Goal: Task Accomplishment & Management: Manage account settings

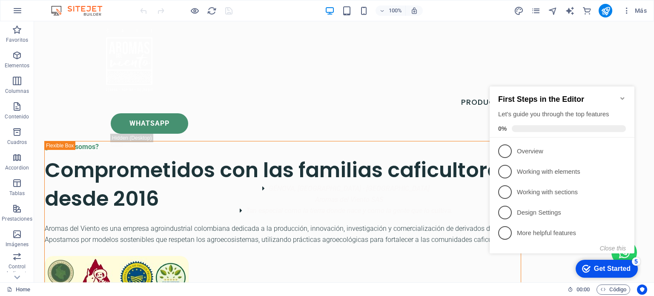
scroll to position [43, 0]
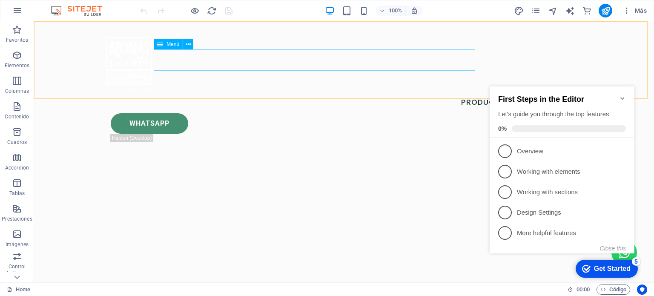
click at [403, 92] on nav "Productos Contacto" at bounding box center [343, 102] width 483 height 21
click at [169, 43] on span "Menú" at bounding box center [172, 44] width 13 height 5
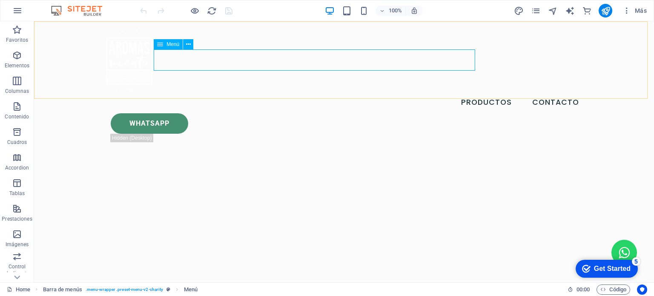
click at [161, 44] on icon at bounding box center [160, 44] width 6 height 10
click at [191, 42] on button at bounding box center [188, 44] width 10 height 10
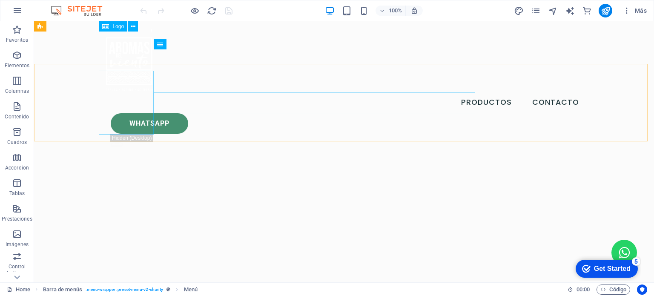
scroll to position [0, 0]
click at [376, 92] on nav "Productos Contacto" at bounding box center [343, 102] width 483 height 21
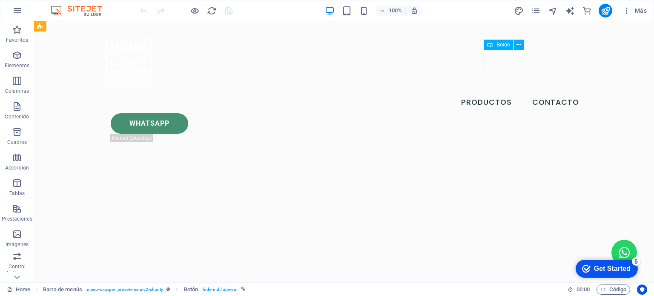
click at [533, 113] on div "Whatsapp" at bounding box center [348, 123] width 475 height 20
drag, startPoint x: 591, startPoint y: 61, endPoint x: 585, endPoint y: 61, distance: 5.5
click at [589, 61] on div "Productos Contacto Whatsapp .fa-secondary{opacity:.4}" at bounding box center [344, 88] width 620 height 135
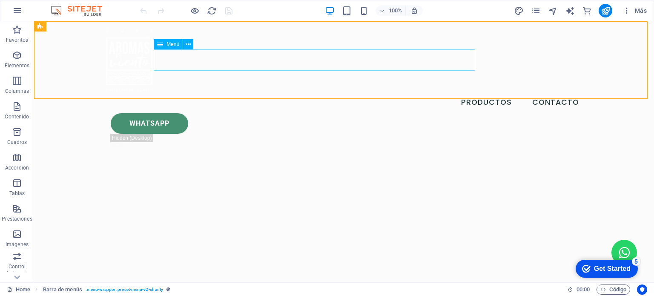
click at [266, 92] on nav "Productos Contacto" at bounding box center [343, 102] width 483 height 21
click at [161, 45] on icon at bounding box center [160, 44] width 6 height 10
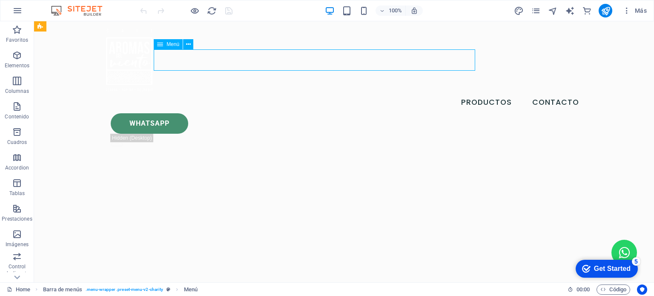
click at [166, 43] on span "Menú" at bounding box center [172, 44] width 13 height 5
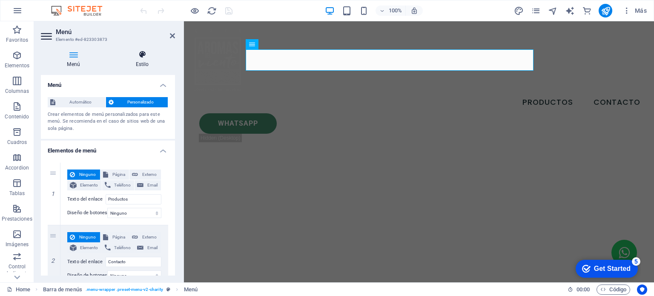
click at [146, 61] on h4 "Estilo" at bounding box center [142, 59] width 66 height 18
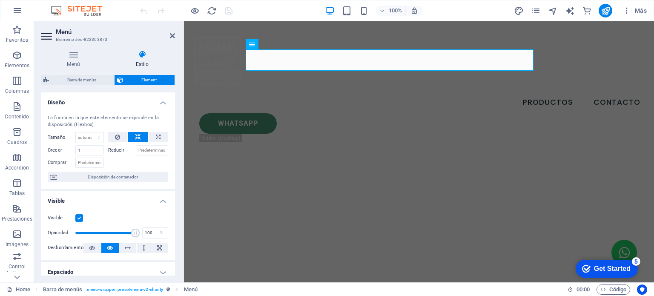
click at [51, 35] on icon at bounding box center [47, 36] width 13 height 14
click at [45, 33] on icon at bounding box center [47, 36] width 13 height 14
click at [280, 44] on icon at bounding box center [279, 44] width 5 height 9
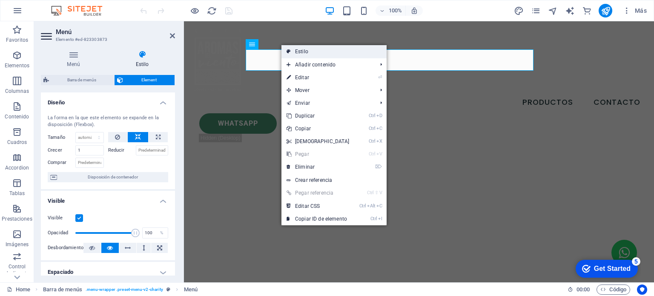
drag, startPoint x: 308, startPoint y: 49, endPoint x: 5, endPoint y: 74, distance: 304.0
click at [308, 49] on link "Estilo" at bounding box center [333, 51] width 105 height 13
select select "rem"
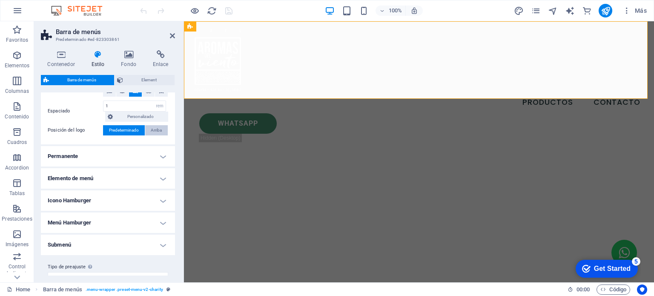
scroll to position [202, 0]
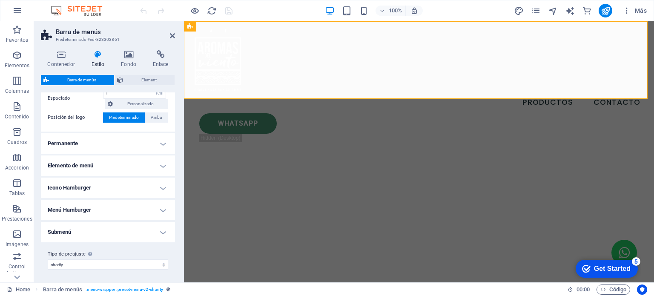
click at [147, 143] on h4 "Permanente" at bounding box center [108, 143] width 134 height 20
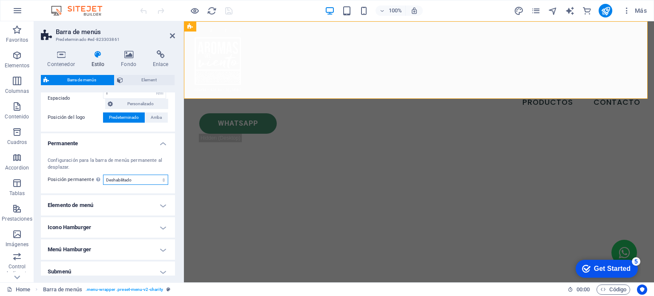
click at [138, 180] on select "Deshabilitado Instantáneo Tras el menú Tras el banner Al desplazarse hacia arri…" at bounding box center [135, 179] width 65 height 10
click at [103, 174] on select "Deshabilitado Instantáneo Tras el menú Tras el banner Al desplazarse hacia arri…" at bounding box center [135, 179] width 65 height 10
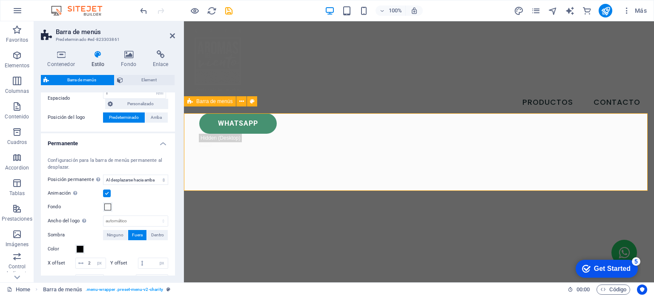
scroll to position [0, 0]
click at [148, 177] on select "Deshabilitado Instantáneo Tras el menú Tras el banner Al desplazarse hacia arri…" at bounding box center [135, 179] width 65 height 10
click at [103, 174] on select "Deshabilitado Instantáneo Tras el menú Tras el banner Al desplazarse hacia arri…" at bounding box center [135, 179] width 65 height 10
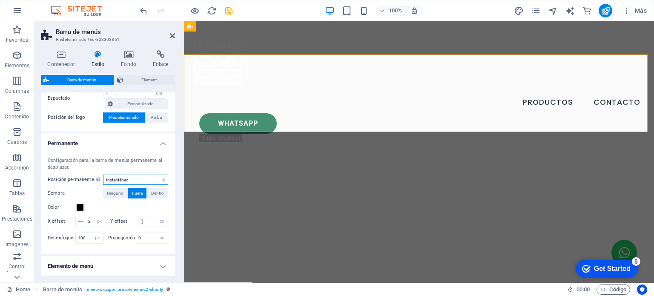
click at [127, 180] on select "Deshabilitado Instantáneo Tras el menú Tras el banner Al desplazarse hacia arri…" at bounding box center [135, 179] width 65 height 10
click at [103, 174] on select "Deshabilitado Instantáneo Tras el menú Tras el banner Al desplazarse hacia arri…" at bounding box center [135, 179] width 65 height 10
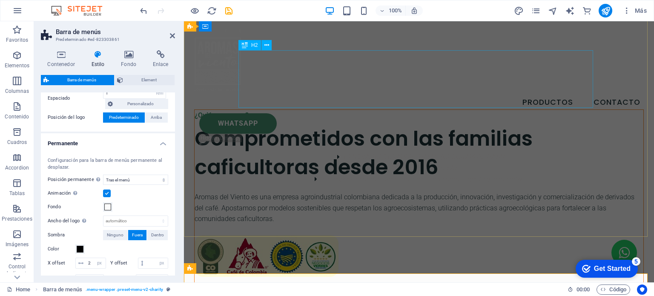
scroll to position [43, 0]
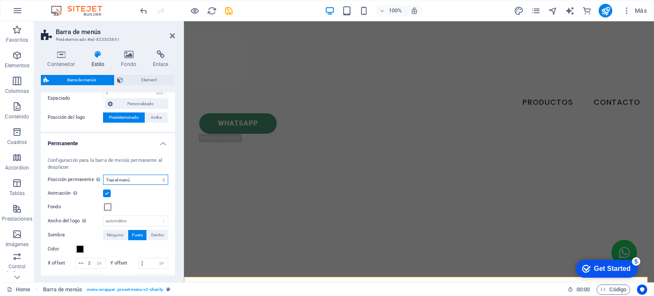
click at [139, 181] on select "Deshabilitado Instantáneo Tras el menú Tras el banner Al desplazarse hacia arri…" at bounding box center [135, 179] width 65 height 10
click at [103, 174] on select "Deshabilitado Instantáneo Tras el menú Tras el banner Al desplazarse hacia arri…" at bounding box center [135, 179] width 65 height 10
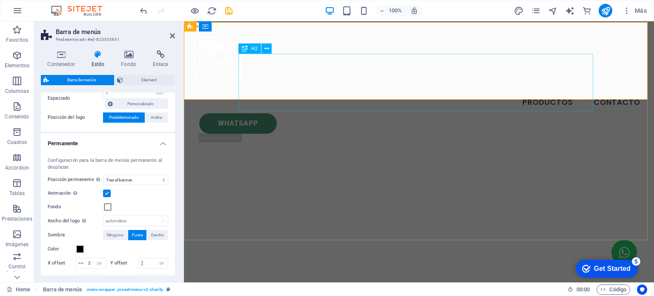
scroll to position [0, 0]
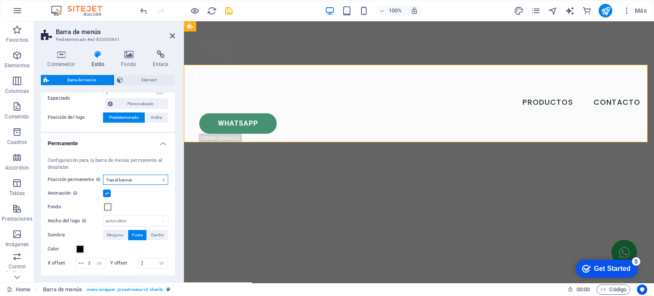
click at [138, 179] on select "Deshabilitado Instantáneo Tras el menú Tras el banner Al desplazarse hacia arri…" at bounding box center [135, 179] width 65 height 10
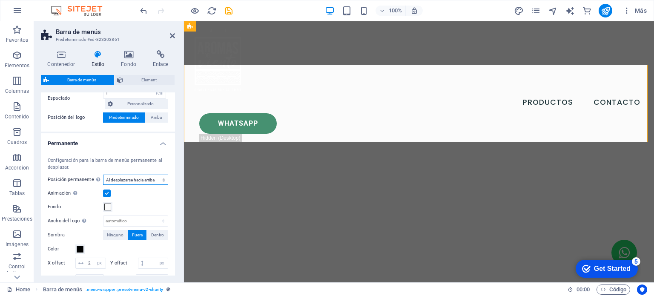
click at [103, 174] on select "Deshabilitado Instantáneo Tras el menú Tras el banner Al desplazarse hacia arri…" at bounding box center [135, 179] width 65 height 10
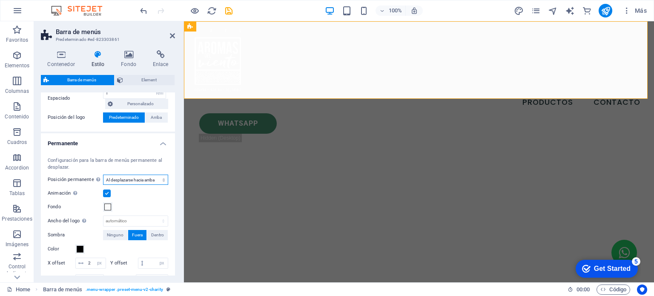
click at [145, 182] on select "Deshabilitado Instantáneo Tras el menú Tras el banner Al desplazarse hacia arri…" at bounding box center [135, 179] width 65 height 10
click at [103, 174] on select "Deshabilitado Instantáneo Tras el menú Tras el banner Al desplazarse hacia arri…" at bounding box center [135, 179] width 65 height 10
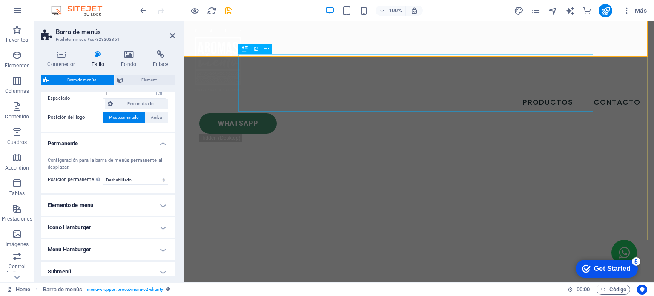
scroll to position [43, 0]
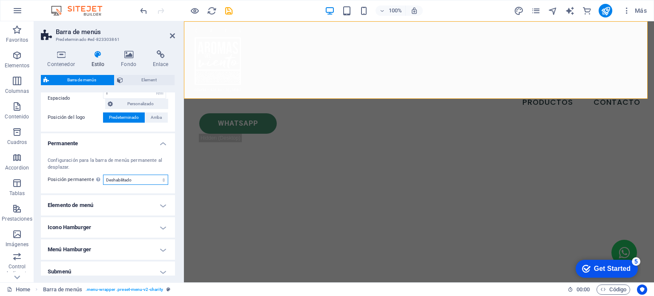
click at [149, 178] on select "Deshabilitado Instantáneo Tras el menú Tras el banner Al desplazarse hacia arri…" at bounding box center [135, 179] width 65 height 10
click at [147, 180] on select "Deshabilitado Instantáneo Tras el menú Tras el banner Al desplazarse hacia arri…" at bounding box center [135, 179] width 65 height 10
click at [153, 202] on h4 "Elemento de menú" at bounding box center [108, 205] width 134 height 20
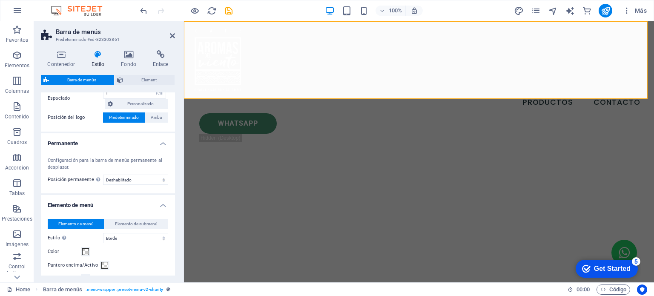
click at [153, 202] on h4 "Elemento de menú" at bounding box center [108, 202] width 134 height 15
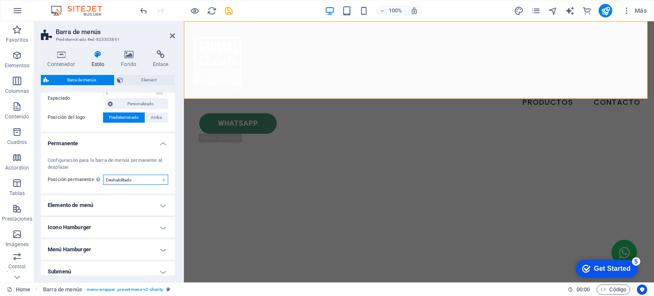
click at [148, 179] on select "Deshabilitado Instantáneo Tras el menú Tras el banner Al desplazarse hacia arri…" at bounding box center [135, 179] width 65 height 10
click at [103, 174] on select "Deshabilitado Instantáneo Tras el menú Tras el banner Al desplazarse hacia arri…" at bounding box center [135, 179] width 65 height 10
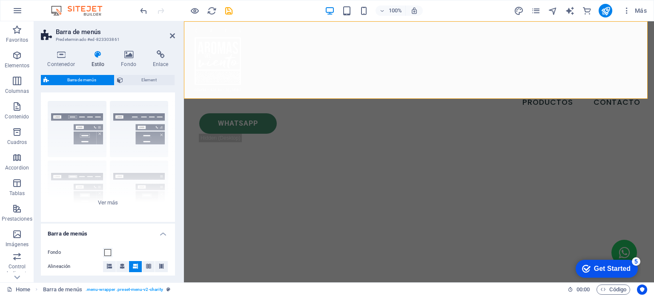
scroll to position [0, 0]
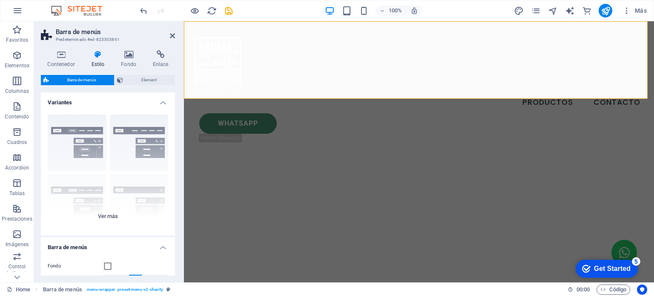
click at [104, 213] on div "Borde Centrado Predeterminado Fijo Loki Desencadenador Ancho XXL" at bounding box center [108, 172] width 134 height 128
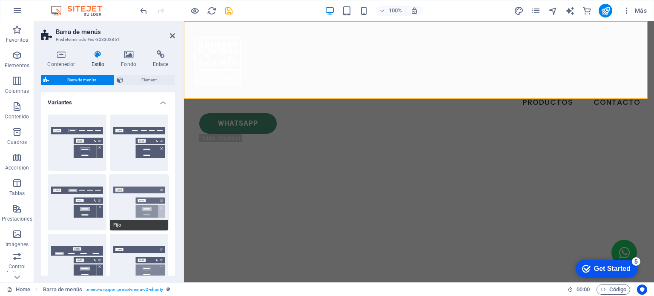
click at [132, 201] on button "Fijo" at bounding box center [139, 202] width 59 height 56
select select "sticky_menu"
type input "0"
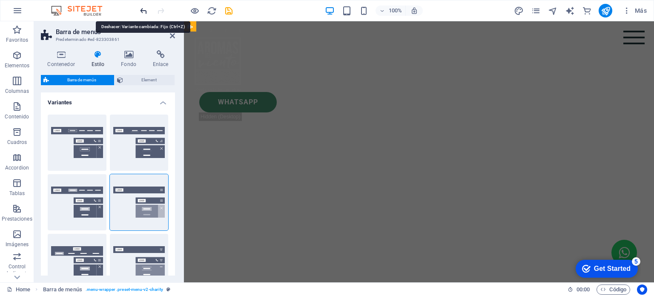
click at [140, 10] on icon "undo" at bounding box center [144, 11] width 10 height 10
select select "sticky_reverse"
type input "100"
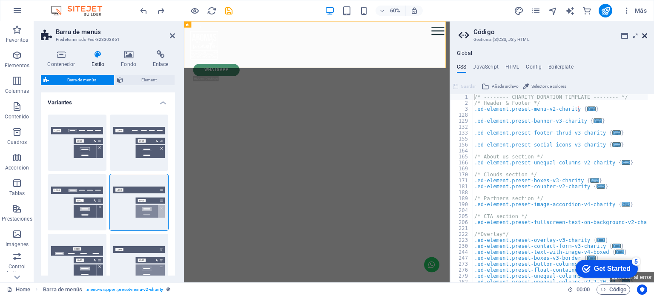
click at [644, 36] on icon at bounding box center [644, 35] width 5 height 7
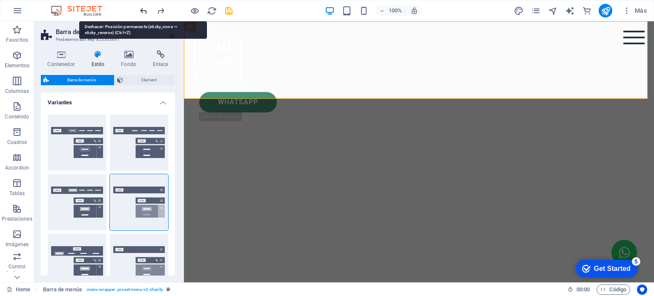
click at [143, 13] on icon "undo" at bounding box center [144, 11] width 10 height 10
select select "sticky_banner"
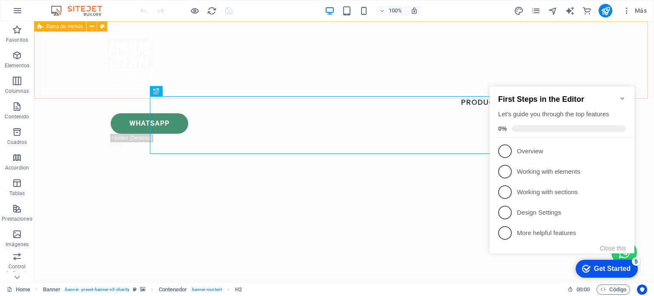
click at [60, 27] on span "Barra de menús" at bounding box center [64, 26] width 36 height 5
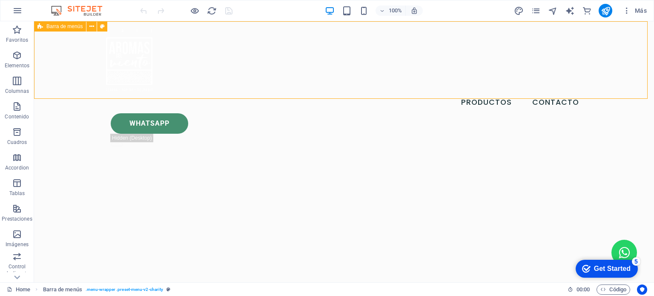
click at [60, 27] on span "Barra de menús" at bounding box center [64, 26] width 36 height 5
click at [92, 27] on icon at bounding box center [91, 26] width 5 height 9
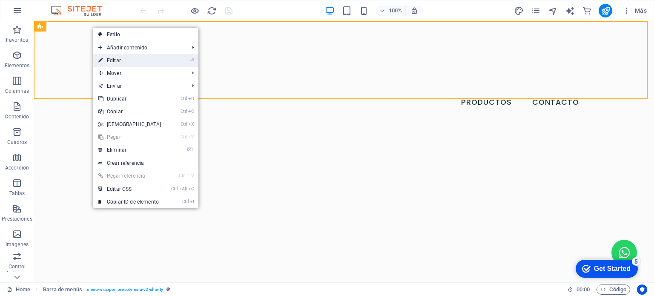
click at [109, 57] on link "⏎ Editar" at bounding box center [129, 60] width 73 height 13
select select "header"
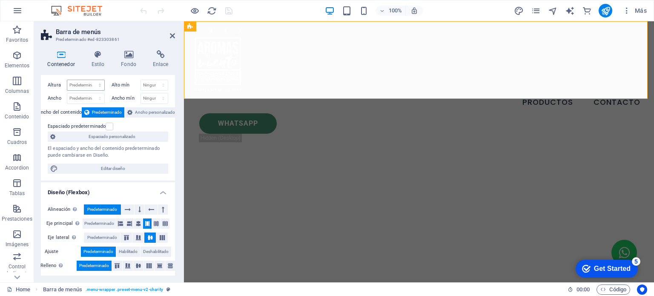
scroll to position [11, 0]
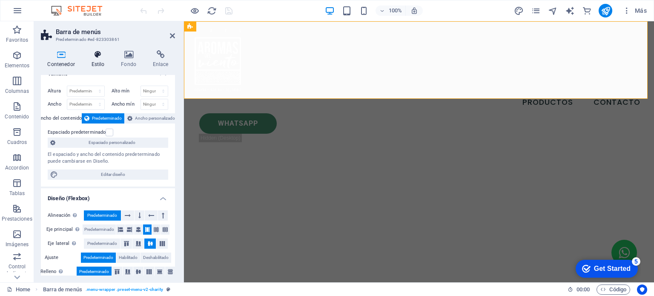
click at [94, 61] on h4 "Estilo" at bounding box center [100, 59] width 30 height 18
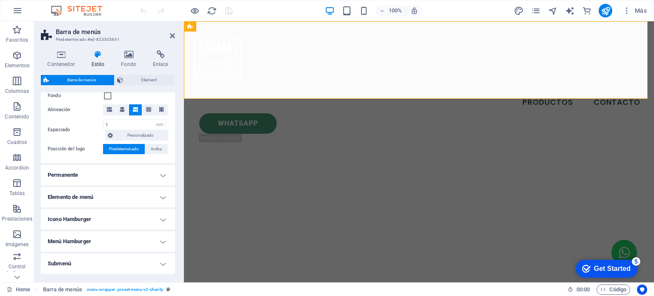
scroll to position [202, 0]
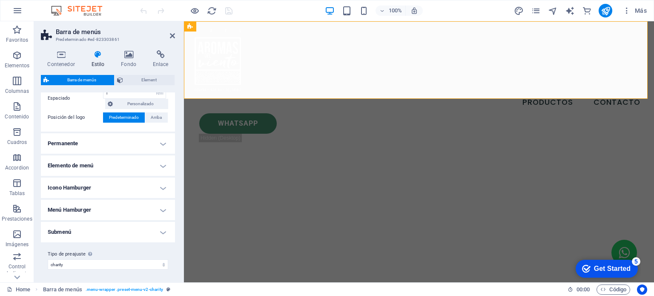
click at [115, 150] on h4 "Permanente" at bounding box center [108, 143] width 134 height 20
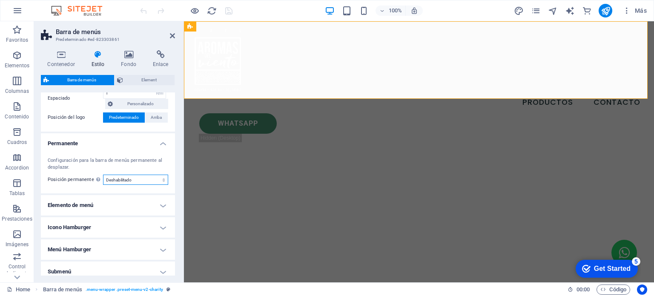
click at [122, 180] on select "Deshabilitado Instantáneo Tras el menú Tras el banner Al desplazarse hacia arri…" at bounding box center [135, 179] width 65 height 10
select select "sticky_reverse"
click at [103, 174] on select "Deshabilitado Instantáneo Tras el menú Tras el banner Al desplazarse hacia arri…" at bounding box center [135, 179] width 65 height 10
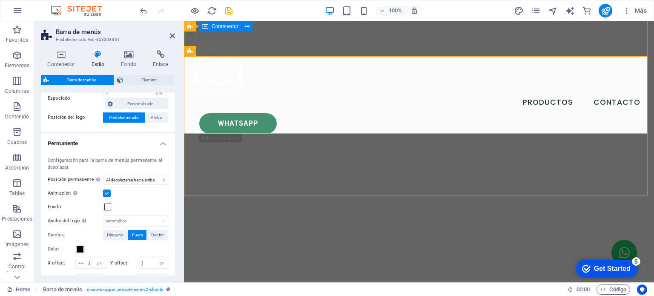
scroll to position [0, 0]
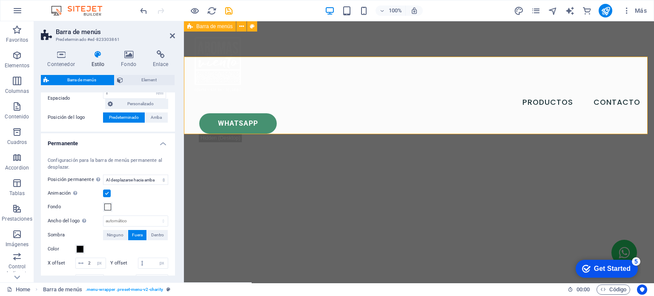
click at [299, 34] on div "Productos Contacto Whatsapp .fa-secondary{opacity:.4}" at bounding box center [419, 88] width 470 height 135
click at [242, 26] on icon at bounding box center [241, 26] width 5 height 9
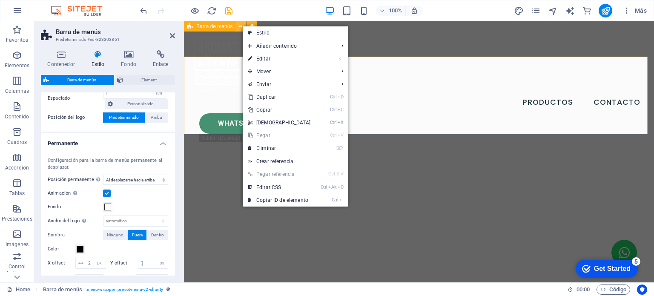
click at [241, 26] on icon at bounding box center [241, 26] width 5 height 9
click at [215, 27] on span "Barra de menús" at bounding box center [214, 26] width 36 height 5
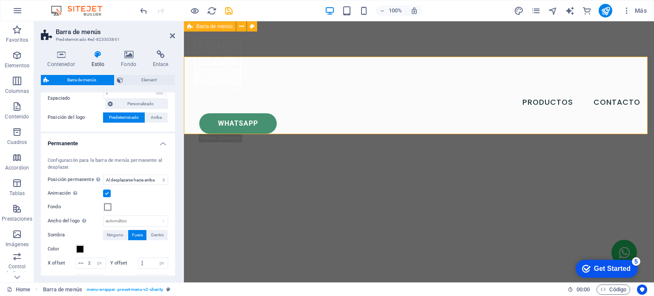
click at [299, 42] on div "Productos Contacto Whatsapp .fa-secondary{opacity:.4}" at bounding box center [419, 88] width 470 height 135
click at [102, 207] on label "Fondo" at bounding box center [75, 207] width 55 height 10
click at [103, 207] on button "Fondo" at bounding box center [107, 206] width 9 height 9
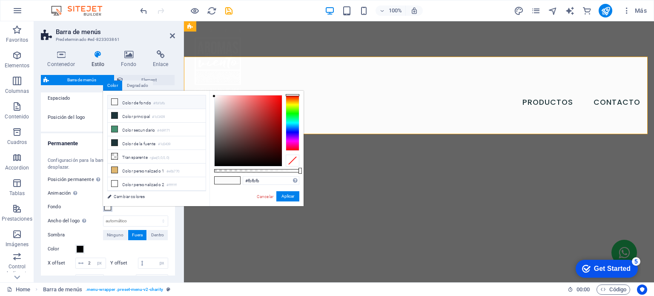
click at [105, 207] on span at bounding box center [107, 206] width 7 height 7
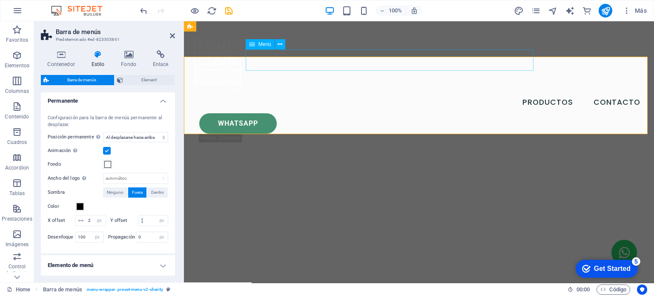
click at [422, 92] on nav "Productos Contacto" at bounding box center [419, 102] width 456 height 21
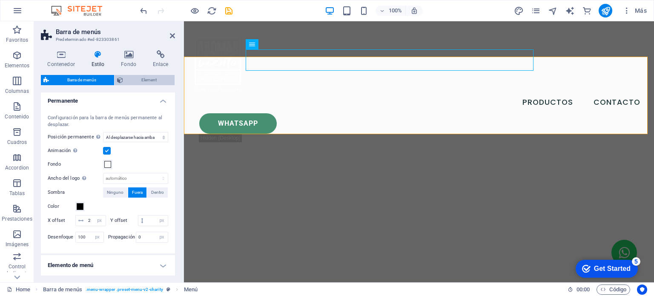
click at [149, 77] on span "Element" at bounding box center [149, 80] width 46 height 10
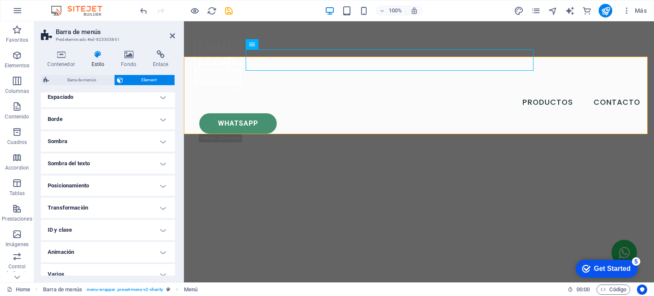
scroll to position [85, 0]
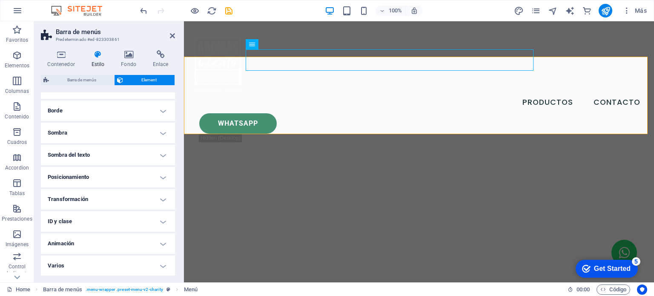
click at [146, 173] on h4 "Posicionamiento" at bounding box center [108, 177] width 134 height 20
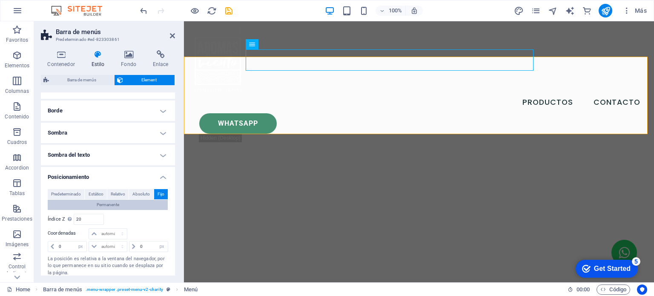
click at [151, 202] on button "Permanente" at bounding box center [108, 205] width 120 height 10
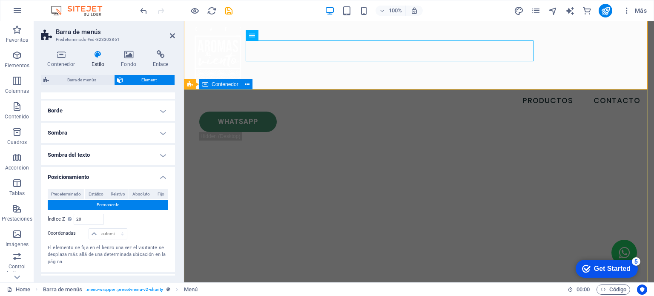
scroll to position [0, 0]
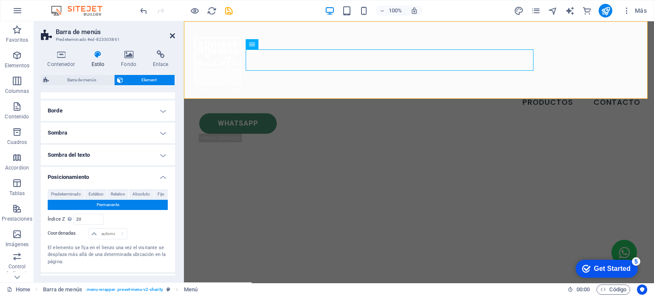
drag, startPoint x: 173, startPoint y: 34, endPoint x: 139, endPoint y: 13, distance: 40.2
click at [173, 34] on icon at bounding box center [172, 35] width 5 height 7
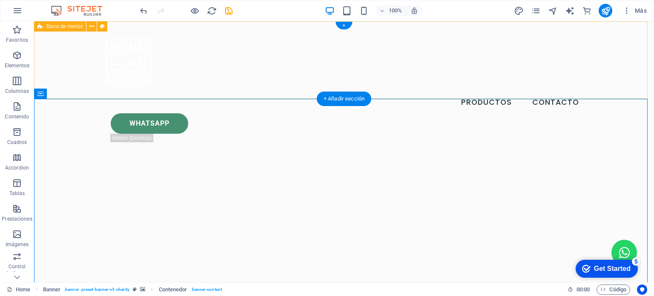
click at [65, 61] on div "Productos Contacto Whatsapp .fa-secondary{opacity:.4}" at bounding box center [344, 88] width 620 height 135
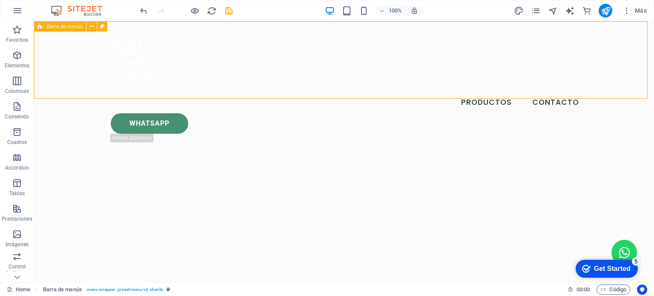
click at [42, 28] on icon at bounding box center [40, 26] width 6 height 10
click at [92, 23] on icon at bounding box center [91, 26] width 5 height 9
click at [90, 27] on icon at bounding box center [91, 26] width 5 height 9
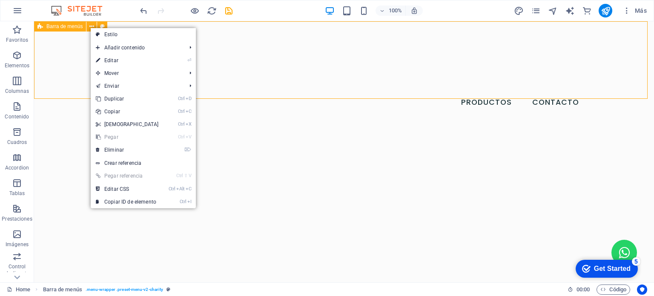
click at [74, 26] on span "Barra de menús" at bounding box center [64, 26] width 36 height 5
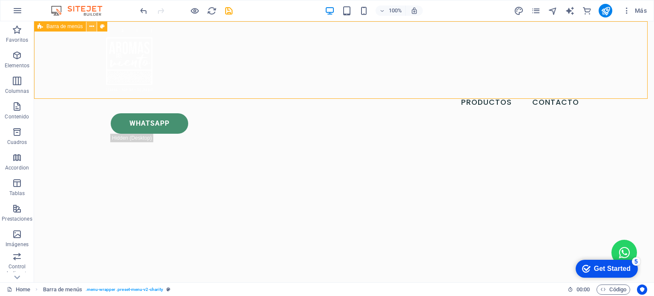
click at [92, 27] on icon at bounding box center [91, 26] width 5 height 9
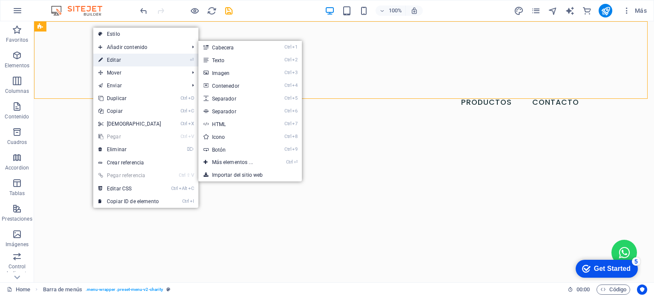
click at [124, 59] on link "⏎ Editar" at bounding box center [129, 60] width 73 height 13
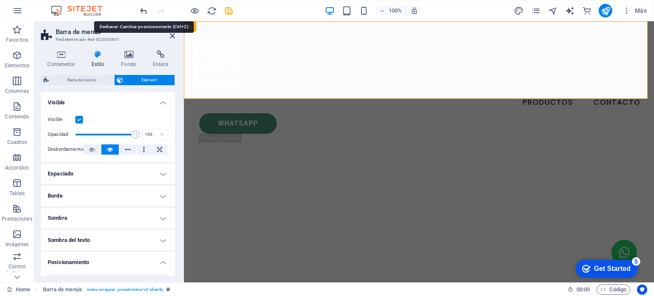
click at [141, 12] on icon "undo" at bounding box center [144, 11] width 10 height 10
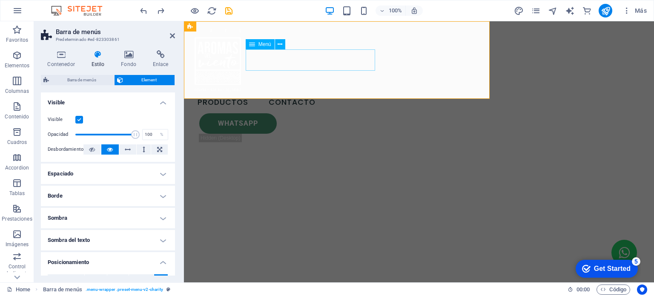
click at [258, 43] on span "Menú" at bounding box center [264, 44] width 13 height 5
click at [280, 46] on icon at bounding box center [279, 44] width 5 height 9
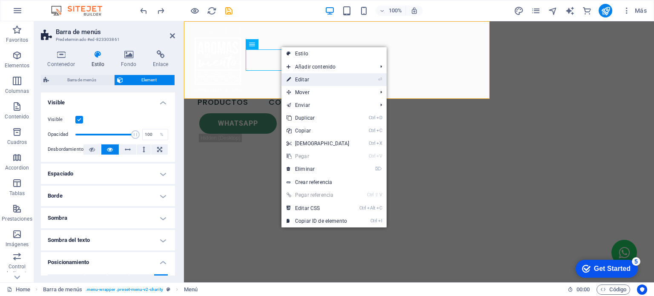
drag, startPoint x: 295, startPoint y: 79, endPoint x: 9, endPoint y: 95, distance: 285.6
click at [295, 79] on link "⏎ Editar" at bounding box center [317, 79] width 73 height 13
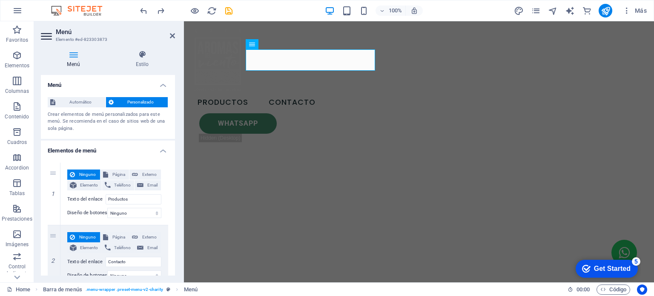
scroll to position [18, 0]
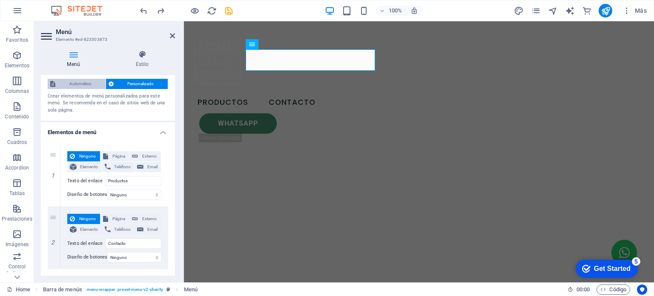
click at [79, 86] on span "Automático" at bounding box center [80, 84] width 45 height 10
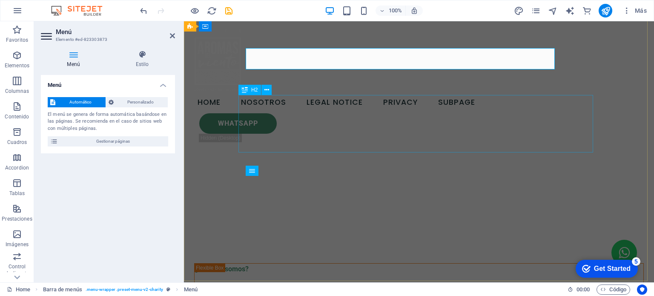
scroll to position [0, 0]
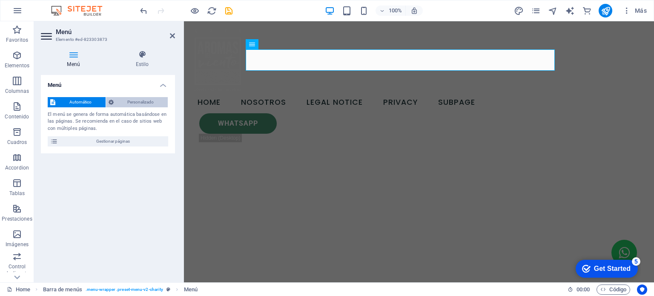
click at [152, 99] on span "Personalizado" at bounding box center [140, 102] width 49 height 10
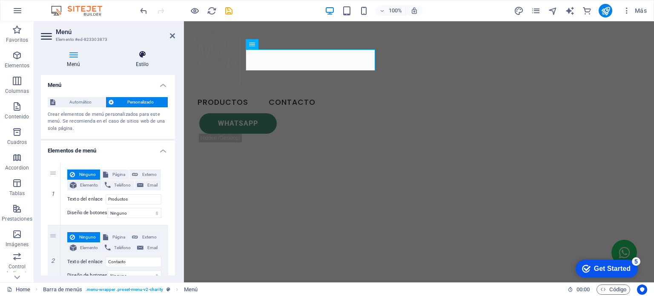
click at [146, 61] on h4 "Estilo" at bounding box center [142, 59] width 66 height 18
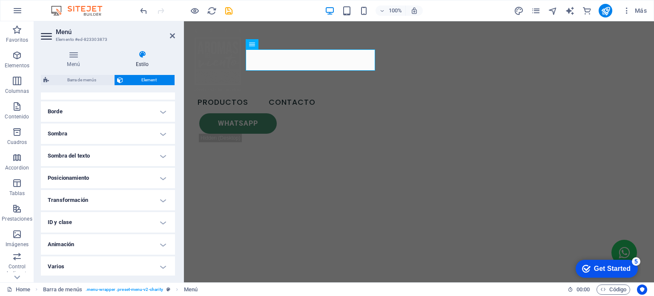
scroll to position [183, 0]
click at [139, 178] on h4 "Posicionamiento" at bounding box center [108, 177] width 134 height 20
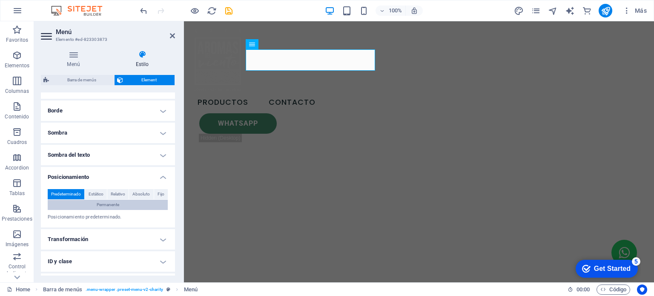
click at [128, 200] on button "Permanente" at bounding box center [108, 205] width 120 height 10
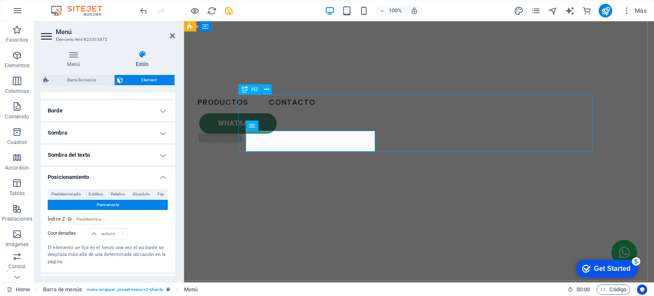
scroll to position [0, 0]
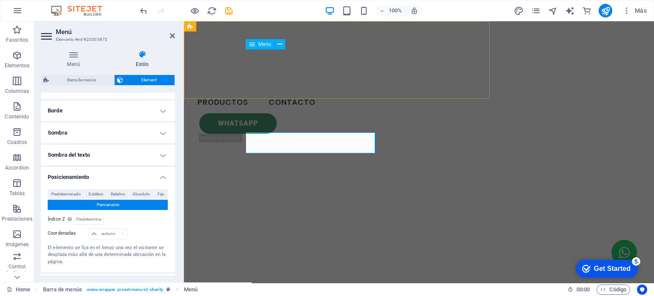
click at [296, 92] on nav "Productos Contacto" at bounding box center [257, 102] width 132 height 21
click at [266, 45] on span "Menú" at bounding box center [264, 44] width 13 height 5
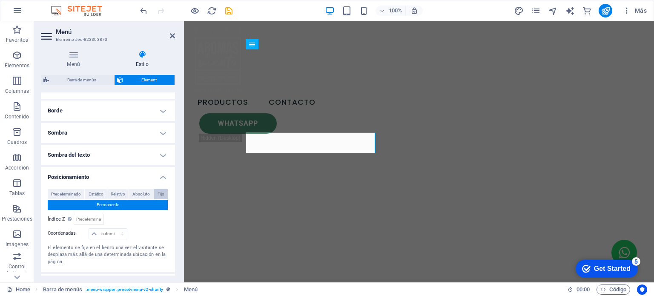
click at [158, 193] on span "Fijo" at bounding box center [160, 194] width 7 height 10
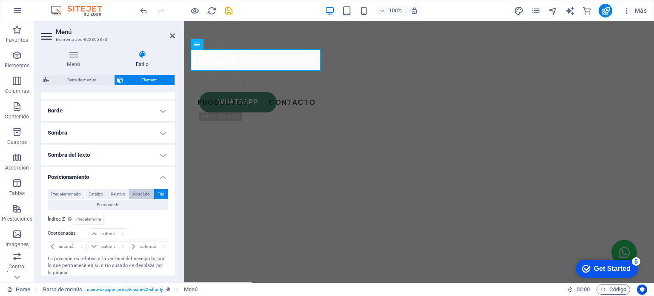
click at [140, 192] on span "Absoluto" at bounding box center [140, 194] width 17 height 10
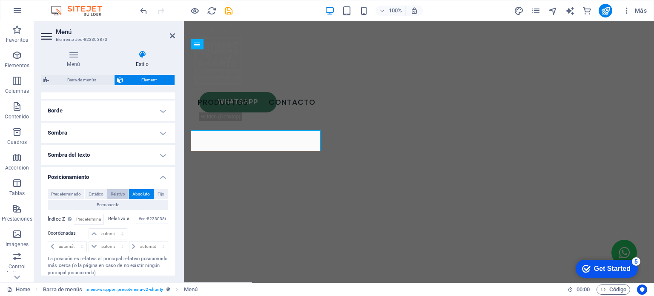
click at [120, 193] on span "Relativo" at bounding box center [118, 194] width 14 height 10
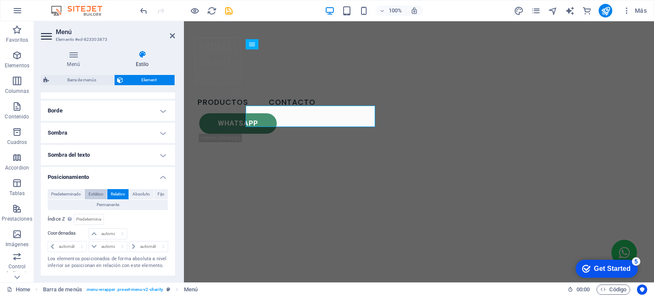
click at [90, 190] on span "Estático" at bounding box center [96, 194] width 15 height 10
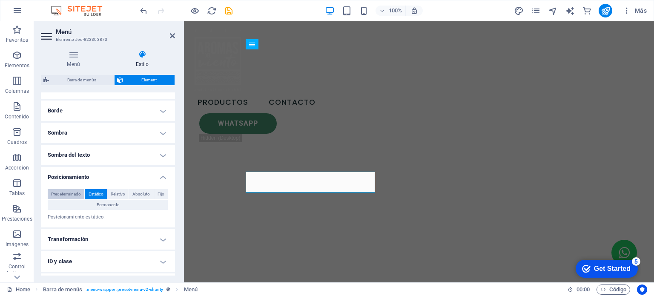
click at [66, 195] on span "Predeterminado" at bounding box center [66, 194] width 30 height 10
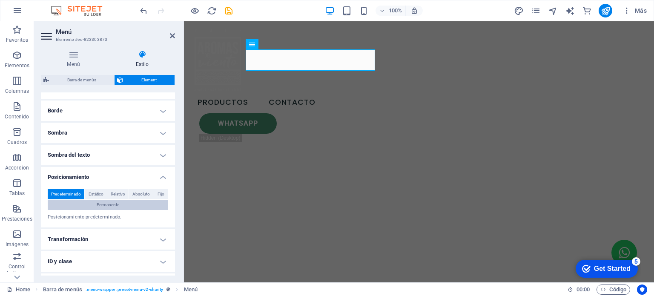
click at [104, 204] on span "Permanente" at bounding box center [108, 205] width 23 height 10
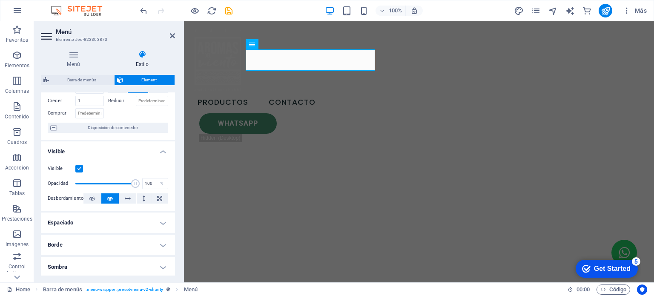
scroll to position [13, 0]
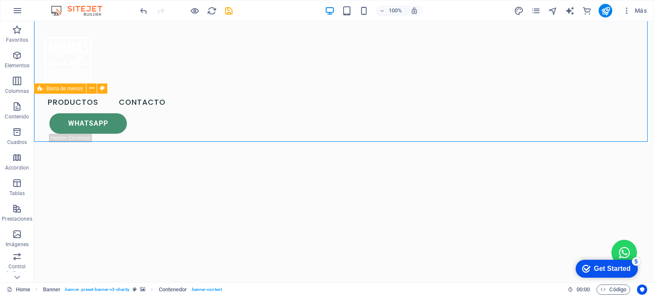
scroll to position [0, 0]
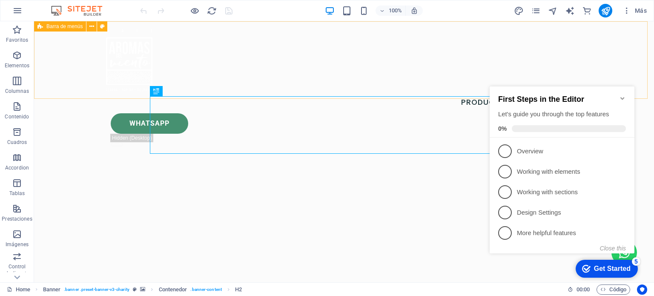
click at [70, 26] on span "Barra de menús" at bounding box center [64, 26] width 36 height 5
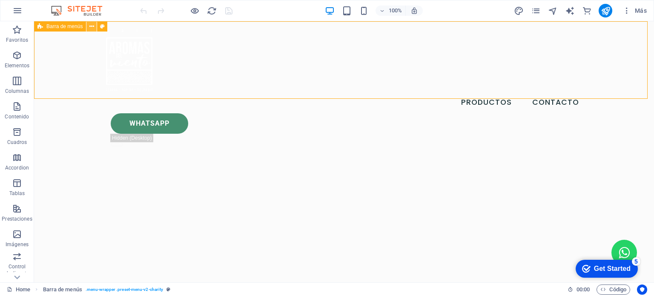
click at [94, 29] on icon at bounding box center [91, 26] width 5 height 9
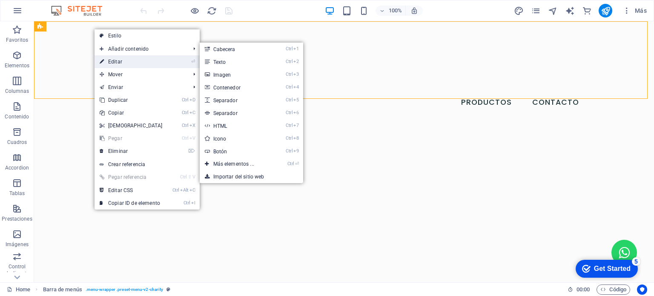
click at [116, 61] on link "⏎ Editar" at bounding box center [130, 61] width 73 height 13
select select "header"
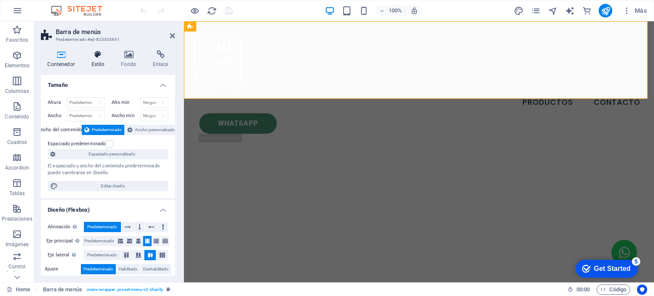
click at [104, 58] on icon at bounding box center [98, 54] width 26 height 9
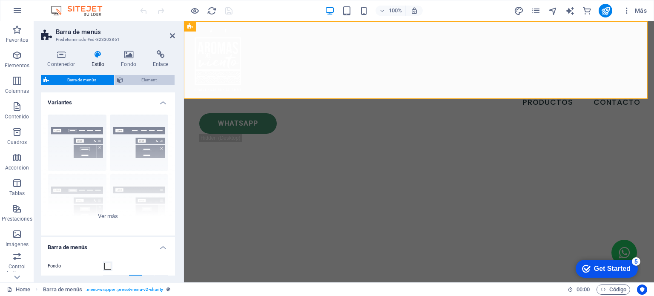
click at [153, 82] on span "Element" at bounding box center [149, 80] width 46 height 10
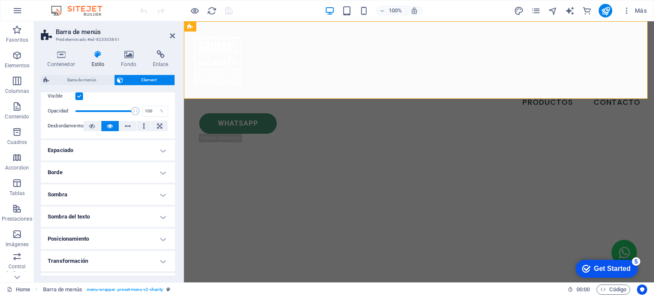
scroll to position [43, 0]
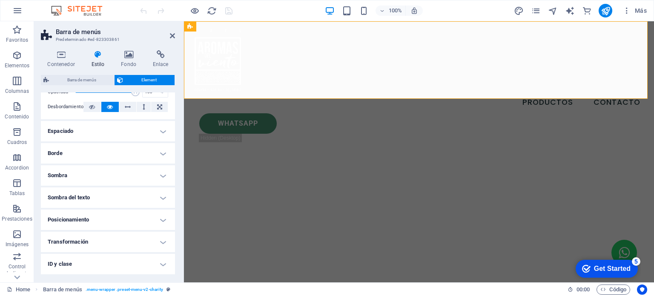
click at [129, 220] on h4 "Posicionamiento" at bounding box center [108, 219] width 134 height 20
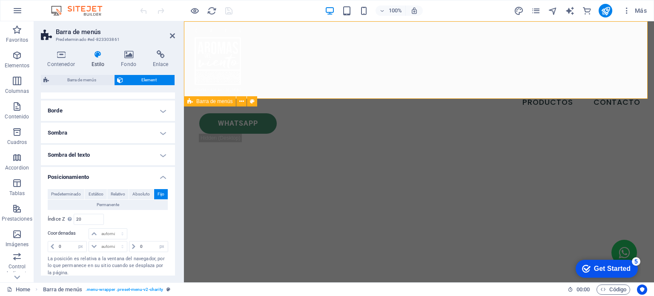
scroll to position [0, 0]
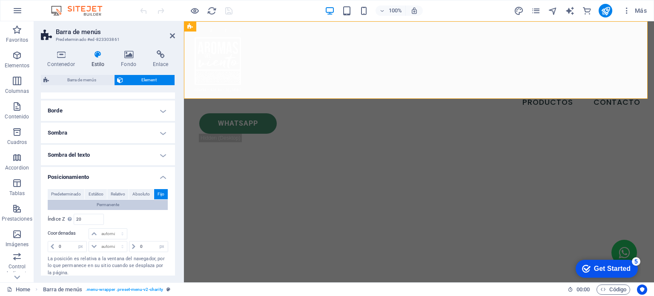
click at [80, 207] on button "Permanente" at bounding box center [108, 205] width 120 height 10
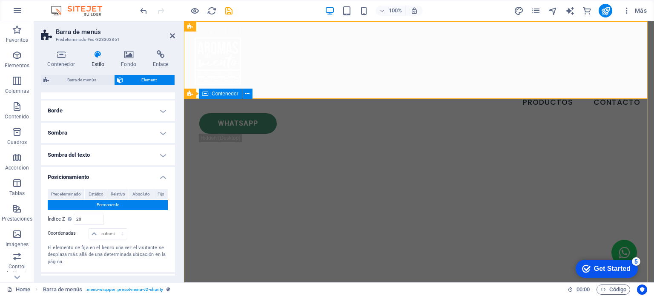
click at [223, 95] on span "Contenedor" at bounding box center [225, 93] width 27 height 5
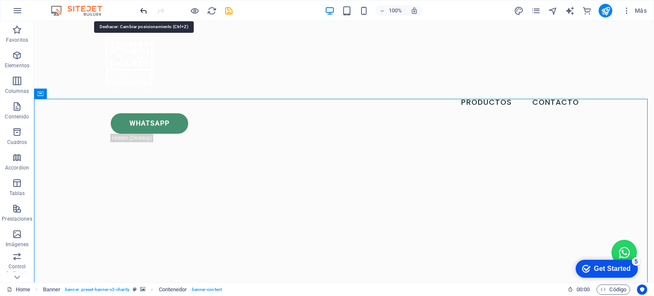
click at [146, 11] on icon "undo" at bounding box center [144, 11] width 10 height 10
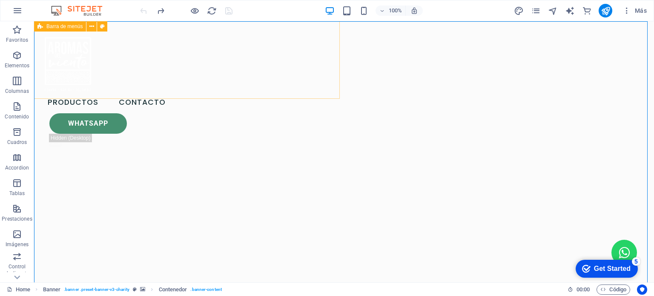
click at [144, 78] on div "Productos Contacto Whatsapp .fa-secondary{opacity:.4}" at bounding box center [106, 88] width 145 height 135
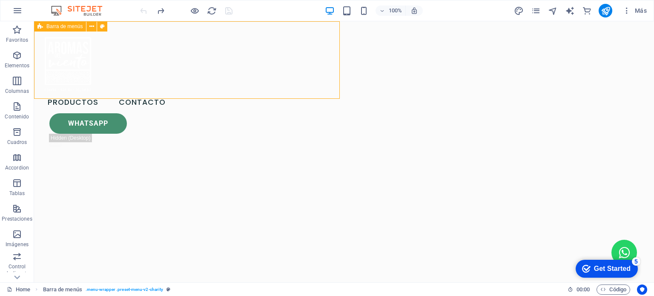
click at [121, 85] on div "Productos Contacto Whatsapp .fa-secondary{opacity:.4}" at bounding box center [106, 88] width 145 height 135
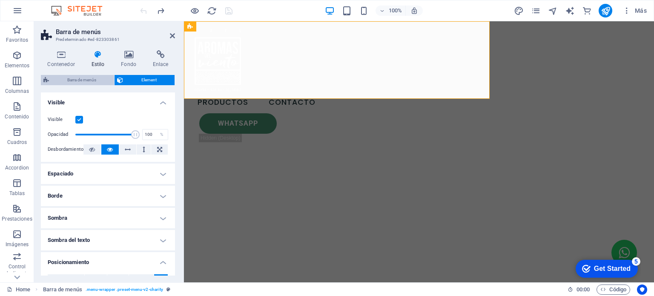
click at [94, 82] on span "Barra de menús" at bounding box center [81, 80] width 60 height 10
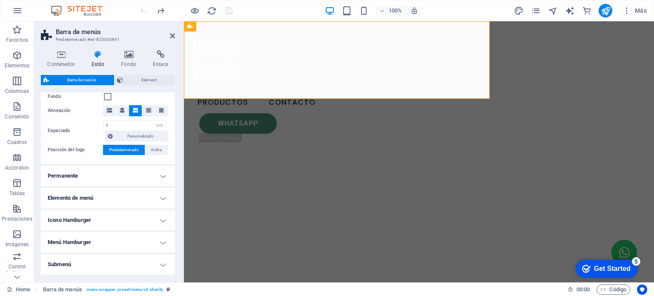
scroll to position [170, 0]
click at [131, 177] on h4 "Permanente" at bounding box center [108, 175] width 134 height 20
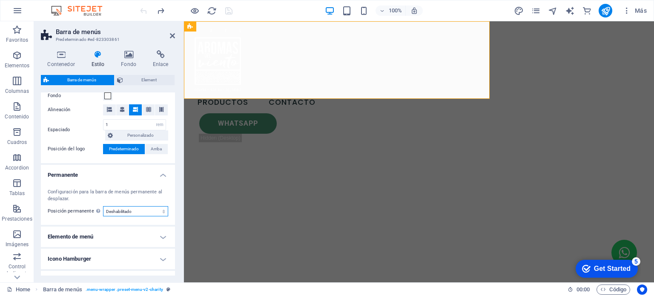
click at [137, 209] on select "Deshabilitado Instantáneo Tras el menú Tras el banner Al desplazarse hacia arri…" at bounding box center [135, 211] width 65 height 10
select select "sticky_reverse"
click at [103, 206] on select "Deshabilitado Instantáneo Tras el menú Tras el banner Al desplazarse hacia arri…" at bounding box center [135, 211] width 65 height 10
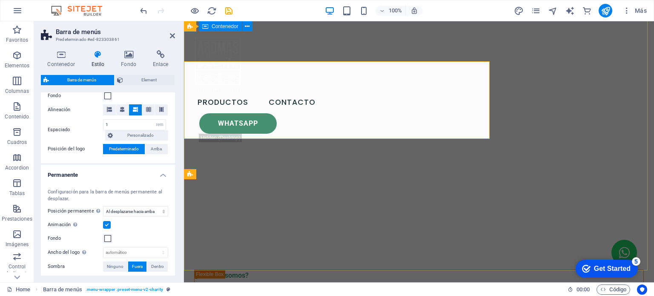
scroll to position [0, 0]
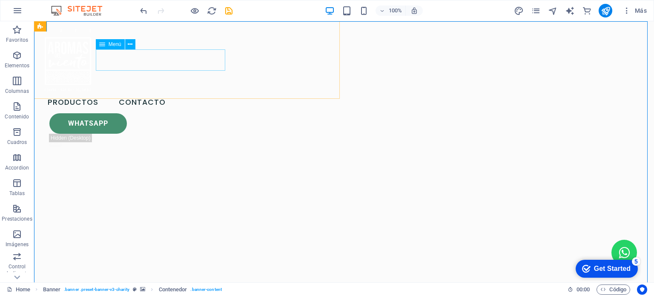
click at [136, 92] on nav "Productos Contacto" at bounding box center [107, 102] width 132 height 21
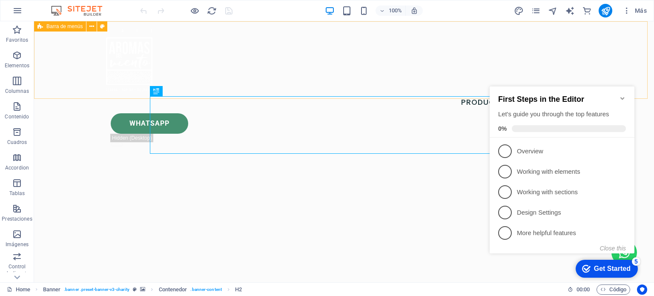
click at [59, 26] on span "Barra de menús" at bounding box center [64, 26] width 36 height 5
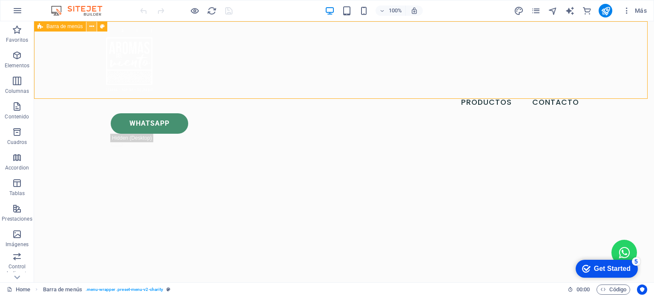
click at [96, 29] on button at bounding box center [91, 26] width 10 height 10
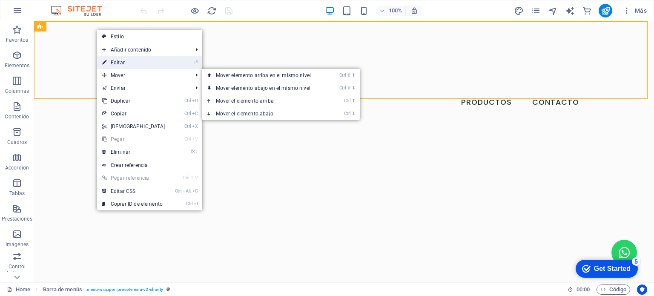
click at [116, 64] on link "⏎ Editar" at bounding box center [133, 62] width 73 height 13
select select "header"
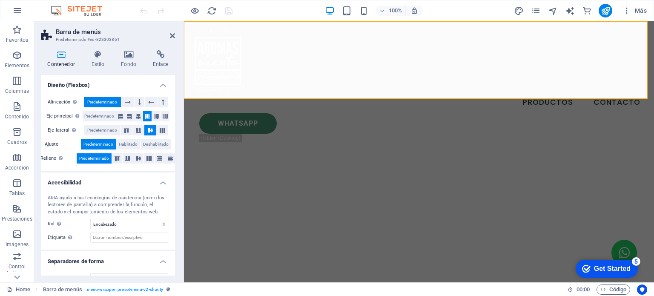
scroll to position [128, 0]
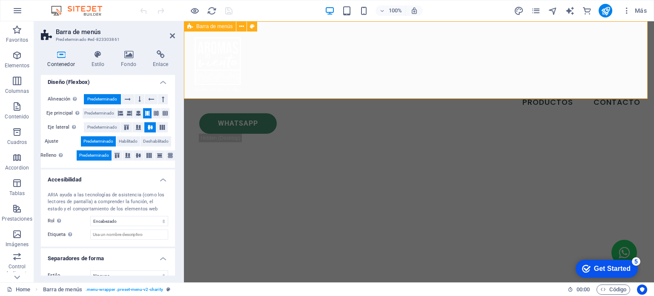
click at [191, 27] on icon at bounding box center [190, 26] width 6 height 10
click at [242, 29] on icon at bounding box center [241, 26] width 5 height 9
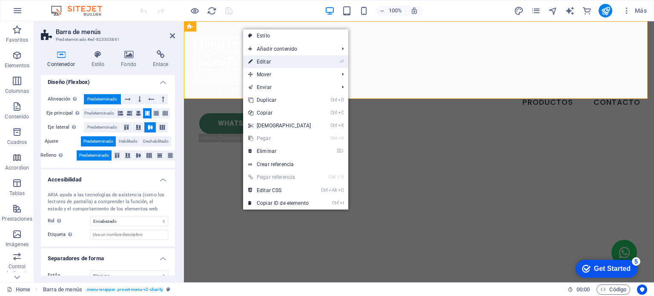
click at [263, 60] on link "⏎ Editar" at bounding box center [279, 61] width 73 height 13
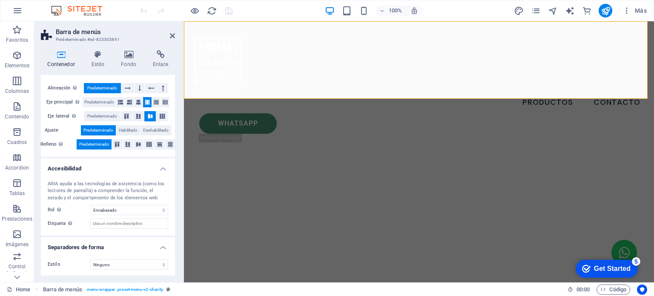
scroll to position [11, 0]
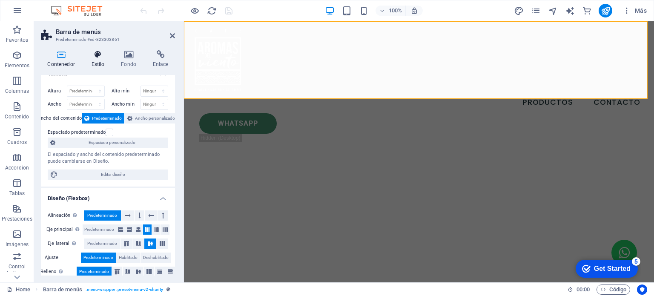
click at [100, 61] on h4 "Estilo" at bounding box center [100, 59] width 30 height 18
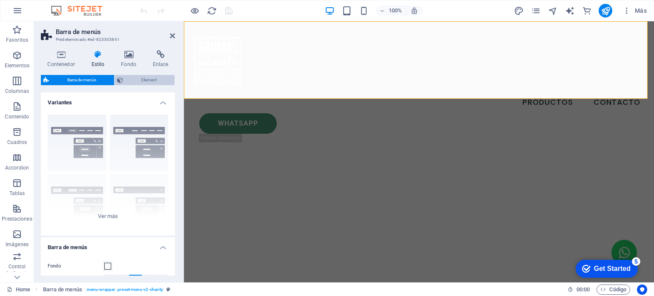
click at [147, 83] on span "Element" at bounding box center [149, 80] width 46 height 10
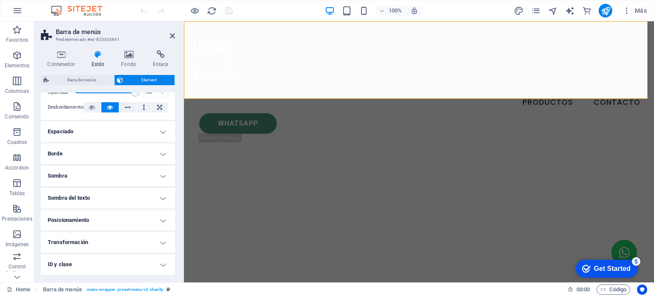
scroll to position [43, 0]
click at [123, 215] on h4 "Posicionamiento" at bounding box center [108, 219] width 134 height 20
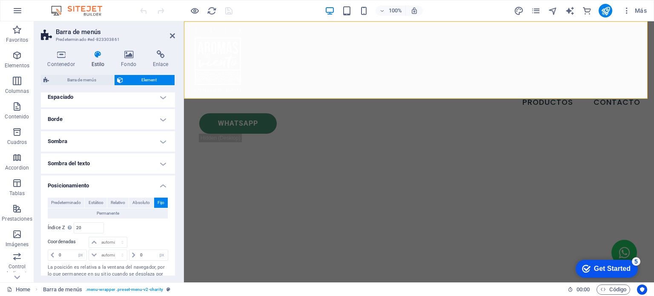
scroll to position [85, 0]
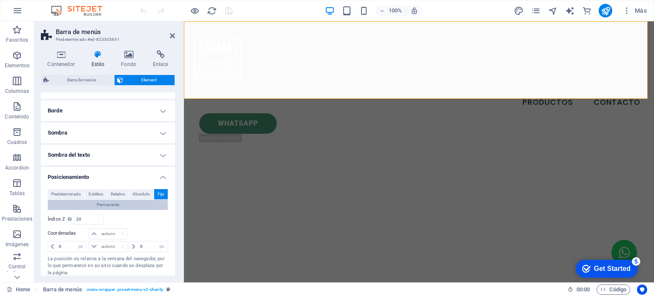
click at [127, 203] on button "Permanente" at bounding box center [108, 205] width 120 height 10
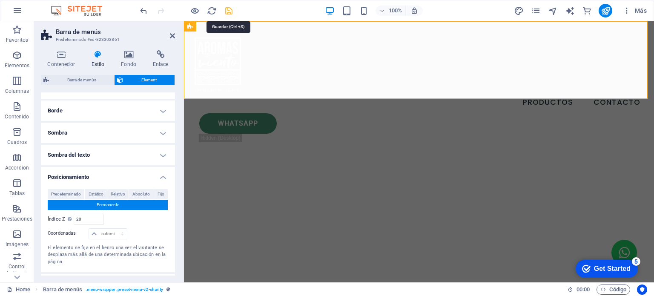
click at [228, 11] on icon "save" at bounding box center [229, 11] width 10 height 10
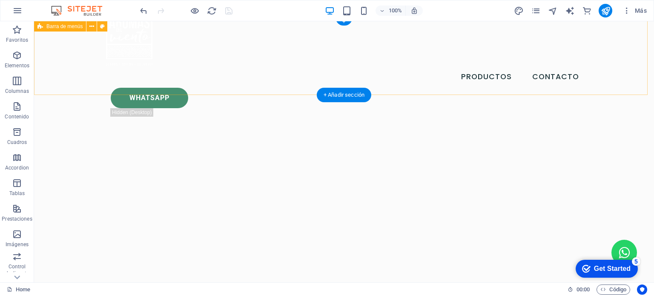
scroll to position [0, 0]
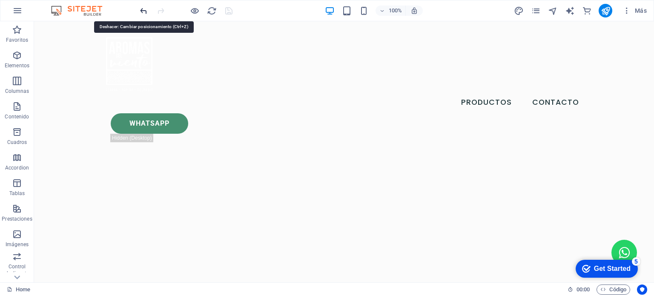
click at [141, 10] on icon "undo" at bounding box center [144, 11] width 10 height 10
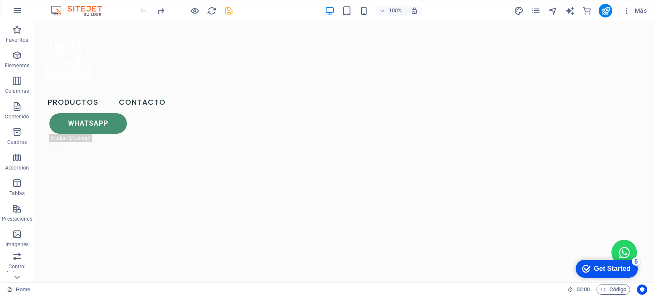
click at [230, 11] on icon "save" at bounding box center [229, 11] width 10 height 10
click at [64, 60] on div at bounding box center [107, 60] width 132 height 64
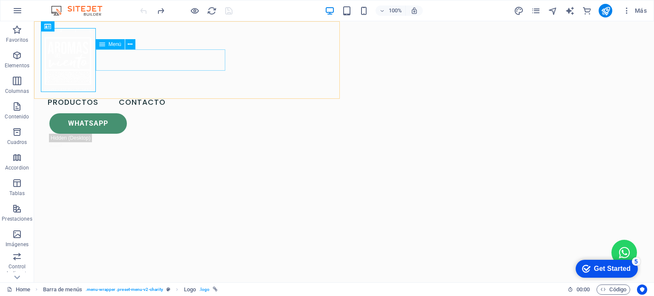
click at [158, 92] on nav "Productos Contacto" at bounding box center [107, 102] width 132 height 21
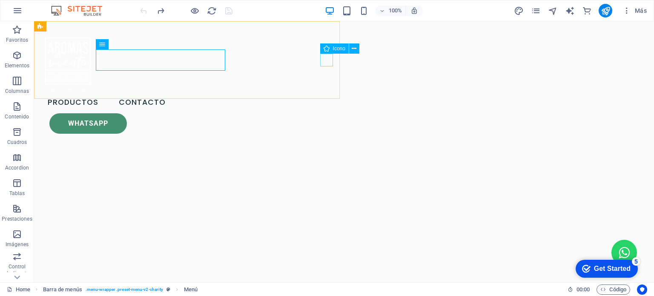
click at [172, 134] on figure ".fa-secondary{opacity:.4}" at bounding box center [110, 142] width 123 height 16
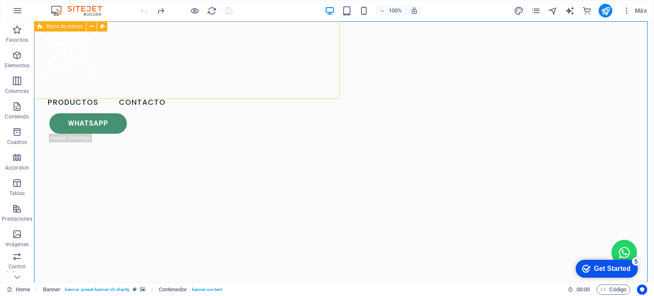
click at [61, 27] on span "Barra de menús" at bounding box center [64, 26] width 36 height 5
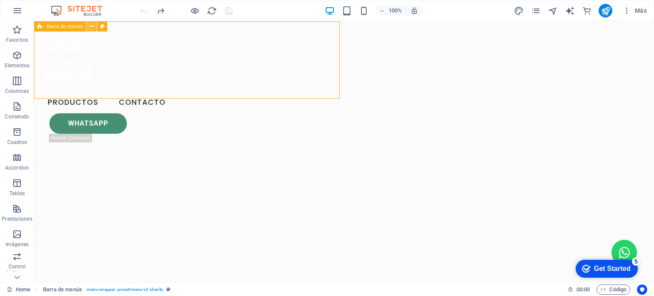
click at [94, 27] on button at bounding box center [91, 26] width 10 height 10
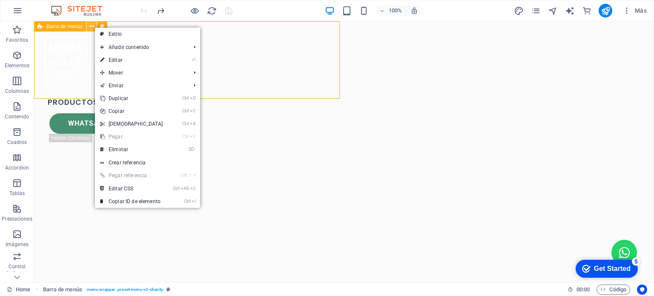
click at [94, 27] on button at bounding box center [91, 26] width 10 height 10
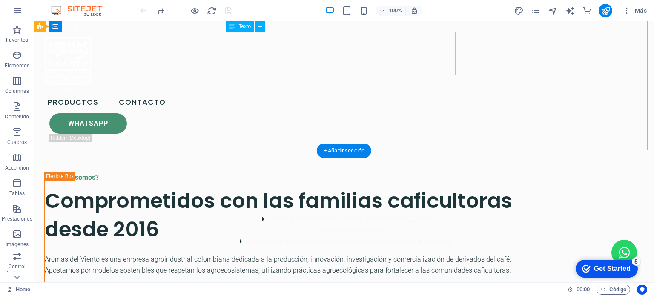
scroll to position [128, 0]
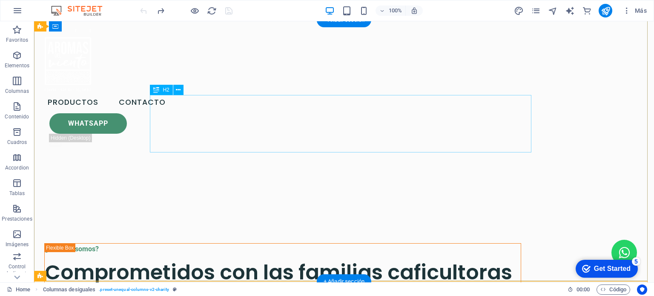
scroll to position [0, 0]
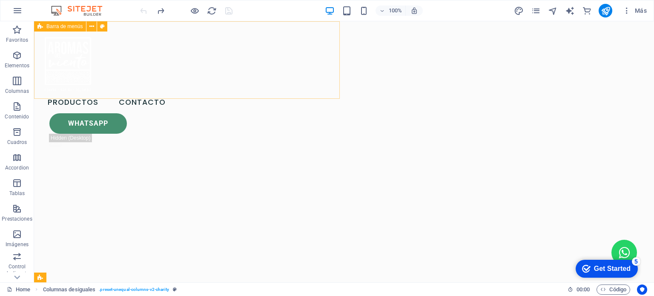
click at [179, 82] on div "Productos Contacto Whatsapp .fa-secondary{opacity:.4}" at bounding box center [106, 88] width 145 height 135
click at [99, 91] on div "Productos Contacto Whatsapp .fa-secondary{opacity:.4}" at bounding box center [106, 88] width 145 height 135
click at [35, 80] on div "Productos Contacto Whatsapp .fa-secondary{opacity:.4}" at bounding box center [106, 88] width 145 height 135
click at [38, 27] on icon at bounding box center [40, 26] width 6 height 10
click at [91, 29] on icon at bounding box center [91, 26] width 5 height 9
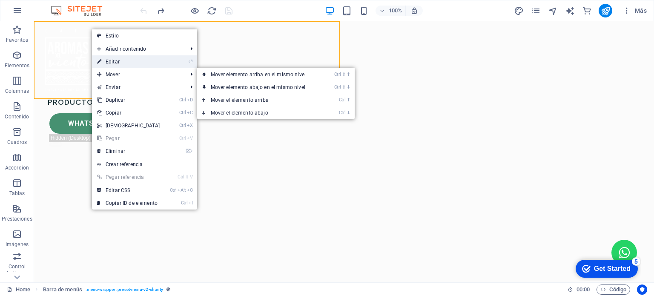
click at [122, 63] on link "⏎ Editar" at bounding box center [128, 61] width 73 height 13
select select "rem"
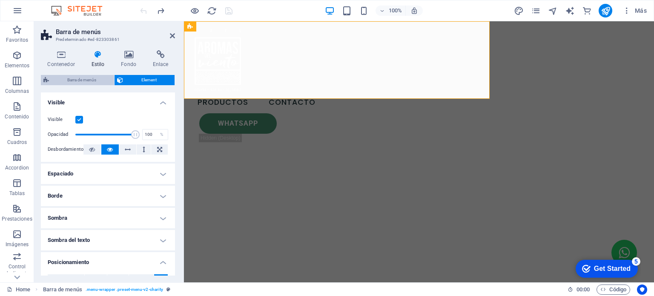
click at [99, 76] on span "Barra de menús" at bounding box center [81, 80] width 60 height 10
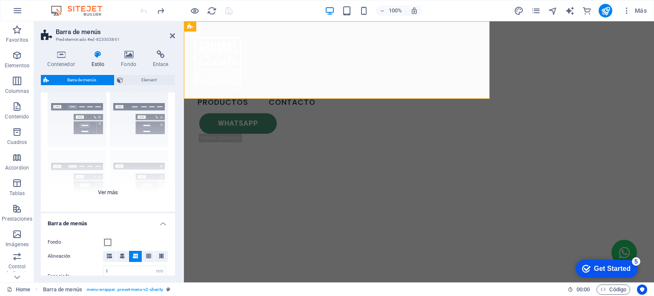
scroll to position [43, 0]
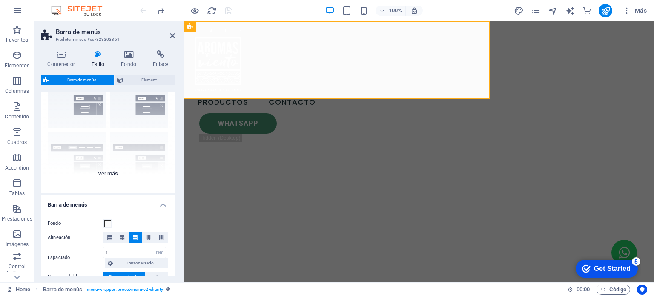
click at [112, 172] on div "Borde Centrado Predeterminado Fijo Loki Desencadenador Ancho XXL" at bounding box center [108, 129] width 134 height 128
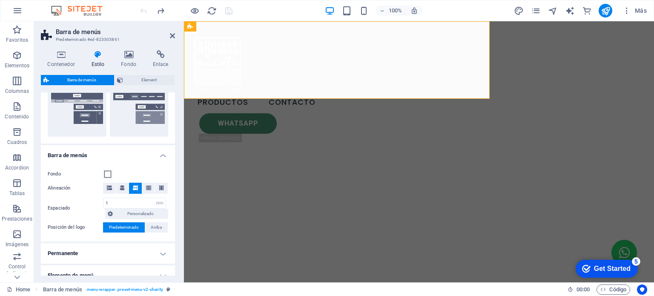
scroll to position [255, 0]
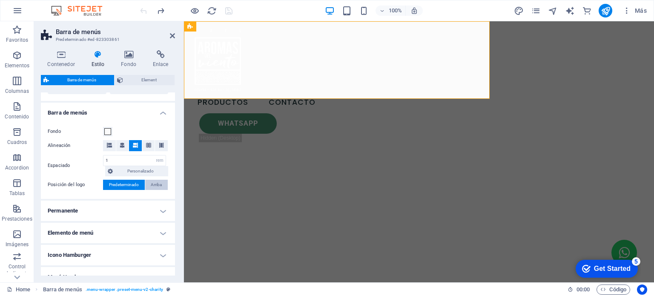
click at [151, 183] on span "Arriba" at bounding box center [156, 185] width 11 height 10
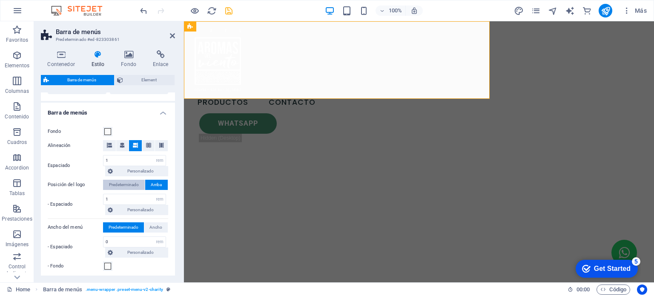
click at [133, 186] on span "Predeterminado" at bounding box center [124, 185] width 30 height 10
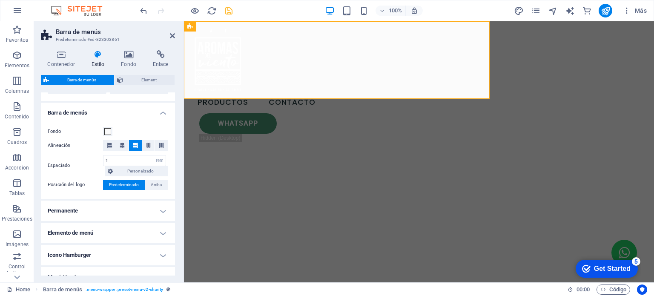
scroll to position [298, 0]
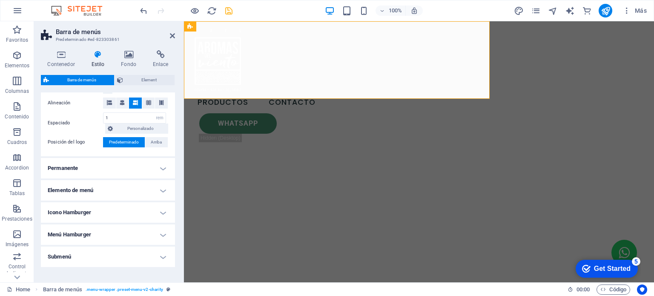
click at [145, 168] on h4 "Permanente" at bounding box center [108, 168] width 134 height 20
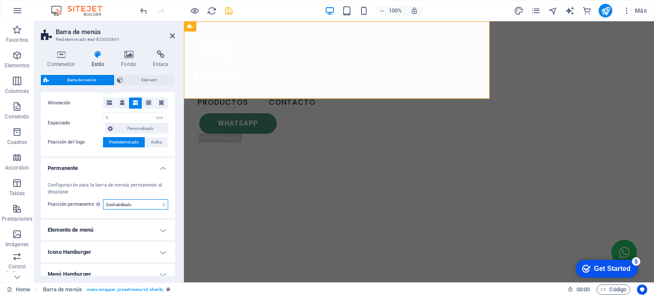
click at [137, 202] on select "Deshabilitado Instantáneo Tras el menú Tras el banner Al desplazarse hacia arri…" at bounding box center [135, 204] width 65 height 10
click at [103, 199] on select "Deshabilitado Instantáneo Tras el menú Tras el banner Al desplazarse hacia arri…" at bounding box center [135, 204] width 65 height 10
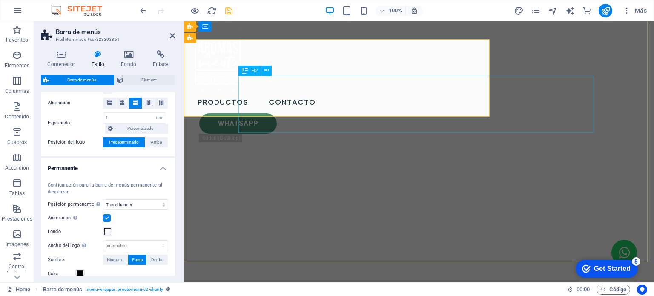
scroll to position [0, 0]
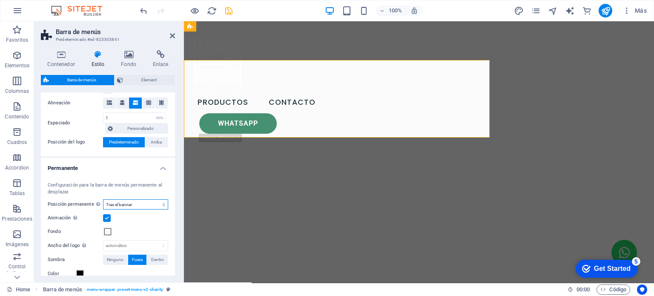
click at [138, 204] on select "Deshabilitado Instantáneo Tras el menú Tras el banner Al desplazarse hacia arri…" at bounding box center [135, 204] width 65 height 10
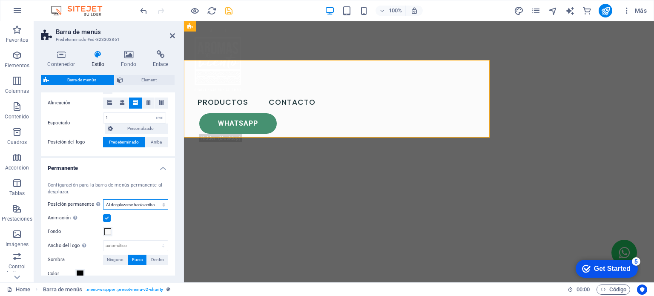
click at [103, 199] on select "Deshabilitado Instantáneo Tras el menú Tras el banner Al desplazarse hacia arri…" at bounding box center [135, 204] width 65 height 10
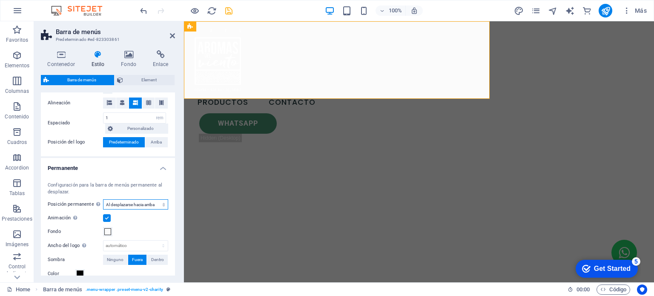
click at [120, 205] on select "Deshabilitado Instantáneo Tras el menú Tras el banner Al desplazarse hacia arri…" at bounding box center [135, 204] width 65 height 10
select select "sticky_none"
click at [103, 199] on select "Deshabilitado Instantáneo Tras el menú Tras el banner Al desplazarse hacia arri…" at bounding box center [135, 204] width 65 height 10
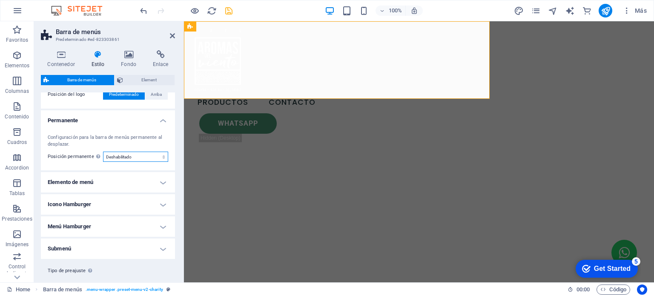
scroll to position [363, 0]
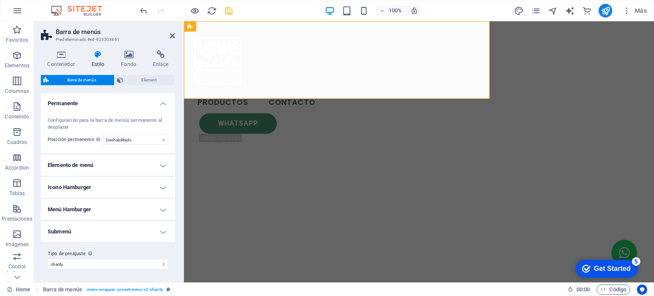
click at [134, 155] on h4 "Elemento de menú" at bounding box center [108, 165] width 134 height 20
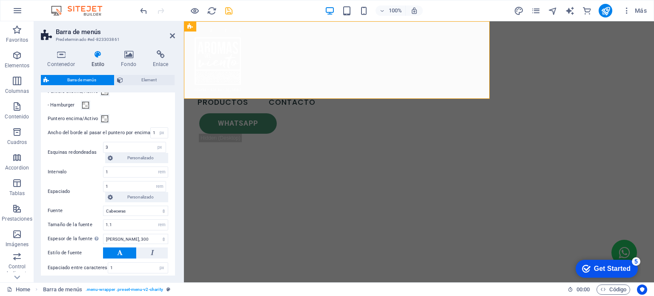
scroll to position [446, 0]
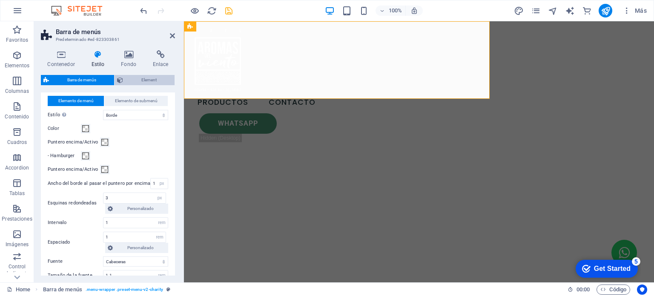
click at [137, 78] on span "Element" at bounding box center [149, 80] width 46 height 10
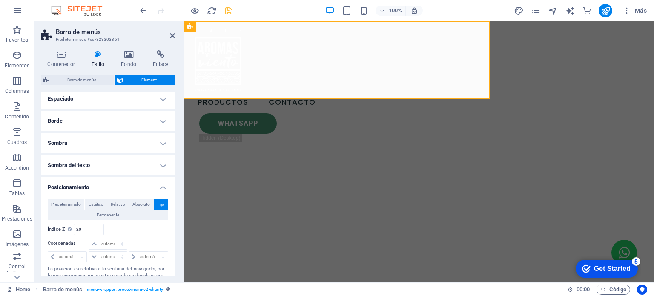
scroll to position [85, 0]
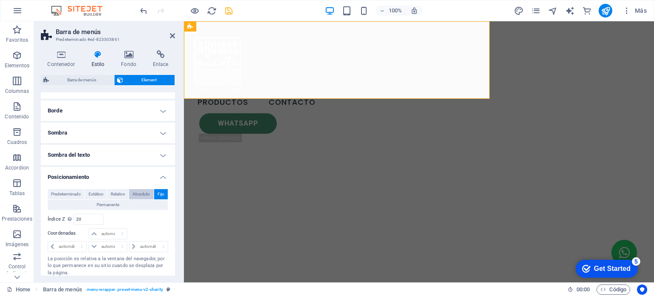
click at [135, 193] on span "Absoluto" at bounding box center [140, 194] width 17 height 10
click at [154, 193] on button "Fijo" at bounding box center [161, 194] width 14 height 10
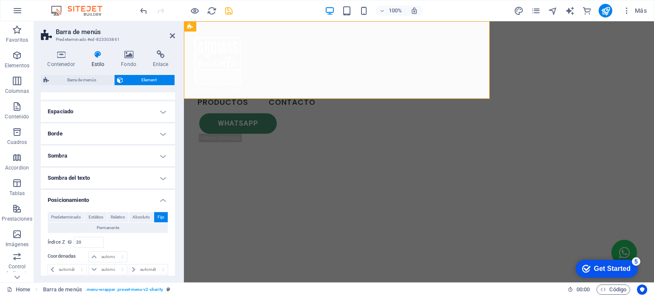
scroll to position [95, 0]
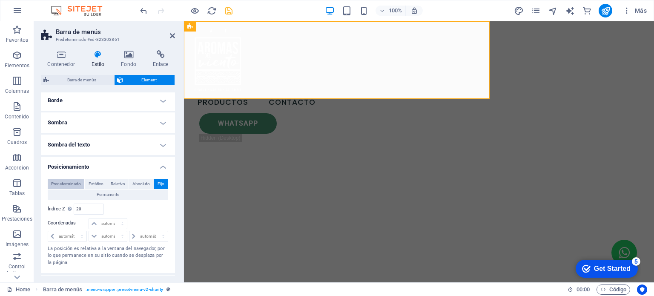
click at [72, 184] on span "Predeterminado" at bounding box center [66, 184] width 30 height 10
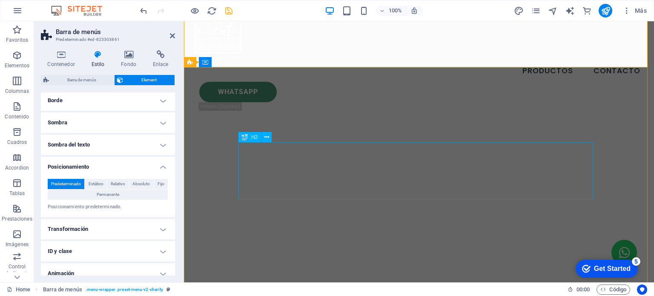
scroll to position [0, 0]
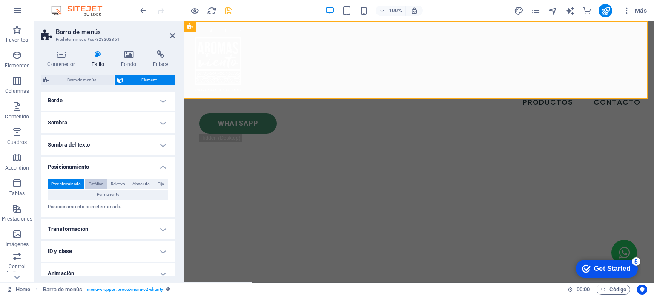
click at [92, 181] on span "Estático" at bounding box center [96, 184] width 15 height 10
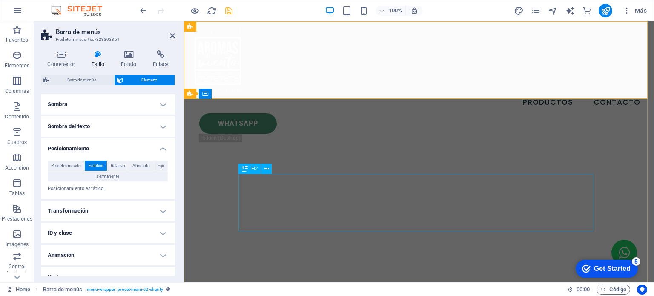
scroll to position [126, 0]
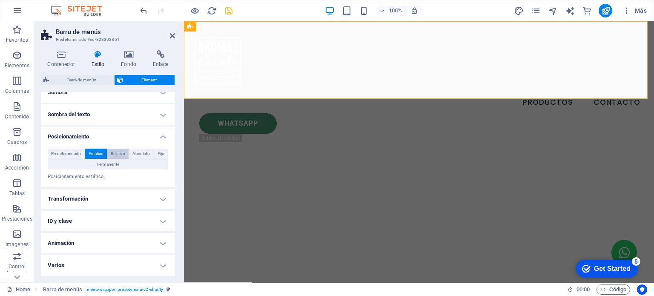
click at [116, 154] on span "Relativo" at bounding box center [118, 154] width 14 height 10
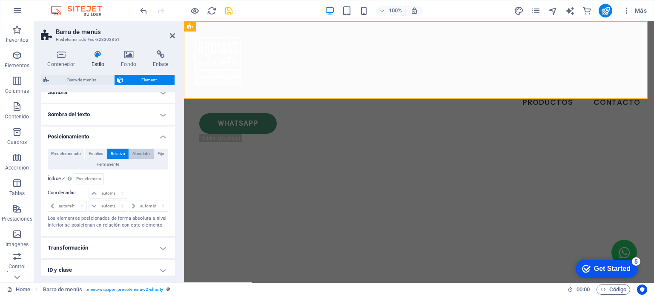
click at [136, 154] on span "Absoluto" at bounding box center [140, 154] width 17 height 10
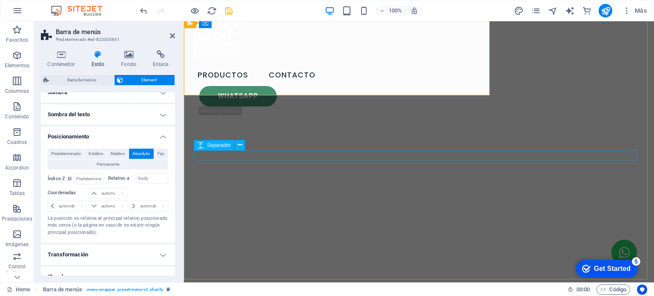
scroll to position [43, 0]
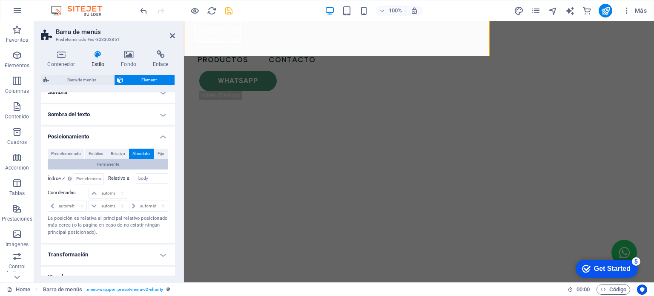
click at [129, 163] on button "Permanente" at bounding box center [108, 164] width 120 height 10
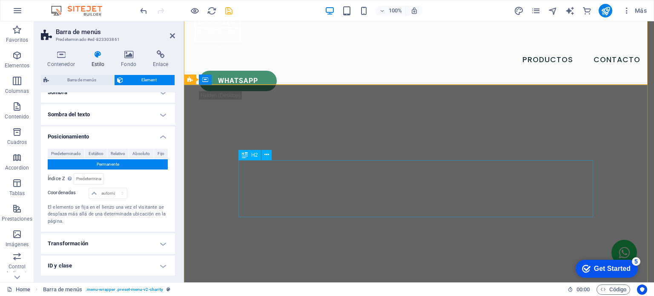
scroll to position [0, 0]
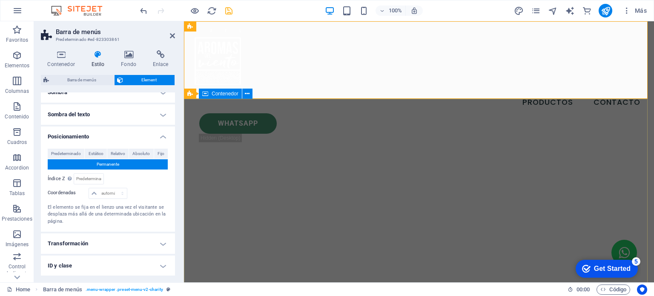
click at [226, 94] on span "Contenedor" at bounding box center [225, 93] width 27 height 5
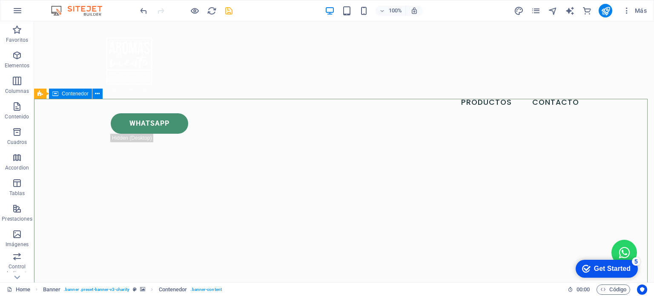
click at [83, 93] on span "Contenedor" at bounding box center [75, 93] width 27 height 5
click at [97, 93] on icon at bounding box center [97, 93] width 5 height 9
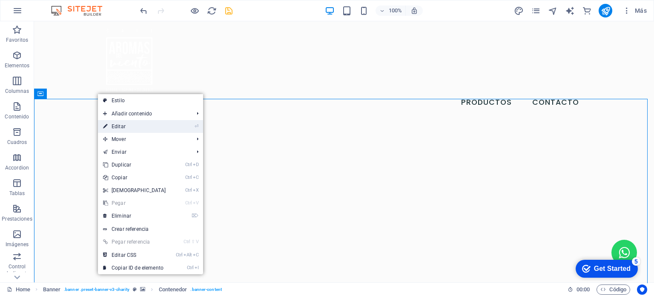
click at [115, 127] on link "⏎ Editar" at bounding box center [134, 126] width 73 height 13
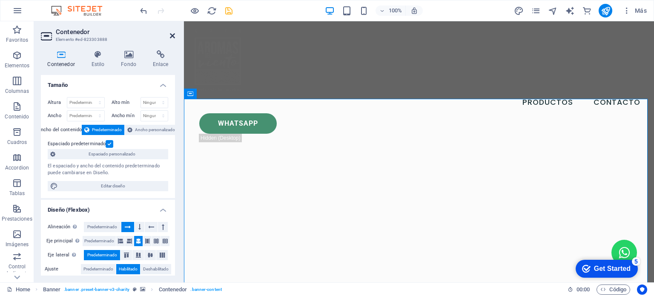
click at [172, 38] on icon at bounding box center [172, 35] width 5 height 7
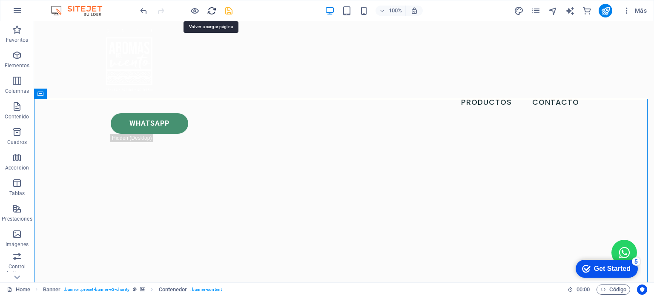
click at [211, 11] on icon "reload" at bounding box center [212, 11] width 10 height 10
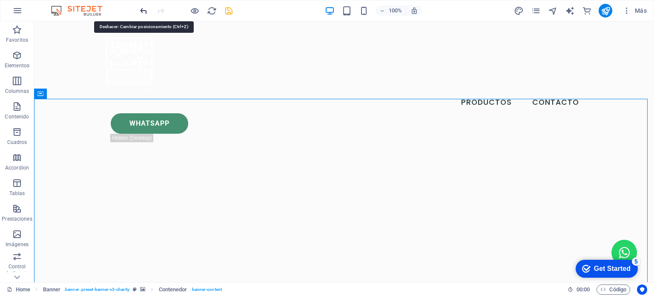
click at [146, 11] on icon "undo" at bounding box center [144, 11] width 10 height 10
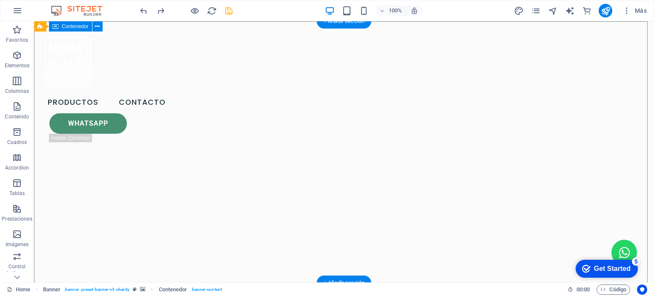
drag, startPoint x: 432, startPoint y: 71, endPoint x: 424, endPoint y: 72, distance: 7.7
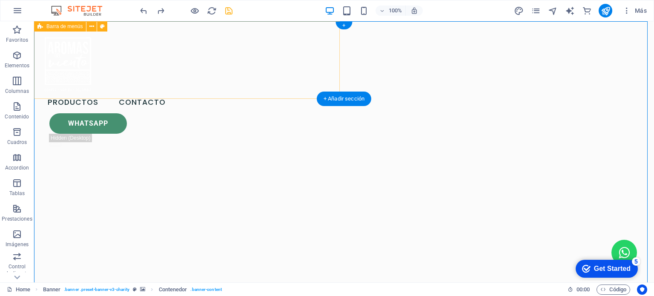
click at [179, 85] on div "Productos Contacto Whatsapp .fa-secondary{opacity:.4}" at bounding box center [106, 88] width 145 height 135
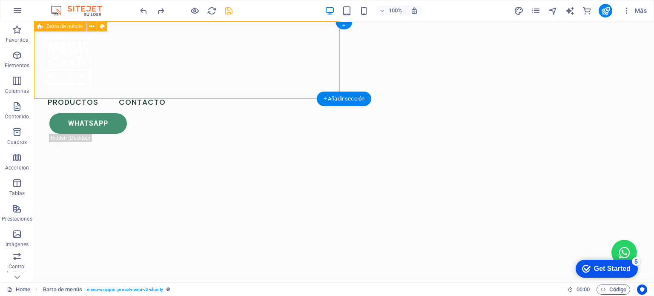
click at [164, 82] on div "Productos Contacto Whatsapp .fa-secondary{opacity:.4}" at bounding box center [106, 88] width 145 height 135
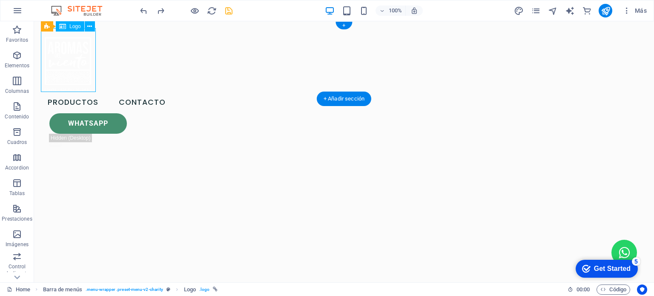
click at [49, 85] on div at bounding box center [107, 60] width 132 height 64
click at [179, 90] on div "Productos Contacto Whatsapp .fa-secondary{opacity:.4}" at bounding box center [106, 88] width 145 height 135
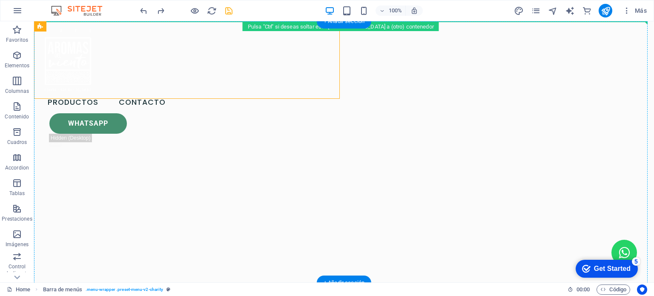
drag, startPoint x: 238, startPoint y: 88, endPoint x: 405, endPoint y: 85, distance: 166.9
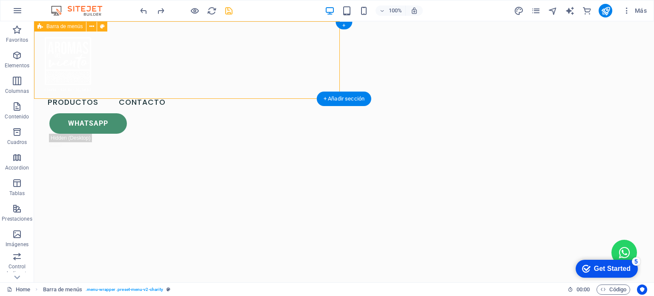
click at [179, 85] on div "Productos Contacto Whatsapp .fa-secondary{opacity:.4}" at bounding box center [106, 88] width 145 height 135
click at [179, 73] on div "Productos Contacto Whatsapp .fa-secondary{opacity:.4}" at bounding box center [106, 88] width 145 height 135
click at [40, 26] on icon at bounding box center [40, 26] width 6 height 10
click at [93, 25] on icon at bounding box center [91, 26] width 5 height 9
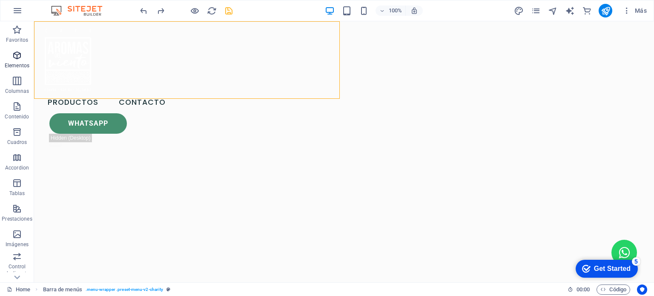
click at [12, 66] on p "Elementos" at bounding box center [17, 65] width 25 height 7
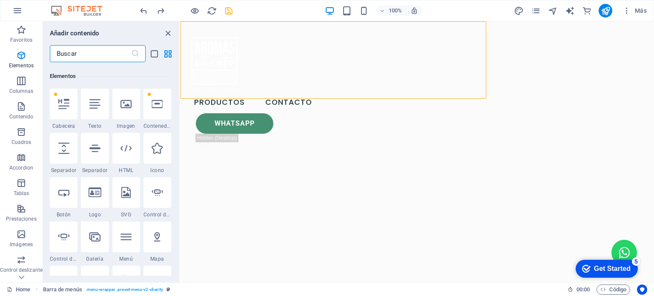
scroll to position [160, 0]
click at [169, 53] on icon "grid-view" at bounding box center [168, 54] width 10 height 10
click at [152, 52] on icon "list-view" at bounding box center [154, 54] width 10 height 10
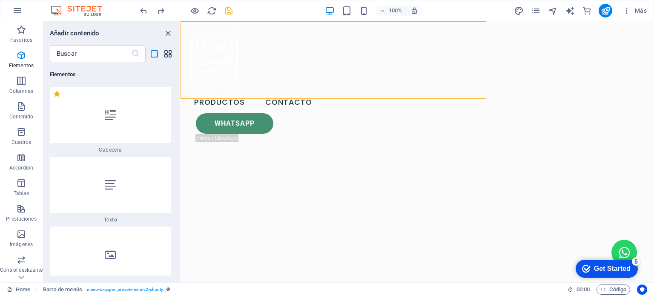
click at [167, 56] on icon "grid-view" at bounding box center [168, 54] width 10 height 10
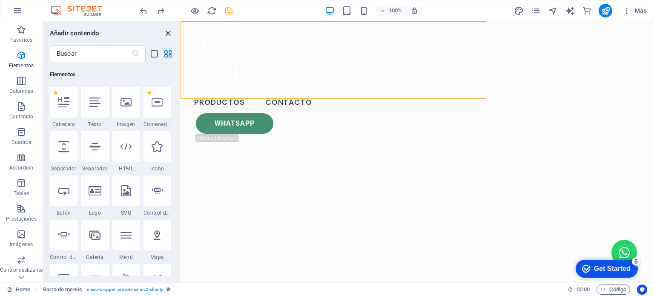
click at [163, 34] on icon "close panel" at bounding box center [168, 34] width 10 height 10
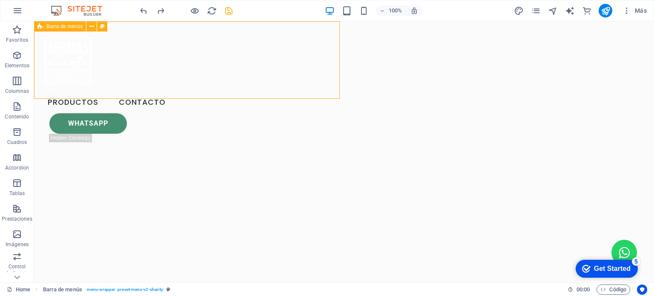
click at [39, 26] on icon at bounding box center [40, 26] width 6 height 10
click at [97, 28] on button at bounding box center [102, 26] width 10 height 10
select select "rem"
select select "hover_border"
select select "px"
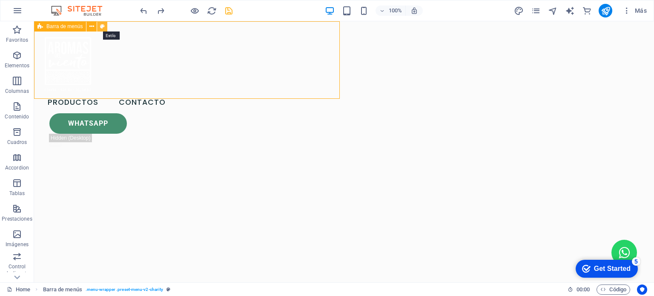
select select "px"
select select "rem"
select select "link-special-font"
select select "rem"
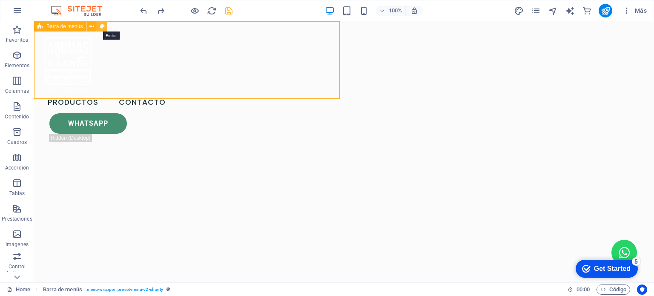
select select "300"
select select "px"
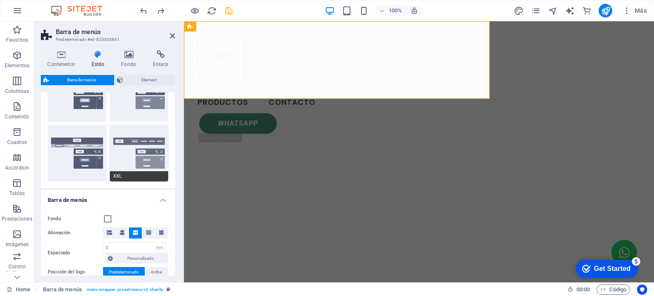
scroll to position [170, 0]
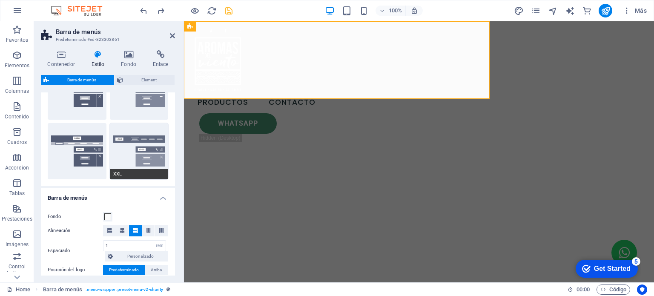
click at [127, 153] on button "XXL" at bounding box center [139, 151] width 59 height 56
select select "sticky_menu"
type input "0"
select select "hover_border_vertical"
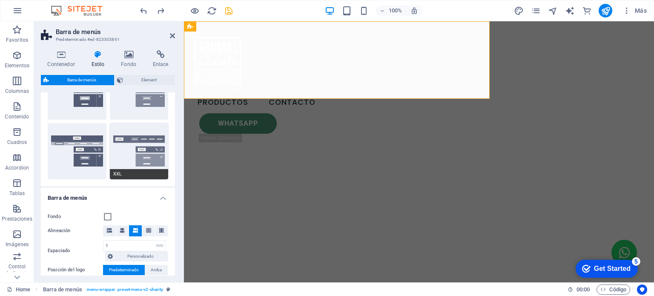
type input "2"
type input "0"
type input "1.5"
type input "0.5"
select select "link-special-font"
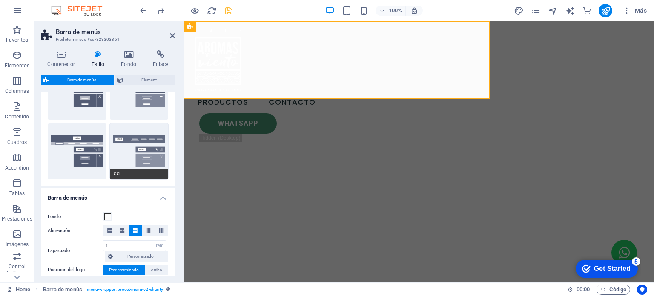
type input "1.8"
select select "rem"
select select "700"
type input "2"
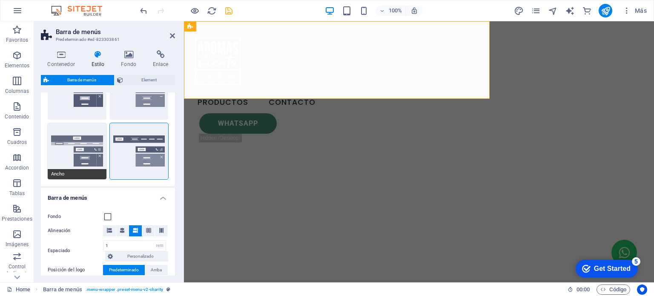
click at [83, 151] on button "Ancho" at bounding box center [77, 151] width 59 height 56
type input "0"
type input "2"
select select "hover_box_bottom"
type input "2"
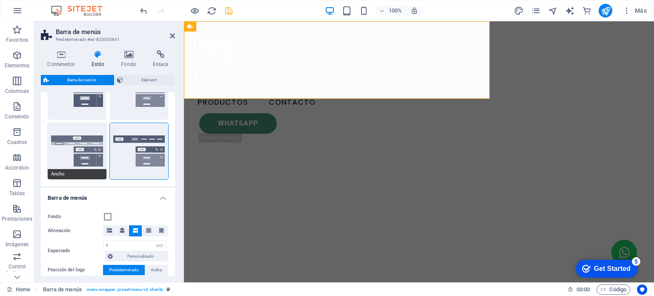
type input "1"
select select "link-default-font"
select select "px"
select select
type input "0"
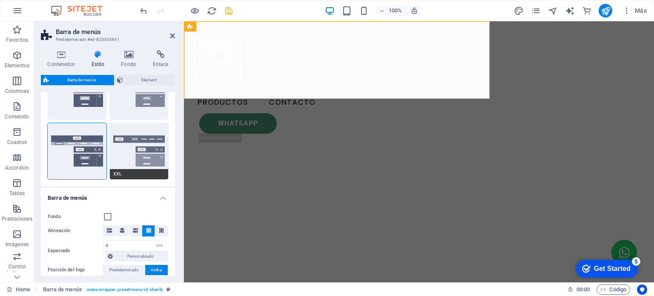
click at [126, 151] on button "XXL" at bounding box center [139, 151] width 59 height 56
type input "1"
select select "hover_border_vertical"
type input "2"
type input "1.5"
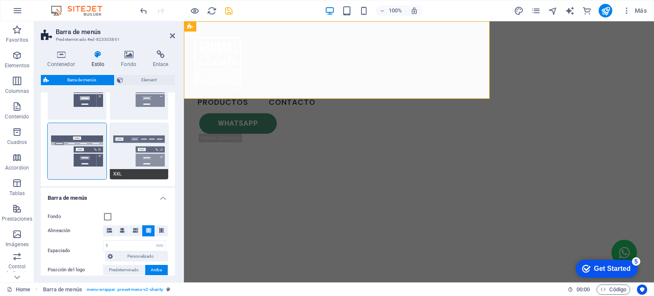
type input "0.5"
select select "link-special-font"
type input "1.8"
select select "rem"
select select "700"
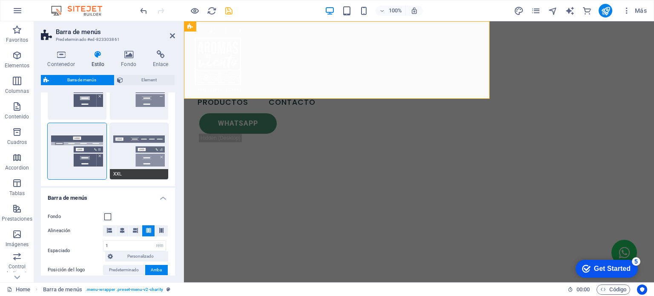
type input "2"
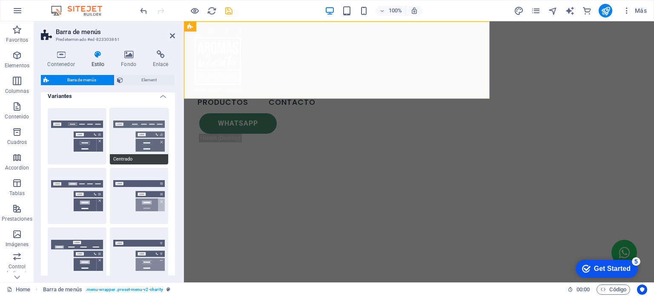
scroll to position [0, 0]
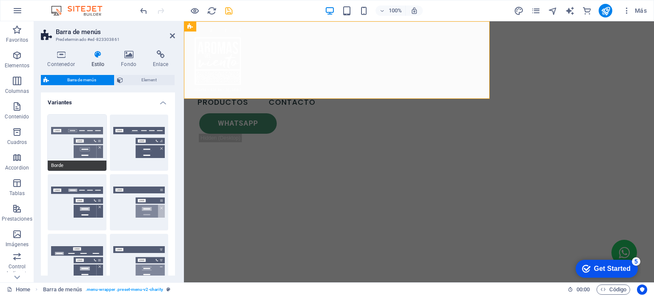
click at [85, 143] on button "Borde" at bounding box center [77, 142] width 59 height 56
select select "sticky_reverse"
select select "hover_border"
type input "1"
type input "3"
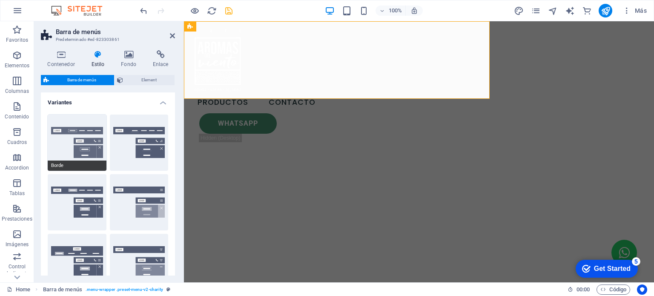
type input "1"
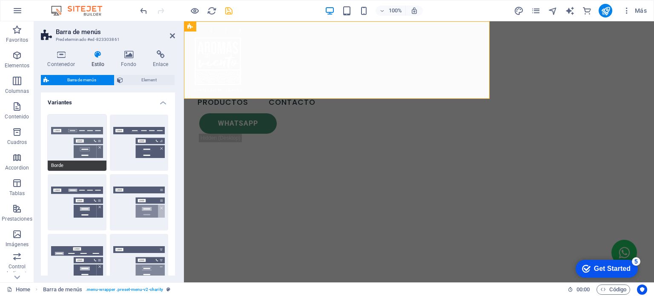
type input "1"
select select "link-special-font"
type input "1.1"
select select "rem"
select select
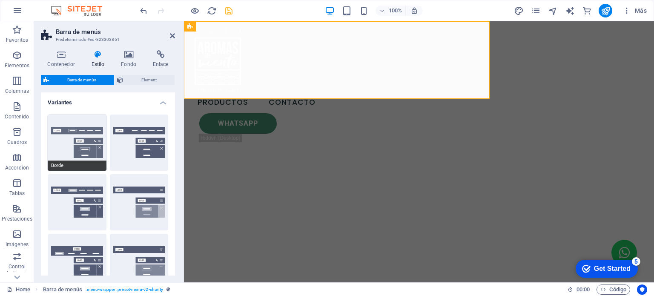
type input "1"
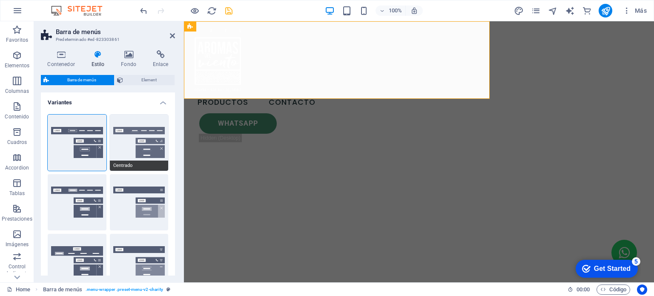
select select "300"
click at [134, 148] on button "Centrado" at bounding box center [139, 142] width 59 height 56
select select "sticky_menu"
select select "hover_border_bottom"
type input "1"
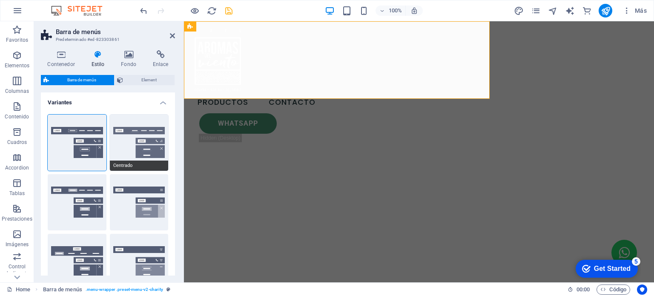
type input "0"
type input "2"
select select "DISABLED_OPTION_VALUE"
type input "0"
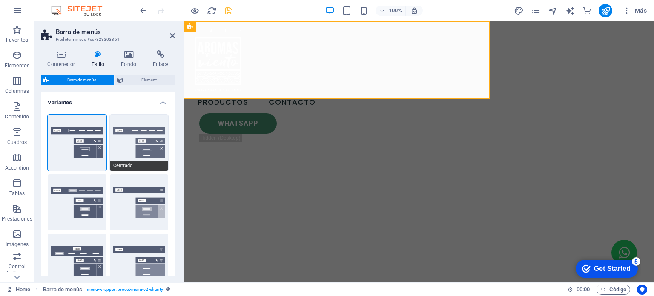
select select "link-special-font"
type input "1.5"
select select "rem"
select select
type input "2"
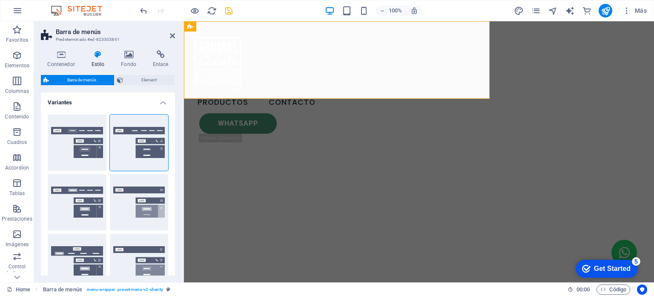
click at [70, 195] on div "Predeterminado" at bounding box center [77, 202] width 59 height 56
select select "300"
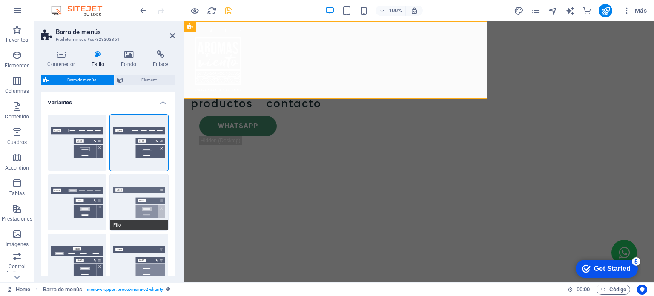
click at [136, 201] on button "Fijo" at bounding box center [139, 202] width 59 height 56
select select "hover_box_bottom"
type input "1"
select select "rem"
type input "1"
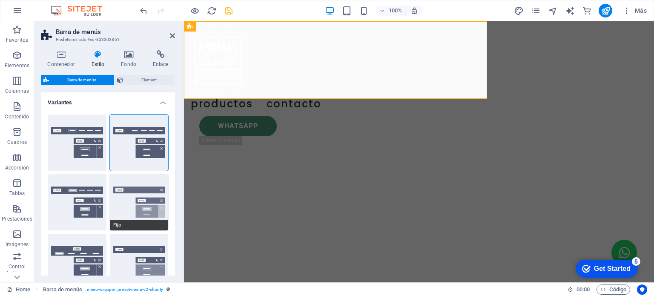
type input "1"
select select "link-special-font"
type input "1.5"
select select "rem"
select select "700"
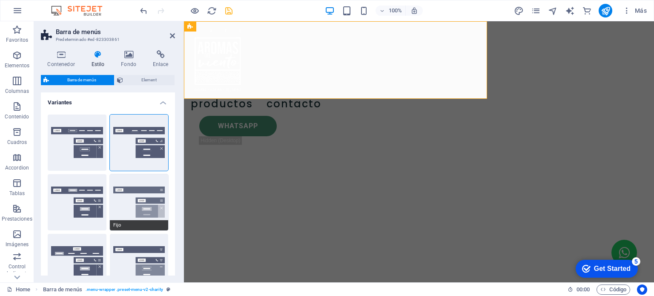
type input "0"
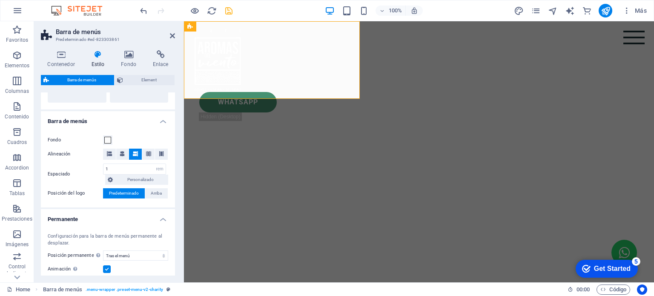
scroll to position [255, 0]
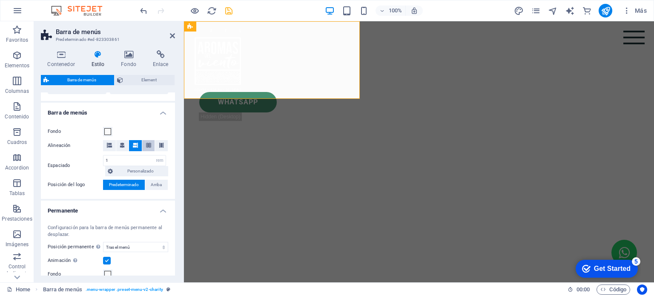
drag, startPoint x: 148, startPoint y: 139, endPoint x: 148, endPoint y: 144, distance: 4.7
click at [148, 142] on div "Fondo Alineación Espaciado 1 px rem % vh vw Personalizado Personalizado 1 px re…" at bounding box center [107, 158] width 137 height 81
click at [148, 145] on icon at bounding box center [148, 145] width 5 height 5
click at [160, 146] on icon at bounding box center [161, 145] width 5 height 5
click at [143, 145] on button at bounding box center [148, 145] width 13 height 11
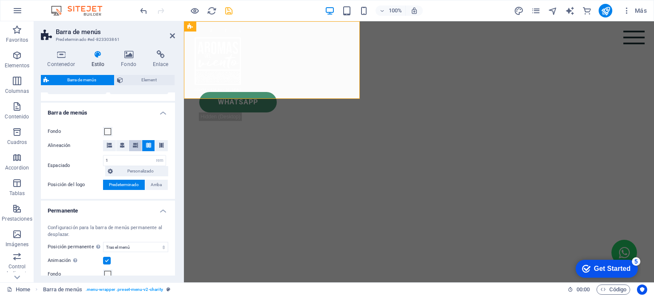
click at [129, 147] on button at bounding box center [135, 145] width 13 height 11
click at [121, 146] on icon at bounding box center [122, 145] width 5 height 5
click at [106, 146] on button at bounding box center [109, 145] width 13 height 11
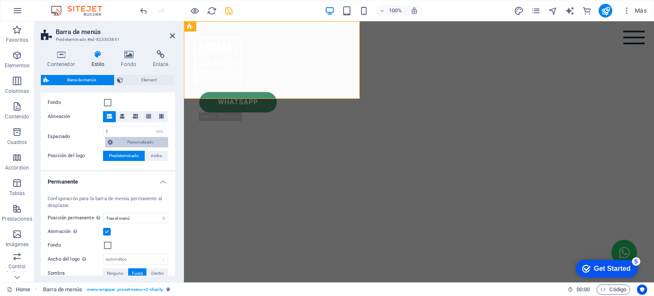
scroll to position [298, 0]
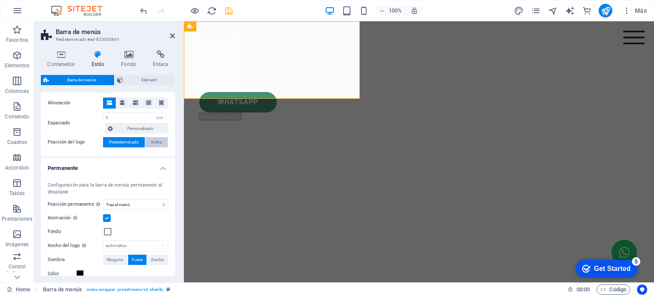
click at [157, 146] on span "Arriba" at bounding box center [156, 142] width 11 height 10
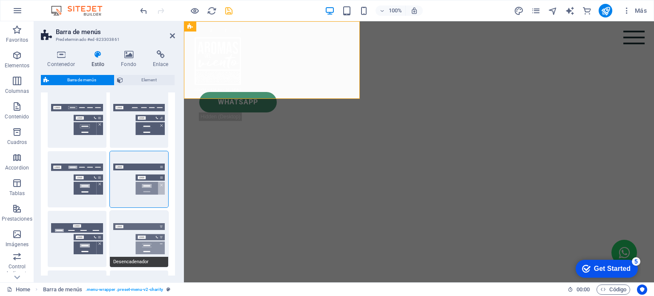
scroll to position [0, 0]
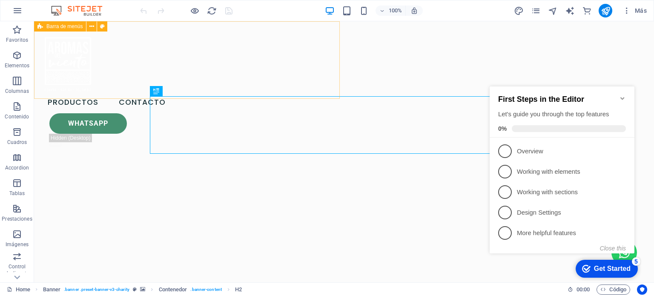
click at [179, 78] on div "Productos Contacto Whatsapp .fa-secondary{opacity:.4}" at bounding box center [106, 88] width 145 height 135
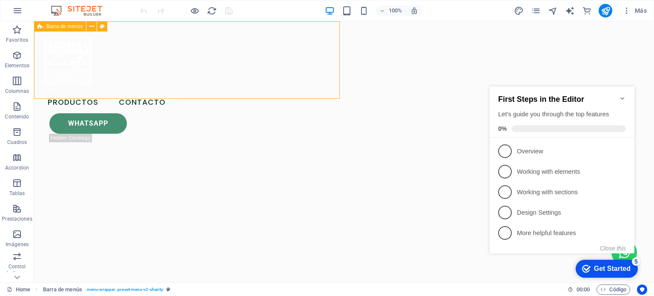
click at [179, 78] on div "Productos Contacto Whatsapp .fa-secondary{opacity:.4}" at bounding box center [106, 88] width 145 height 135
select select "header"
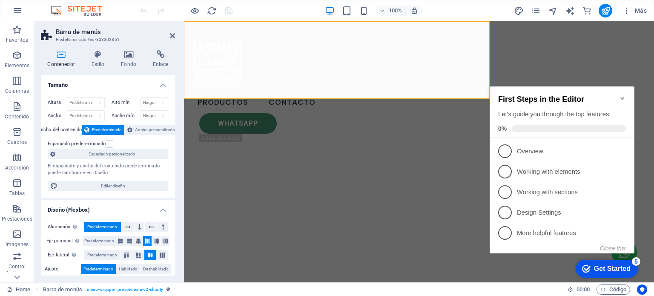
scroll to position [43, 0]
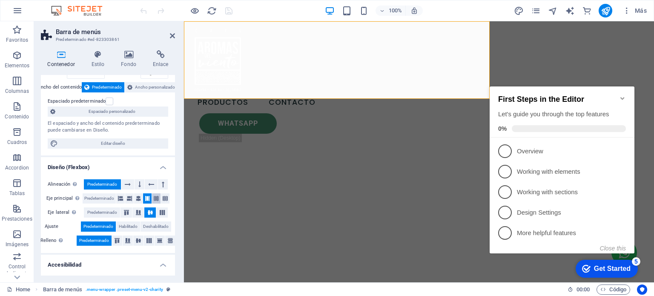
click at [155, 195] on icon at bounding box center [156, 198] width 5 height 10
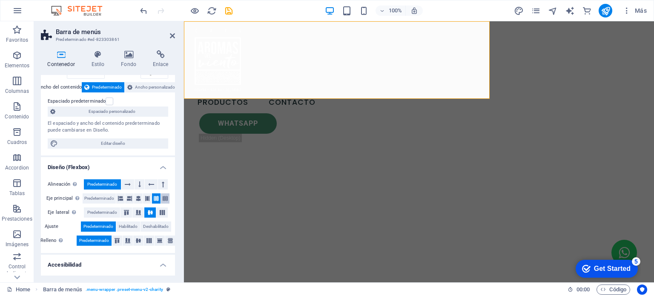
click at [161, 197] on button at bounding box center [165, 198] width 9 height 10
click at [152, 198] on button at bounding box center [156, 198] width 9 height 10
click at [145, 197] on icon at bounding box center [147, 198] width 5 height 10
click at [137, 195] on icon at bounding box center [138, 198] width 5 height 10
click at [131, 196] on icon at bounding box center [129, 198] width 5 height 10
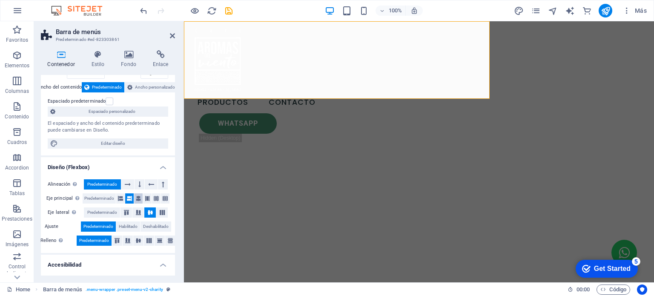
click at [134, 197] on button at bounding box center [138, 198] width 9 height 10
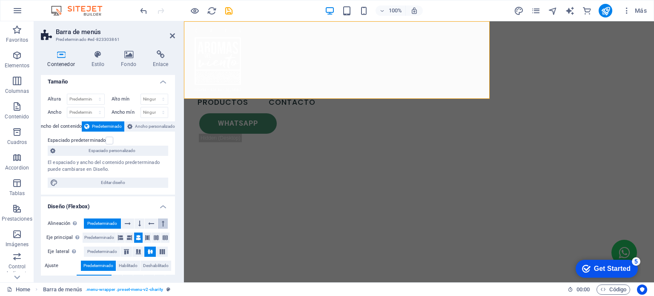
scroll to position [0, 0]
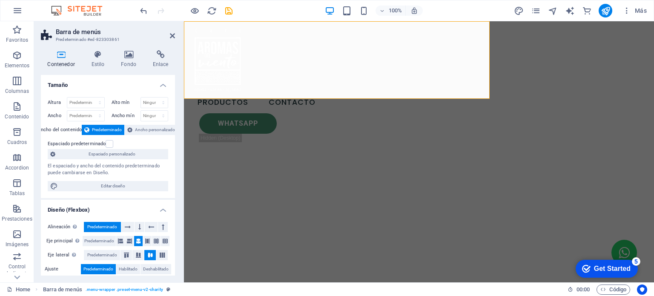
click at [82, 59] on h4 "Contenedor" at bounding box center [63, 59] width 44 height 18
click at [92, 62] on h4 "Estilo" at bounding box center [100, 59] width 30 height 18
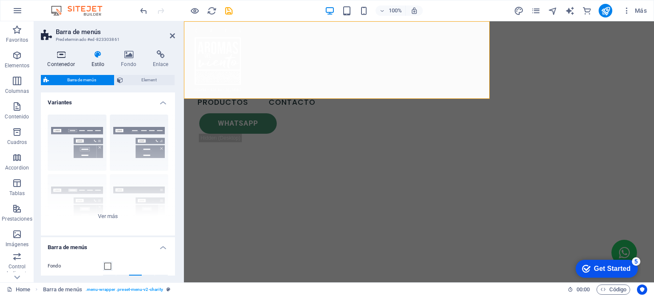
click at [60, 54] on icon at bounding box center [61, 54] width 40 height 9
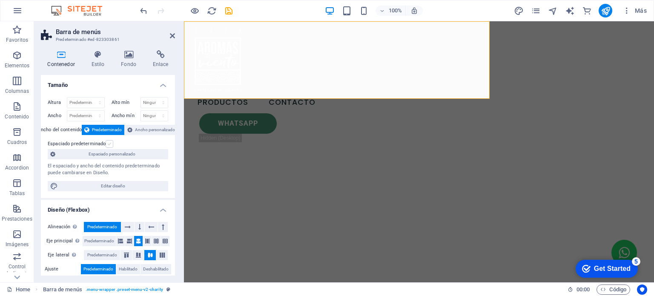
click at [108, 144] on label at bounding box center [110, 144] width 8 height 8
click at [0, 0] on input "Espaciado predeterminado" at bounding box center [0, 0] width 0 height 0
click at [108, 144] on label at bounding box center [110, 144] width 8 height 8
click at [0, 0] on input "Espaciado predeterminado" at bounding box center [0, 0] width 0 height 0
click at [100, 64] on h4 "Estilo" at bounding box center [100, 59] width 30 height 18
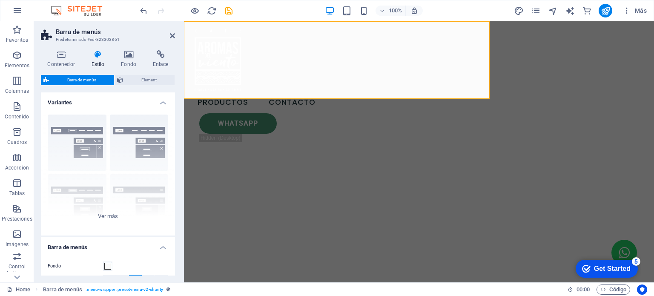
click at [133, 68] on div "Contenedor Estilo Fondo Enlace Tamaño Altura Predeterminado px rem % vh vw Alto…" at bounding box center [108, 162] width 134 height 225
click at [126, 58] on icon at bounding box center [128, 54] width 29 height 9
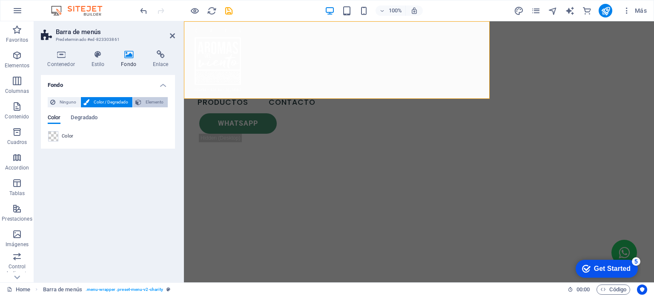
click at [135, 102] on icon at bounding box center [138, 102] width 6 height 10
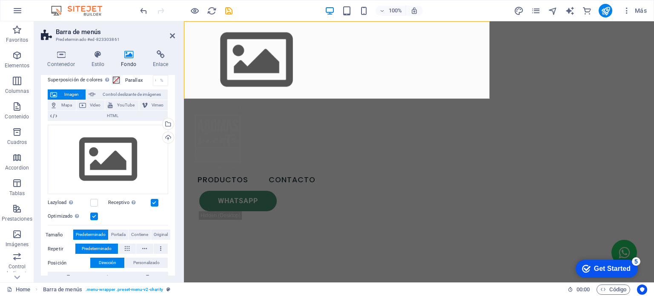
scroll to position [10, 0]
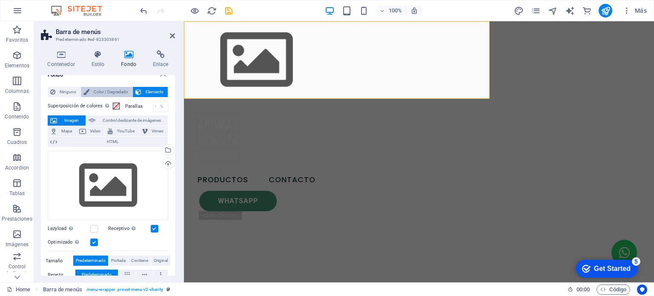
click at [111, 92] on span "Color / Degradado" at bounding box center [111, 92] width 38 height 10
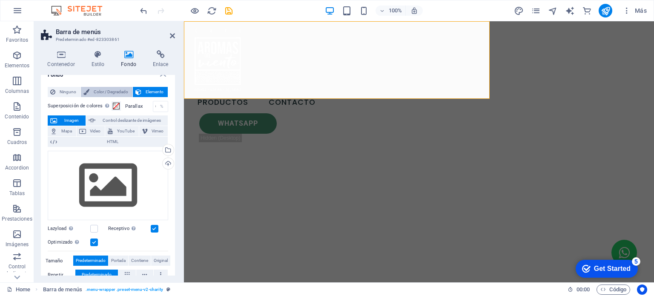
scroll to position [0, 0]
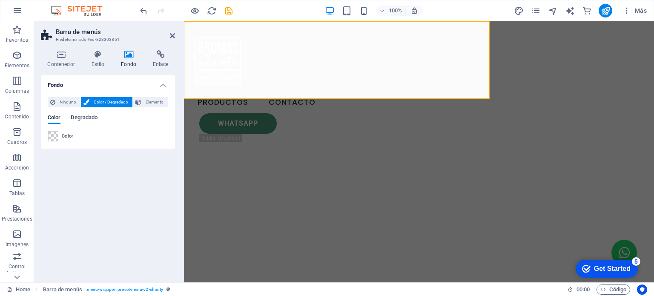
click at [78, 115] on span "Degradado" at bounding box center [84, 118] width 27 height 12
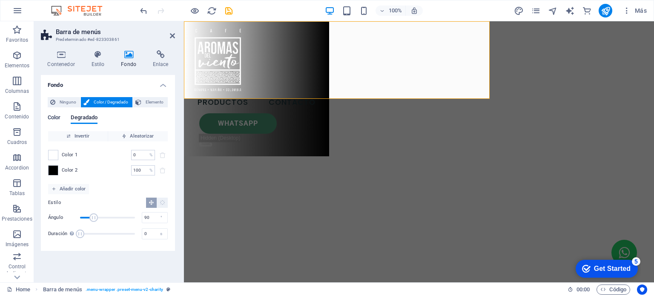
click at [49, 120] on span "Color" at bounding box center [54, 118] width 13 height 12
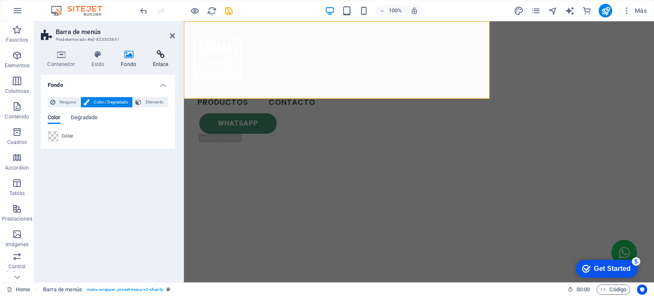
click at [154, 53] on icon at bounding box center [160, 54] width 29 height 9
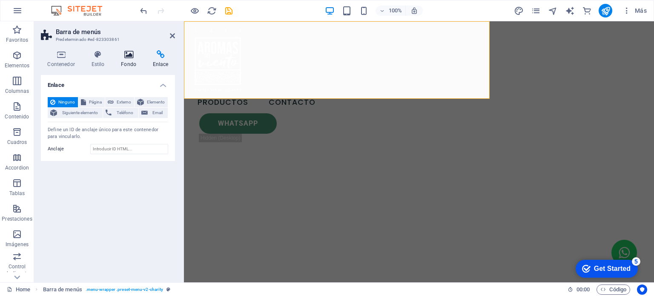
click at [124, 61] on h4 "Fondo" at bounding box center [130, 59] width 32 height 18
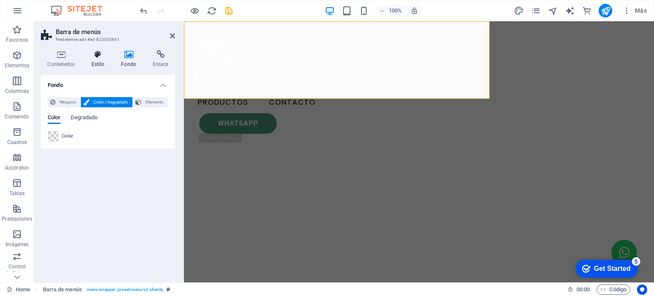
click at [104, 56] on icon at bounding box center [98, 54] width 26 height 9
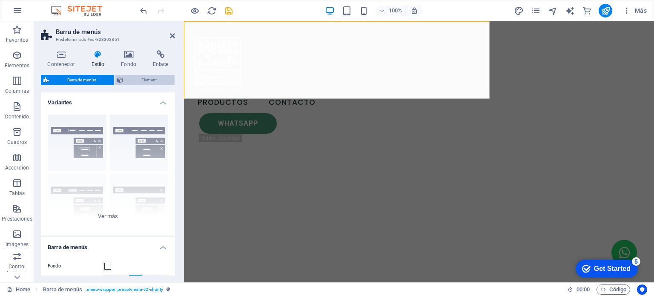
click at [129, 79] on span "Element" at bounding box center [149, 80] width 46 height 10
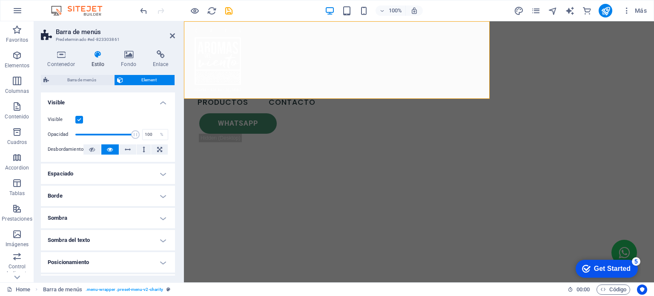
click at [117, 177] on h4 "Espaciado" at bounding box center [108, 173] width 134 height 20
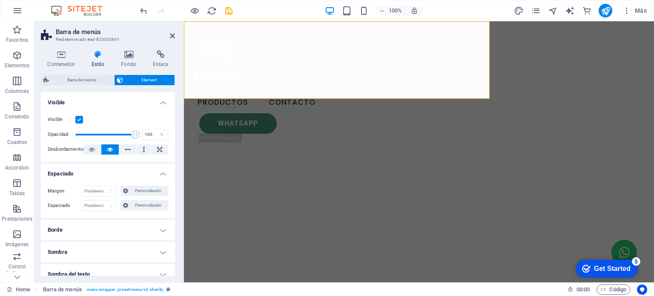
click at [115, 175] on h4 "Espaciado" at bounding box center [108, 170] width 134 height 15
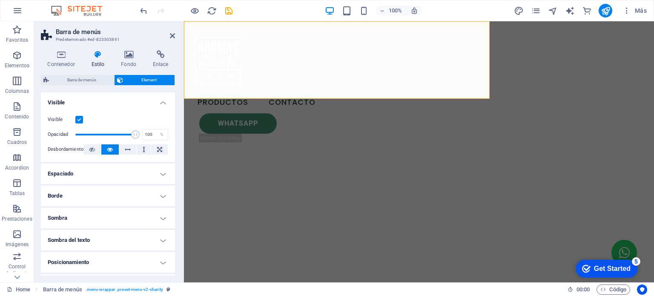
click at [109, 190] on h4 "Borde" at bounding box center [108, 196] width 134 height 20
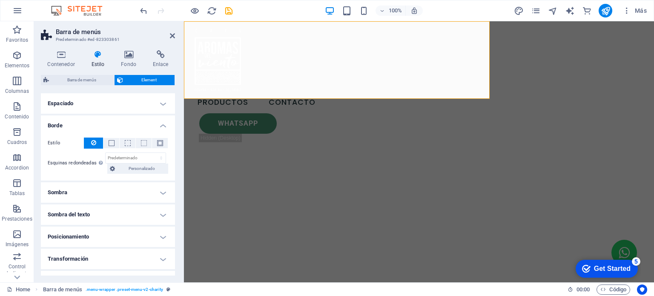
scroll to position [85, 0]
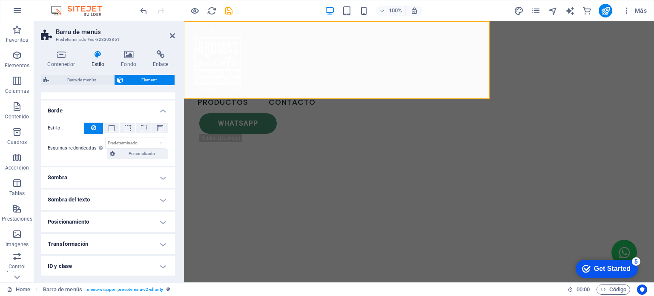
click at [106, 181] on h4 "Sombra" at bounding box center [108, 177] width 134 height 20
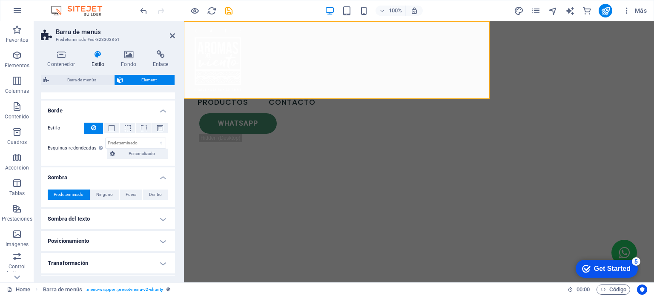
click at [106, 181] on h4 "Sombra" at bounding box center [108, 174] width 134 height 15
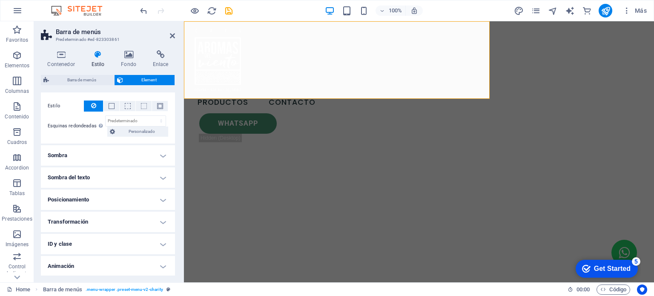
scroll to position [129, 0]
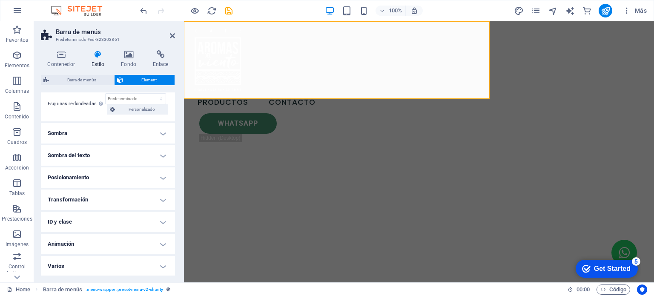
click at [109, 174] on h4 "Posicionamiento" at bounding box center [108, 177] width 134 height 20
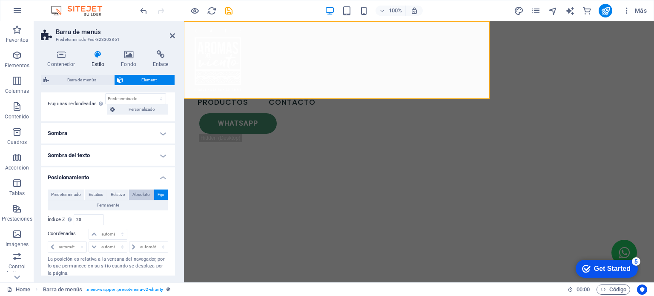
click at [135, 194] on span "Absoluto" at bounding box center [140, 194] width 17 height 10
click at [160, 196] on span "Fijo" at bounding box center [160, 194] width 7 height 10
click at [68, 193] on span "Predeterminado" at bounding box center [66, 194] width 30 height 10
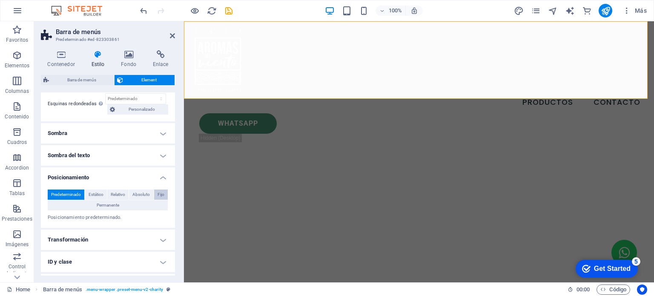
click at [157, 192] on span "Fijo" at bounding box center [160, 194] width 7 height 10
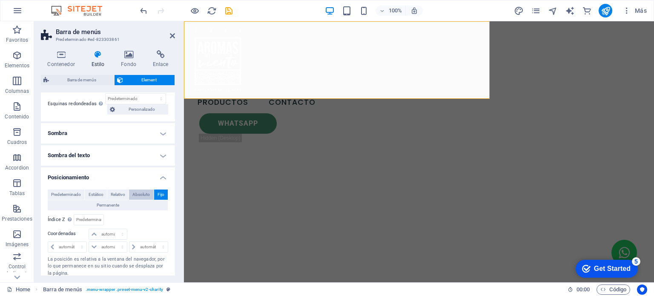
click at [144, 194] on span "Absoluto" at bounding box center [140, 194] width 17 height 10
click at [158, 192] on span "Fijo" at bounding box center [160, 194] width 7 height 10
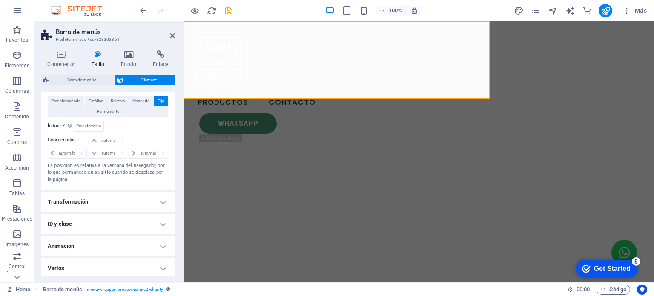
scroll to position [225, 0]
click at [226, 11] on icon "save" at bounding box center [229, 11] width 10 height 10
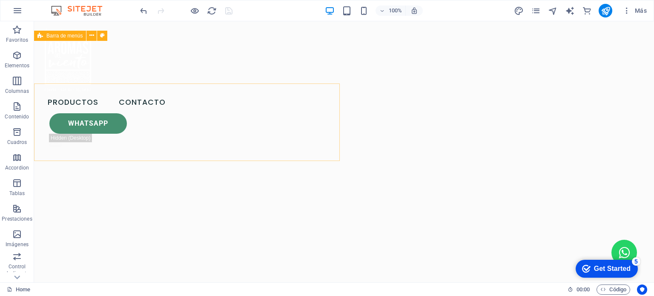
scroll to position [0, 0]
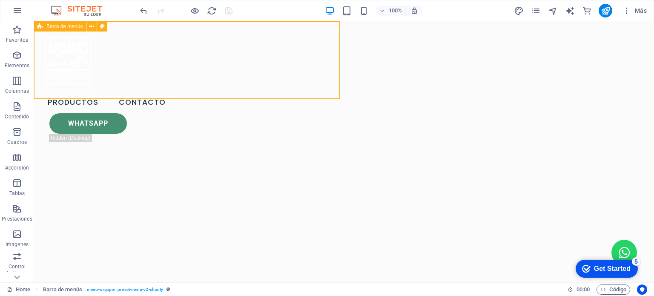
click at [39, 27] on icon at bounding box center [40, 26] width 6 height 10
click at [90, 27] on icon at bounding box center [91, 26] width 5 height 9
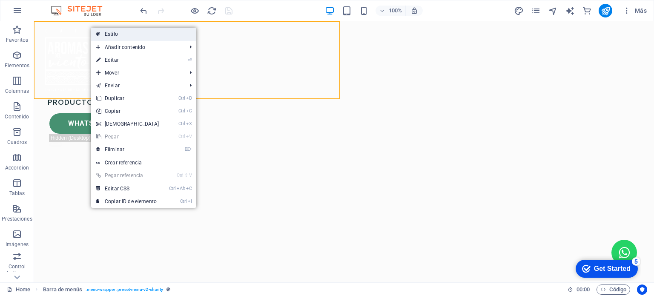
click at [108, 33] on link "Estilo" at bounding box center [143, 34] width 105 height 13
select select "rem"
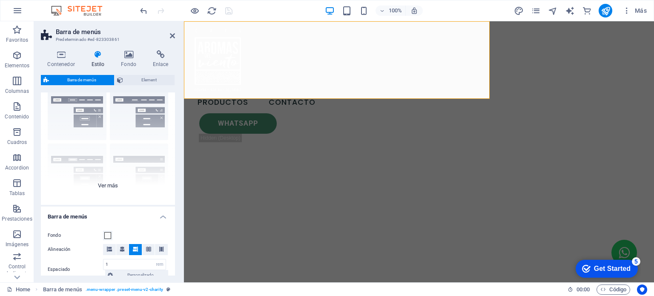
scroll to position [85, 0]
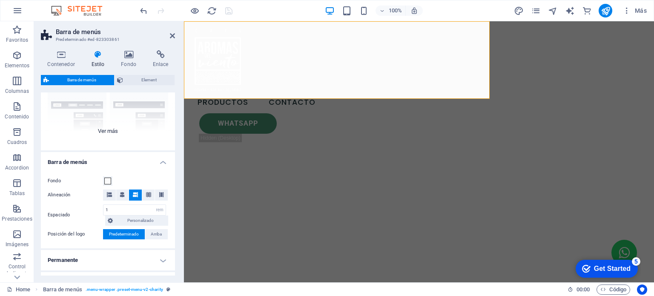
click at [106, 128] on div "Borde Centrado Predeterminado Fijo Loki Desencadenador Ancho XXL" at bounding box center [108, 87] width 134 height 128
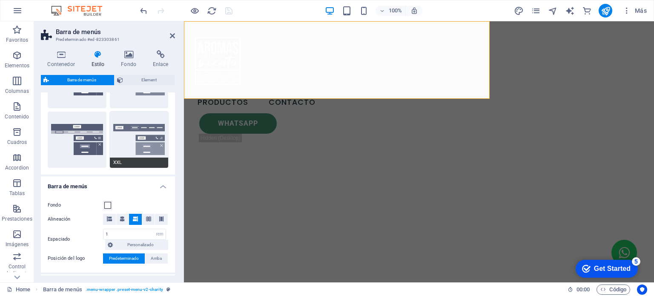
scroll to position [213, 0]
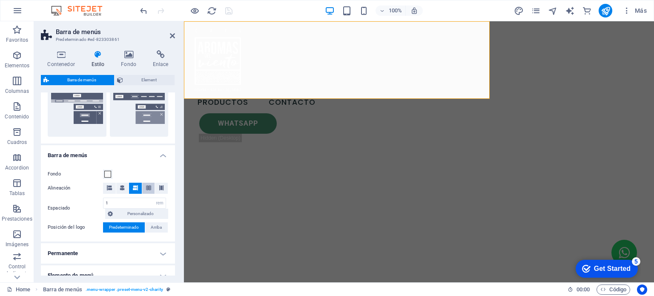
click at [143, 186] on button at bounding box center [148, 188] width 13 height 11
click at [232, 9] on icon "save" at bounding box center [229, 11] width 10 height 10
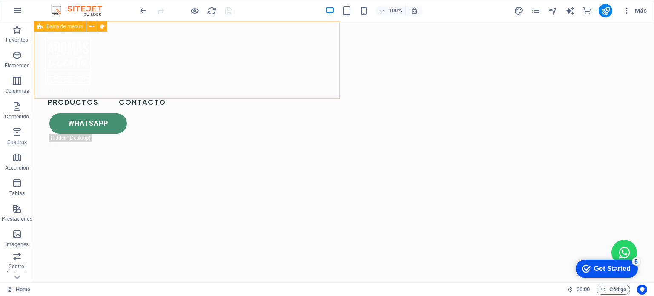
click at [107, 98] on div "Productos Contacto Whatsapp .fa-secondary{opacity:.4}" at bounding box center [106, 88] width 145 height 135
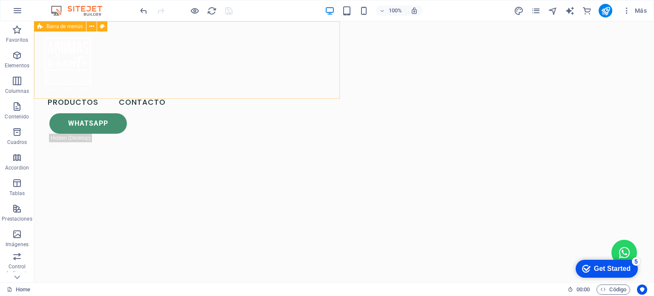
click at [179, 86] on div "Productos Contacto Whatsapp .fa-secondary{opacity:.4}" at bounding box center [106, 88] width 145 height 135
click at [179, 82] on div "Productos Contacto Whatsapp .fa-secondary{opacity:.4}" at bounding box center [106, 88] width 145 height 135
select select "rem"
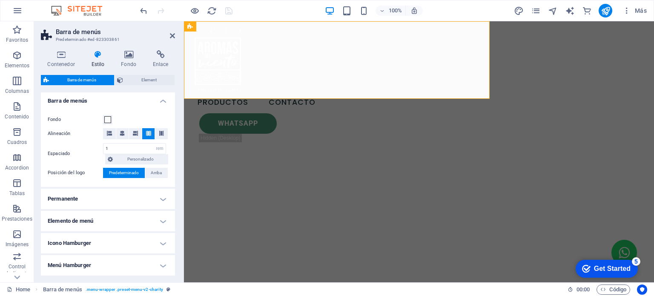
scroll to position [298, 0]
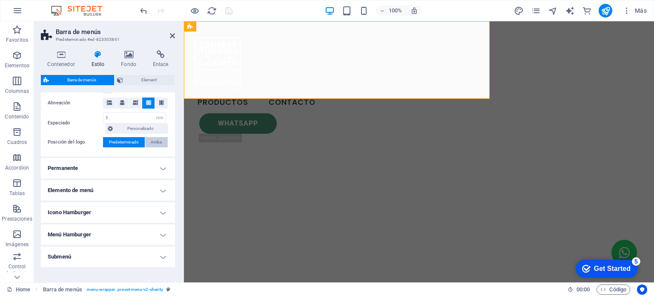
click at [152, 146] on span "Arriba" at bounding box center [156, 142] width 11 height 10
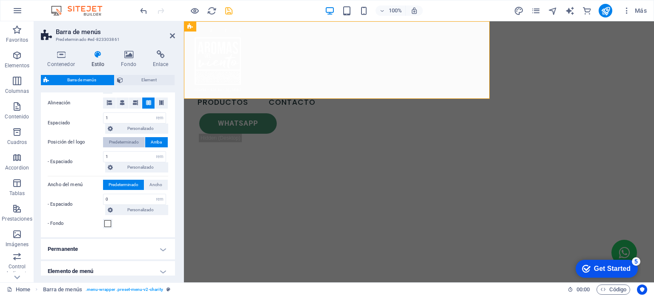
click at [135, 143] on span "Predeterminado" at bounding box center [124, 142] width 30 height 10
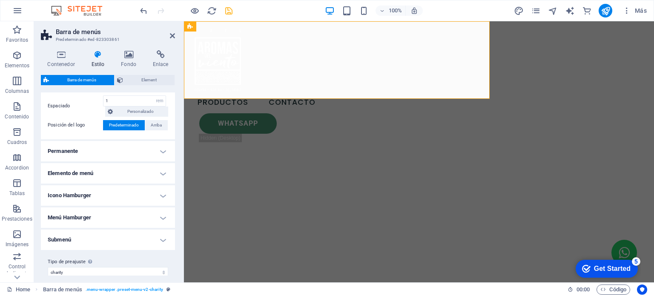
scroll to position [323, 0]
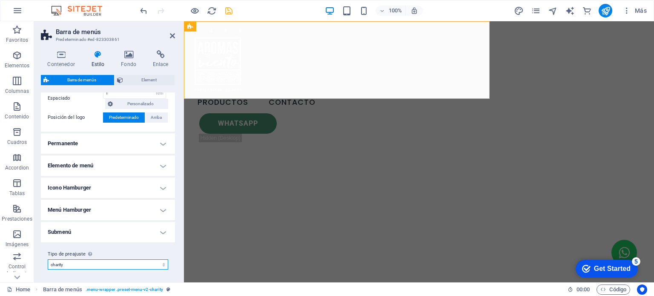
click at [141, 260] on select "charity Añadir tipo de preajuste" at bounding box center [108, 264] width 120 height 10
click at [140, 260] on select "charity Añadir tipo de preajuste" at bounding box center [108, 264] width 120 height 10
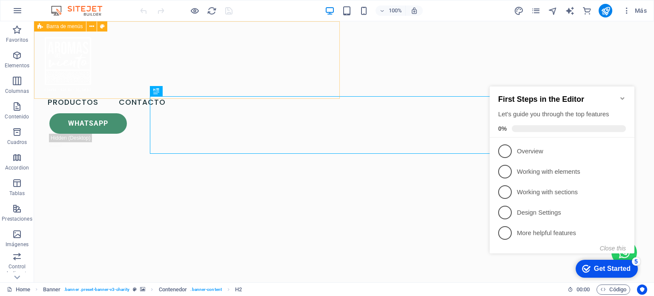
click at [179, 74] on div "Productos Contacto Whatsapp .fa-secondary{opacity:.4}" at bounding box center [106, 88] width 145 height 135
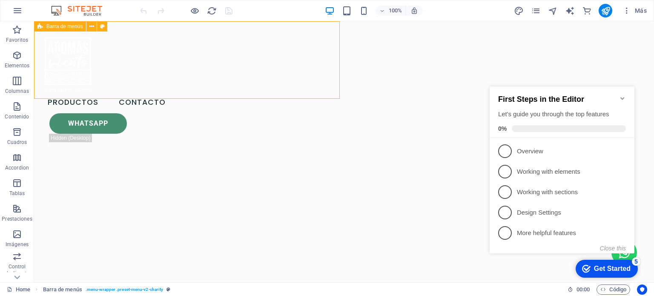
click at [158, 89] on div "Productos Contacto Whatsapp .fa-secondary{opacity:.4}" at bounding box center [106, 88] width 145 height 135
select select "header"
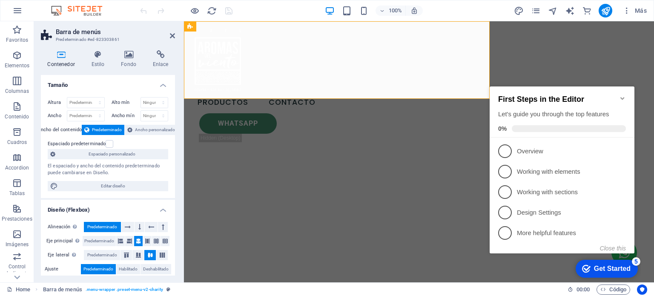
click at [621, 95] on icon "Minimize checklist" at bounding box center [622, 98] width 7 height 7
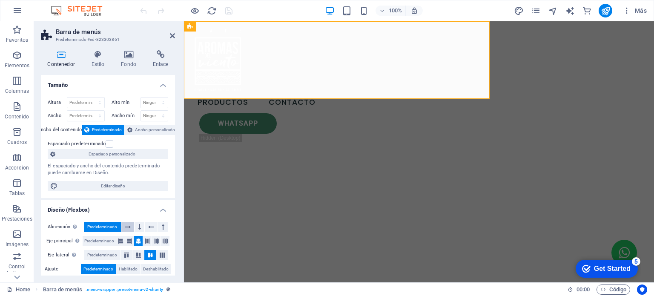
click at [129, 224] on icon at bounding box center [128, 227] width 6 height 10
click at [135, 224] on button at bounding box center [139, 227] width 10 height 10
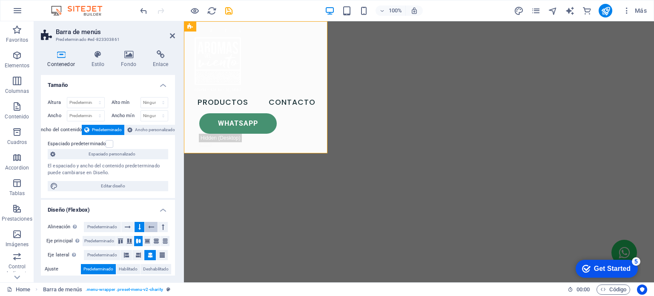
click at [148, 226] on icon at bounding box center [151, 227] width 6 height 10
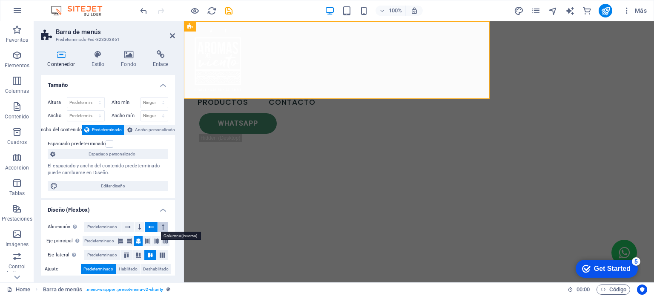
click at [162, 226] on icon at bounding box center [163, 227] width 3 height 10
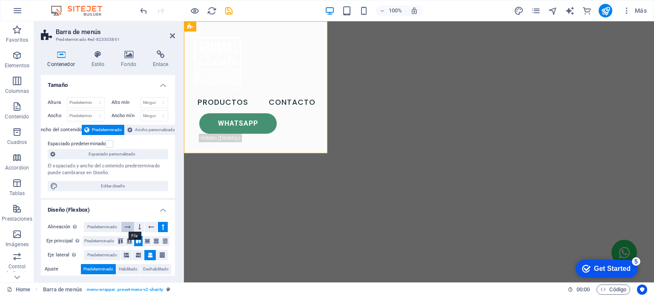
click at [129, 226] on icon at bounding box center [128, 227] width 6 height 10
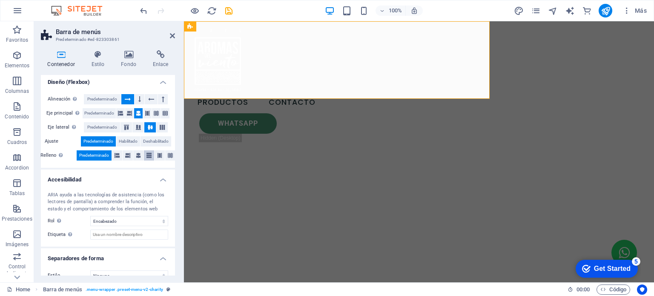
scroll to position [139, 0]
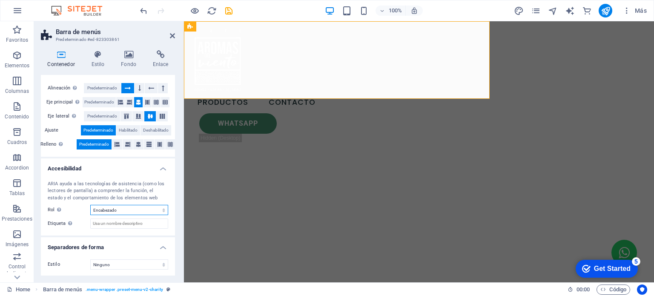
click at [152, 209] on select "Ninguno Alert Article Banner Comment Complementary Dialog Encabezado Marquee Pi…" at bounding box center [129, 210] width 78 height 10
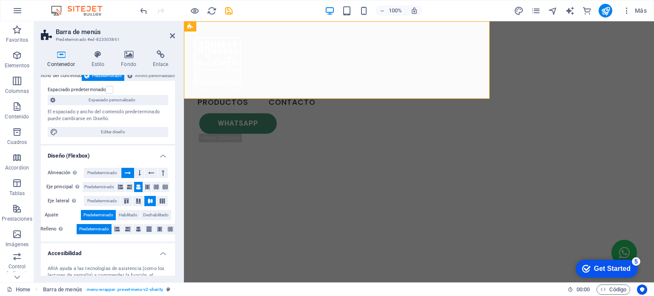
scroll to position [11, 0]
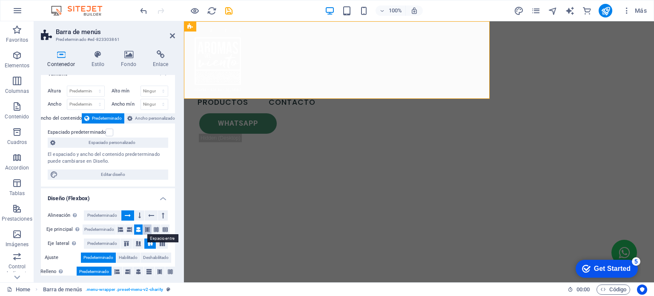
click at [146, 231] on icon at bounding box center [147, 229] width 5 height 10
click at [138, 231] on icon at bounding box center [138, 229] width 5 height 10
click at [146, 229] on icon at bounding box center [147, 229] width 5 height 10
click at [136, 230] on icon at bounding box center [138, 229] width 5 height 10
click at [163, 230] on icon at bounding box center [165, 229] width 5 height 10
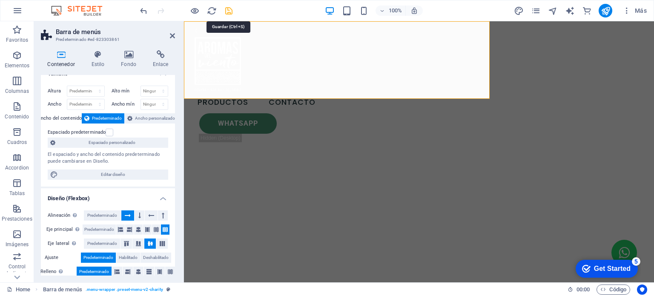
drag, startPoint x: 228, startPoint y: 10, endPoint x: 213, endPoint y: 0, distance: 18.2
click at [228, 10] on icon "save" at bounding box center [229, 11] width 10 height 10
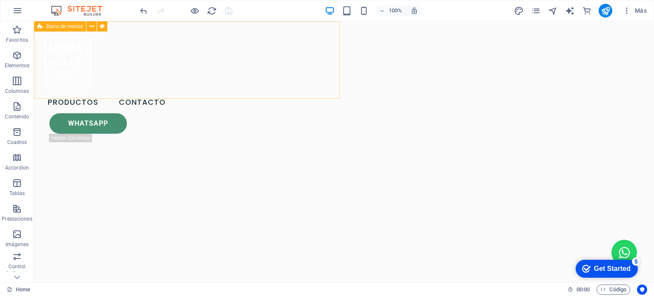
click at [152, 89] on div "Productos Contacto Whatsapp .fa-secondary{opacity:.4}" at bounding box center [106, 88] width 145 height 135
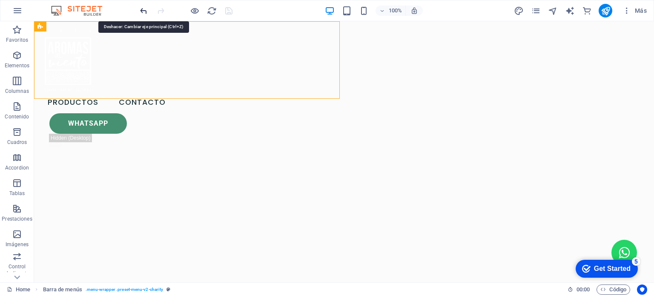
click at [142, 6] on icon "undo" at bounding box center [144, 11] width 10 height 10
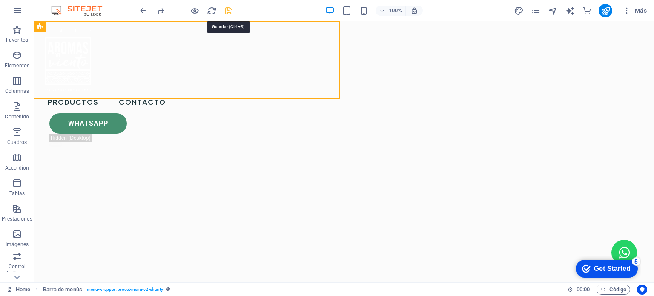
click at [230, 13] on icon "save" at bounding box center [229, 11] width 10 height 10
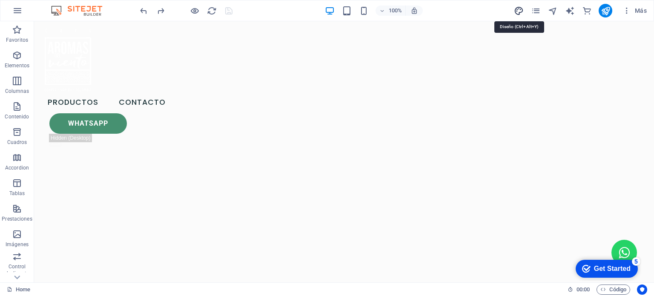
click at [518, 10] on icon "design" at bounding box center [519, 11] width 10 height 10
select select "px"
select select "300"
select select "px"
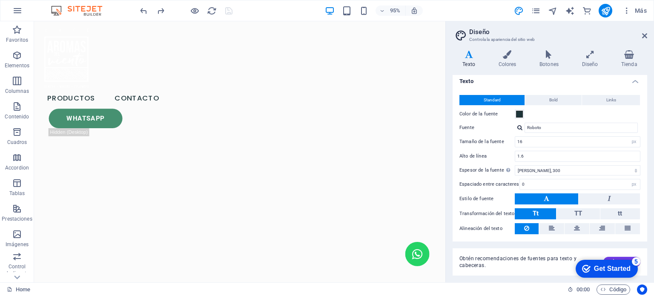
scroll to position [0, 0]
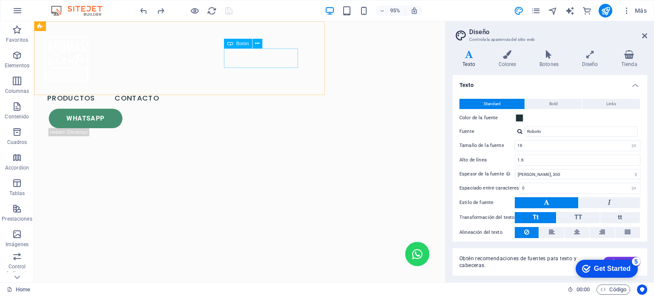
click at [172, 113] on div "Whatsapp" at bounding box center [110, 123] width 123 height 20
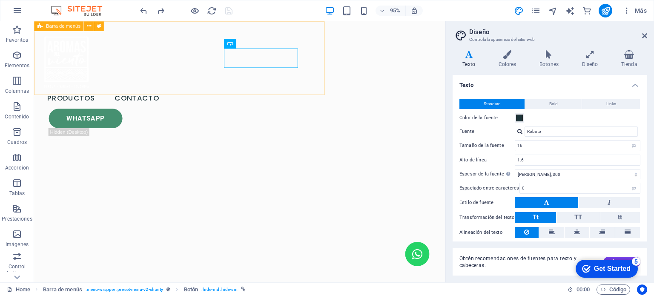
click at [179, 35] on div "Productos Contacto Whatsapp .fa-secondary{opacity:.4}" at bounding box center [106, 88] width 145 height 135
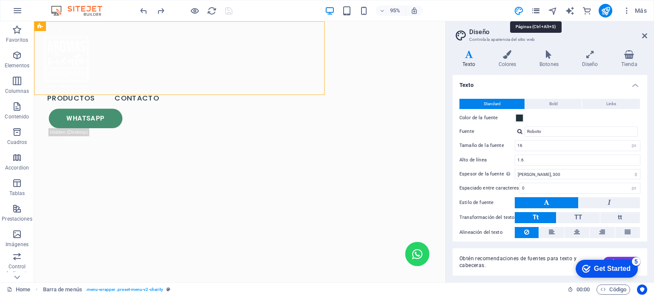
click at [532, 11] on icon "pages" at bounding box center [536, 11] width 10 height 10
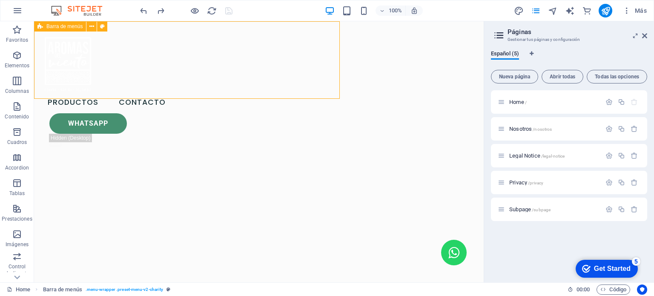
click at [152, 29] on div "Productos Contacto Whatsapp .fa-secondary{opacity:.4}" at bounding box center [106, 88] width 145 height 135
select select "header"
select select "rem"
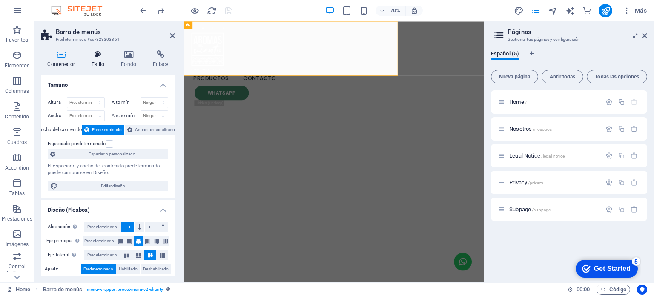
click at [99, 64] on h4 "Estilo" at bounding box center [100, 59] width 30 height 18
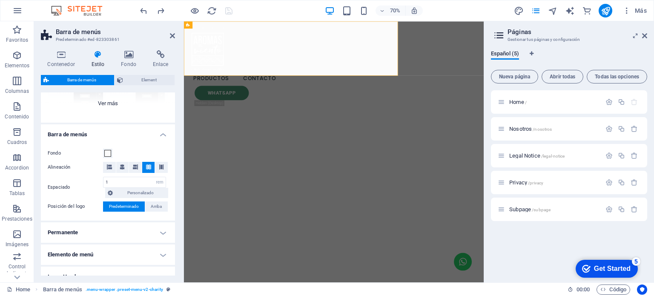
scroll to position [128, 0]
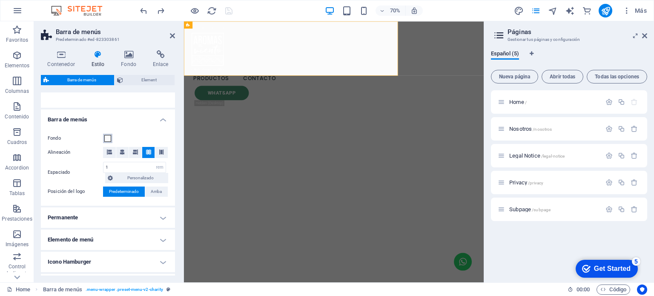
click at [109, 136] on span at bounding box center [107, 138] width 7 height 7
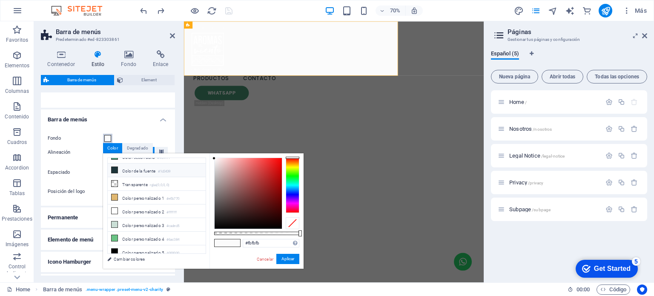
scroll to position [0, 0]
click at [118, 122] on h4 "Barra de menús" at bounding box center [108, 116] width 134 height 15
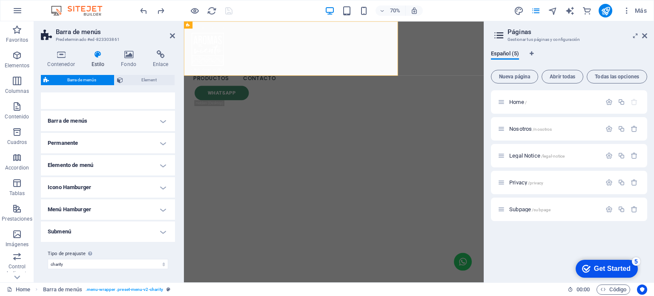
click at [118, 122] on h4 "Barra de menús" at bounding box center [108, 121] width 134 height 20
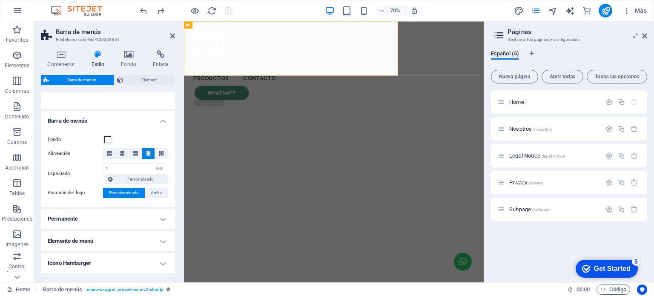
scroll to position [128, 0]
click at [106, 136] on span at bounding box center [107, 138] width 7 height 7
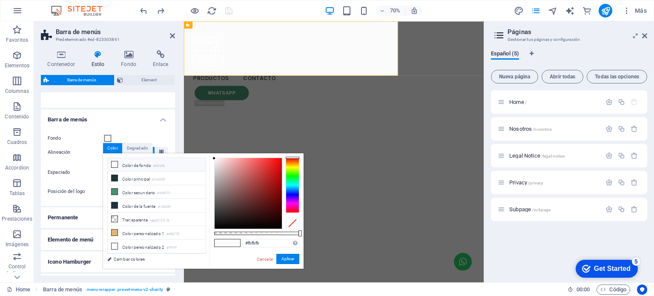
click at [117, 164] on span at bounding box center [114, 164] width 7 height 7
click at [133, 148] on div "Degradado" at bounding box center [138, 148] width 30 height 10
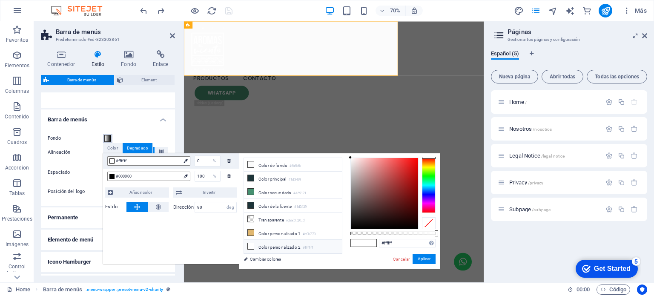
click at [106, 138] on span at bounding box center [107, 138] width 7 height 7
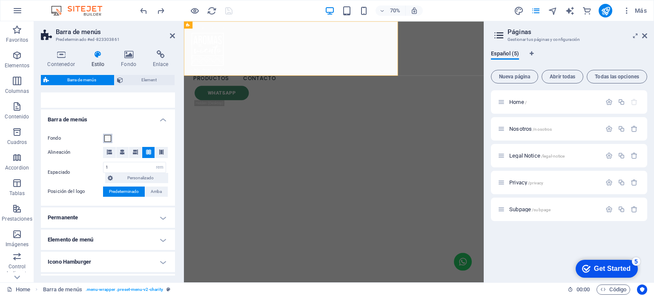
click at [106, 136] on span at bounding box center [107, 138] width 7 height 7
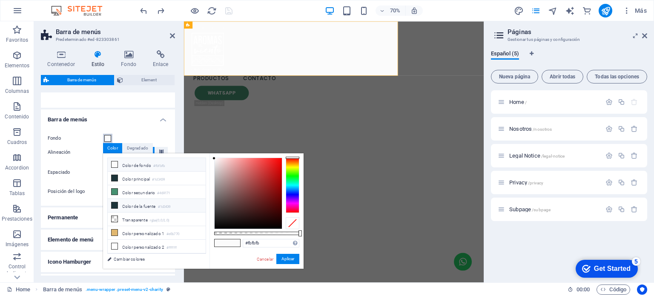
scroll to position [35, 0]
click at [115, 183] on icon at bounding box center [115, 183] width 6 height 6
type input "rgba(0, 0, 0, 0)"
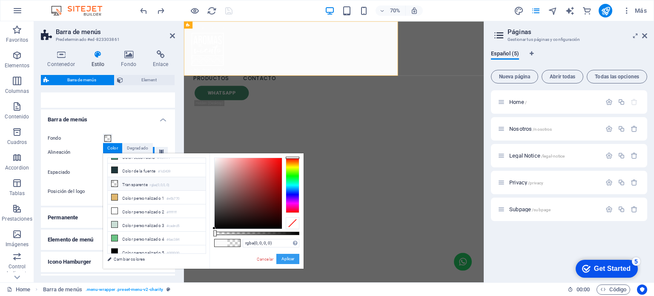
click at [290, 260] on button "Aplicar" at bounding box center [287, 259] width 23 height 10
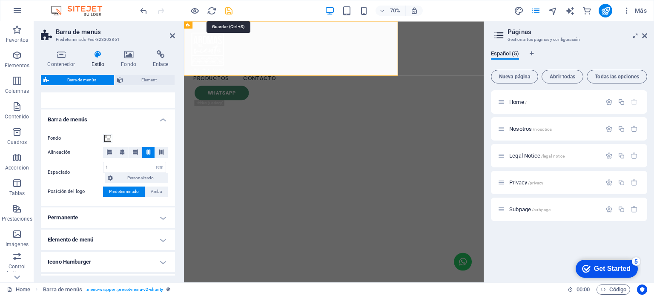
click at [227, 11] on icon "save" at bounding box center [229, 11] width 10 height 10
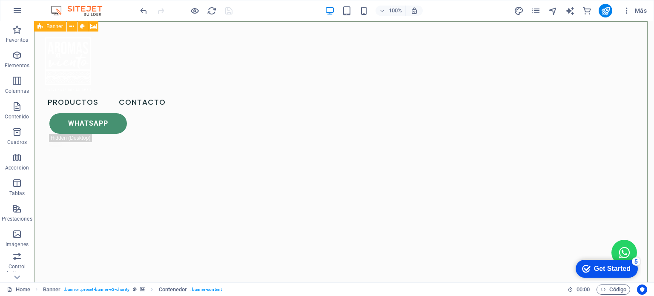
click at [39, 27] on icon at bounding box center [40, 26] width 6 height 10
click at [40, 25] on icon at bounding box center [40, 26] width 6 height 10
select select "vh"
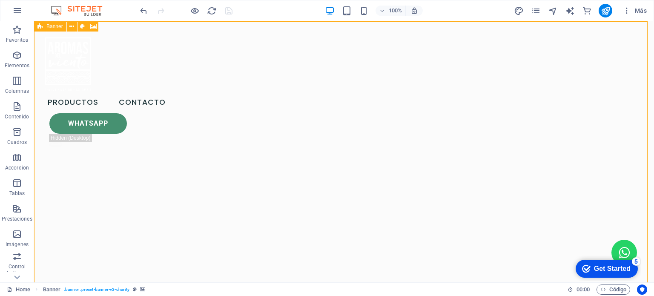
select select "banner"
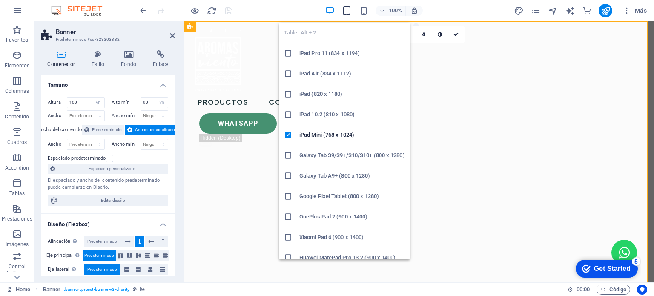
click at [347, 11] on icon "button" at bounding box center [347, 11] width 10 height 10
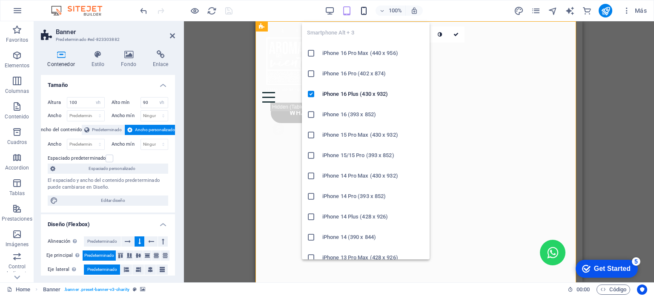
click at [363, 9] on icon "button" at bounding box center [364, 11] width 10 height 10
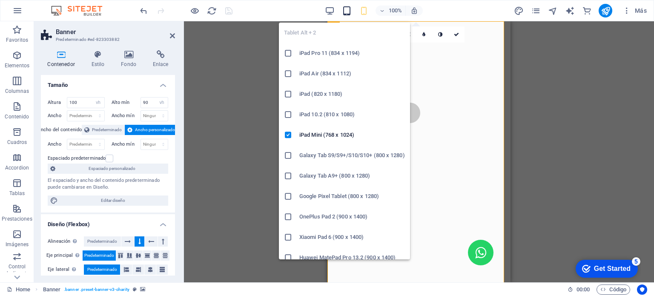
click at [343, 9] on icon "button" at bounding box center [347, 11] width 10 height 10
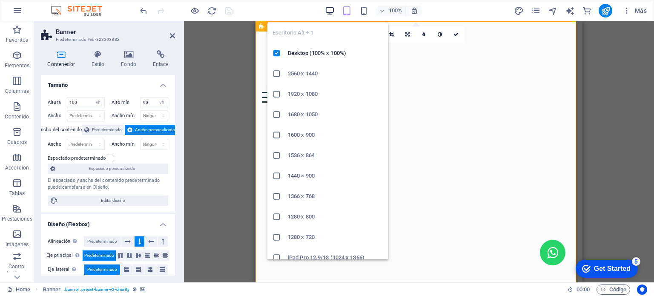
click at [330, 9] on icon "button" at bounding box center [330, 11] width 10 height 10
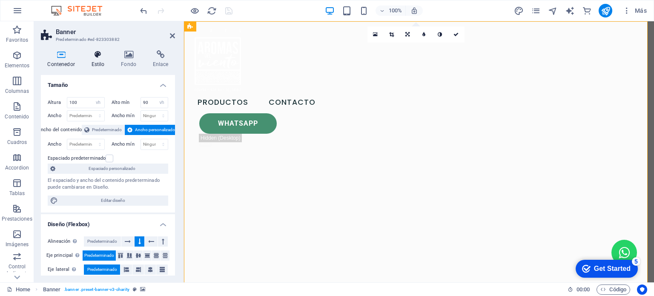
click at [103, 64] on h4 "Estilo" at bounding box center [100, 59] width 30 height 18
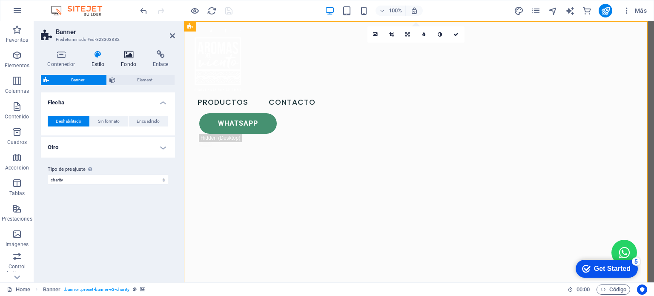
click at [129, 63] on h4 "Fondo" at bounding box center [130, 59] width 32 height 18
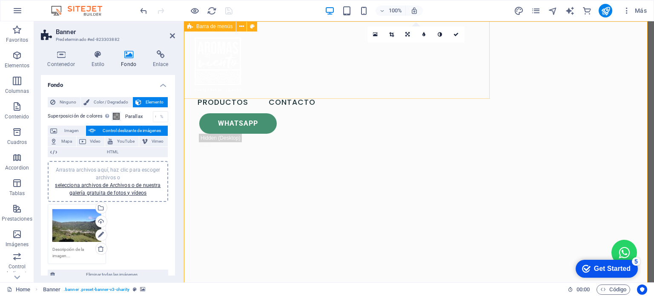
click at [277, 31] on div "Productos Contacto Whatsapp .fa-secondary{opacity:.4}" at bounding box center [256, 88] width 145 height 135
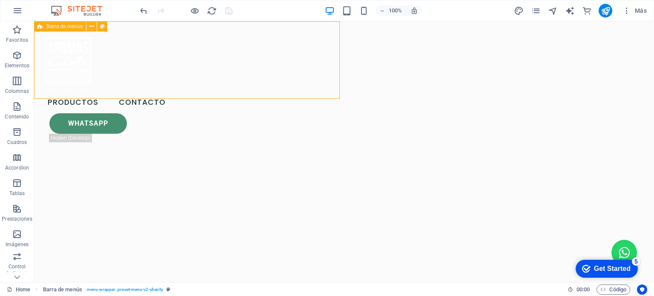
click at [44, 25] on div "Barra de menús" at bounding box center [60, 26] width 52 height 10
select select "rem"
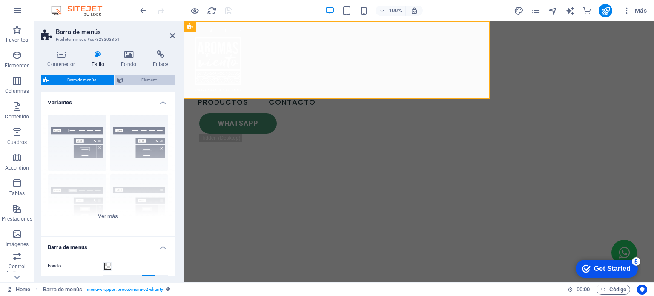
click at [134, 78] on span "Element" at bounding box center [149, 80] width 46 height 10
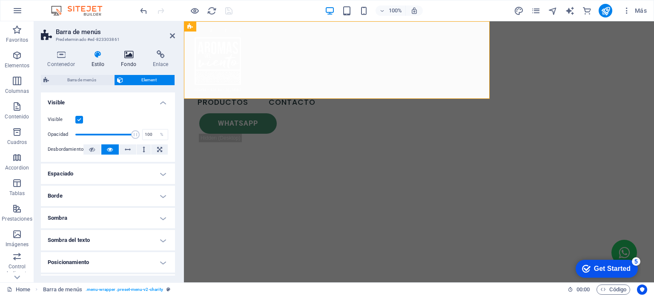
click at [131, 56] on icon at bounding box center [128, 54] width 29 height 9
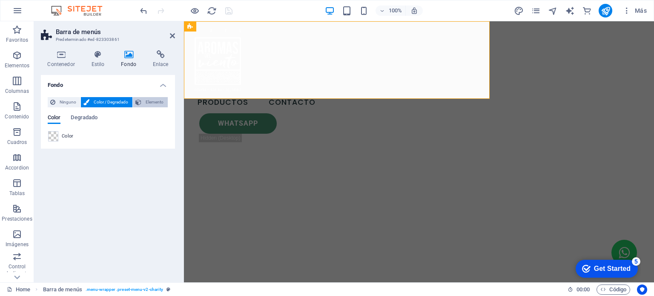
click at [144, 100] on span "Elemento" at bounding box center [154, 102] width 21 height 10
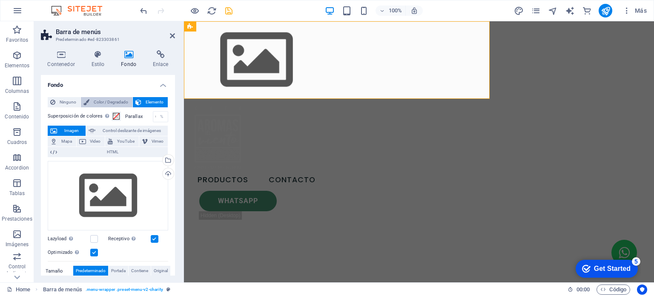
click at [115, 104] on span "Color / Degradado" at bounding box center [111, 102] width 38 height 10
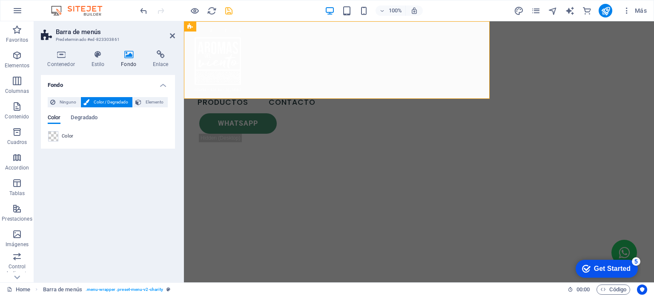
click at [63, 137] on span "Color" at bounding box center [68, 136] width 12 height 7
click at [52, 136] on span at bounding box center [53, 136] width 9 height 9
type input "rgba(255, 255, 255, 0)"
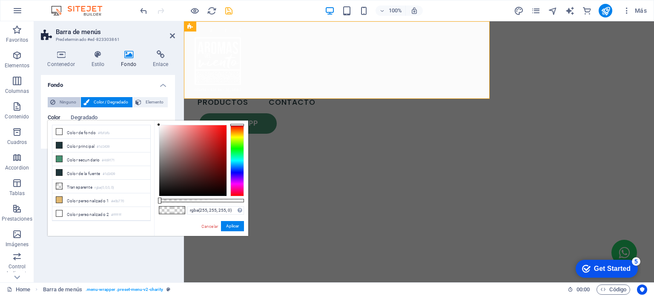
click at [65, 102] on span "Ninguno" at bounding box center [68, 102] width 20 height 10
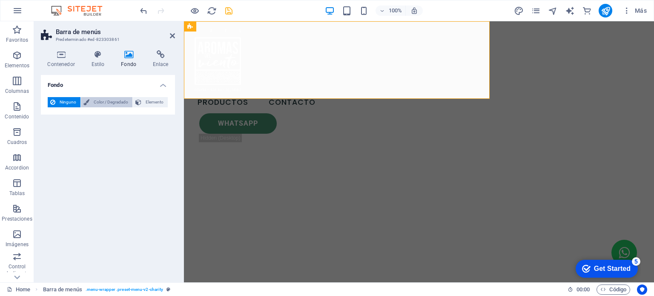
click at [93, 102] on span "Color / Degradado" at bounding box center [111, 102] width 38 height 10
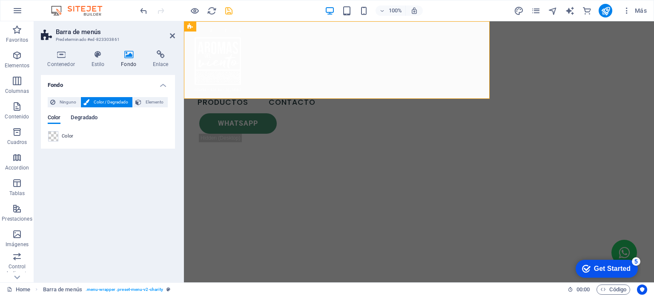
click at [87, 117] on span "Degradado" at bounding box center [84, 118] width 27 height 12
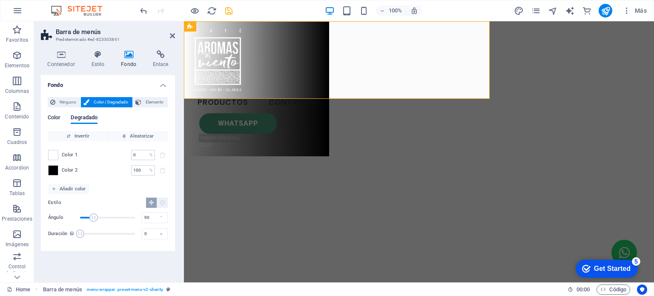
click at [48, 114] on span "Color" at bounding box center [54, 118] width 13 height 12
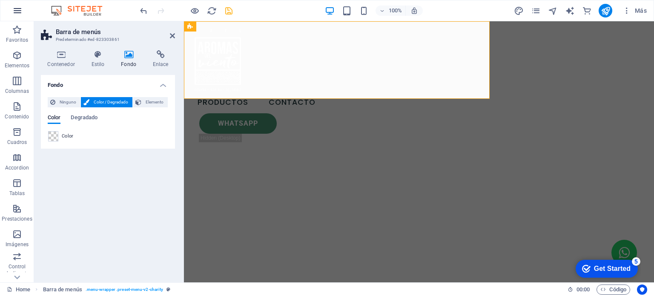
click at [24, 10] on button "button" at bounding box center [17, 10] width 20 height 20
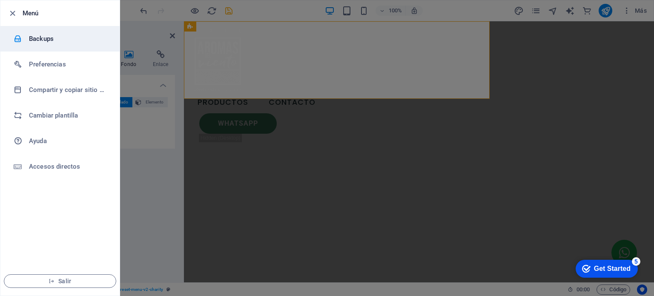
click at [33, 35] on h6 "Backups" at bounding box center [68, 39] width 79 height 10
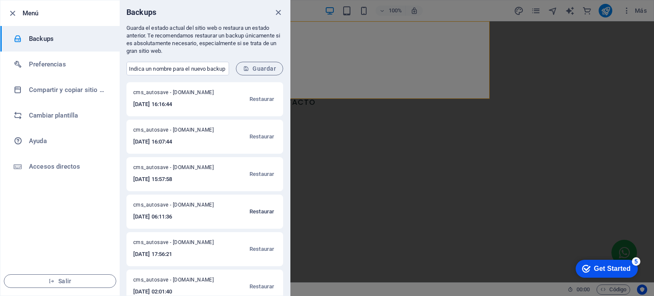
click at [263, 211] on span "Restaurar" at bounding box center [261, 211] width 25 height 10
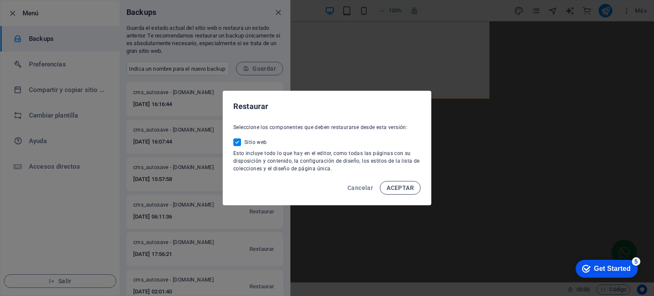
click at [402, 187] on span "ACEPTAR" at bounding box center [399, 187] width 27 height 7
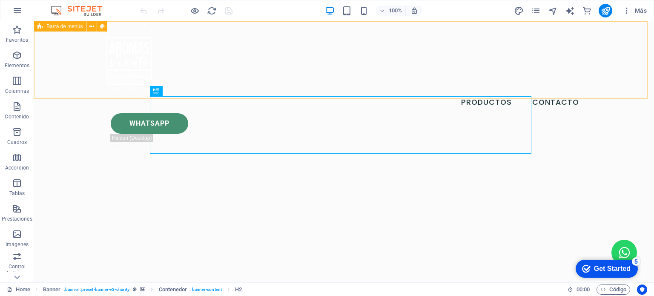
click at [349, 86] on div "Productos Contacto Whatsapp .fa-secondary{opacity:.4}" at bounding box center [344, 88] width 620 height 135
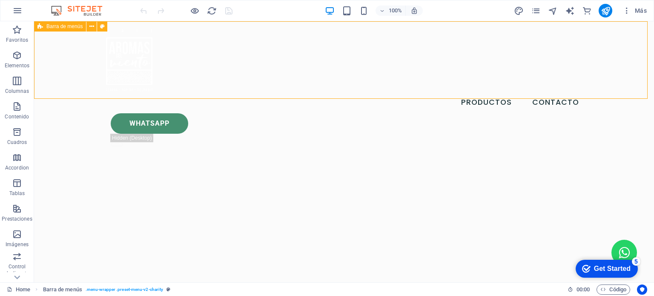
click at [386, 88] on div "Productos Contacto Whatsapp .fa-secondary{opacity:.4}" at bounding box center [344, 88] width 620 height 135
select select "header"
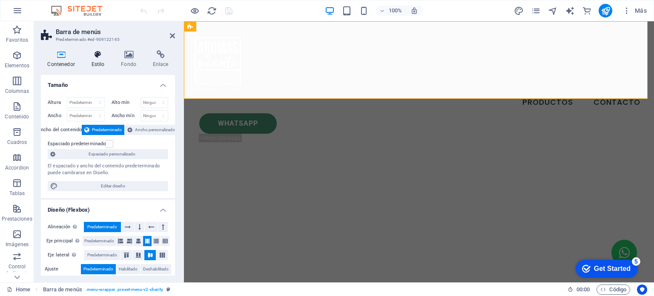
click at [99, 64] on h4 "Estilo" at bounding box center [100, 59] width 30 height 18
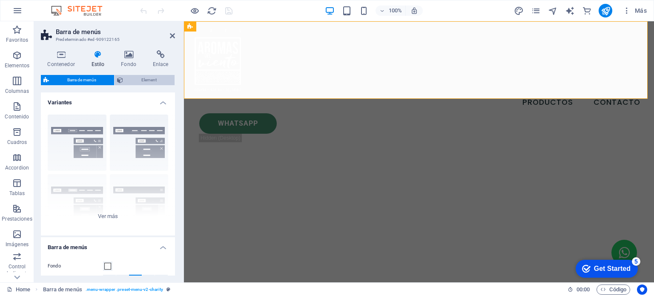
click at [145, 78] on span "Element" at bounding box center [149, 80] width 46 height 10
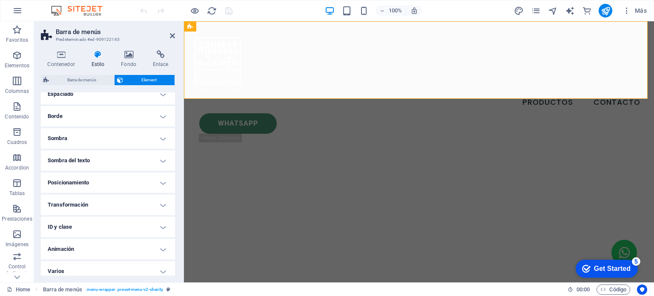
scroll to position [85, 0]
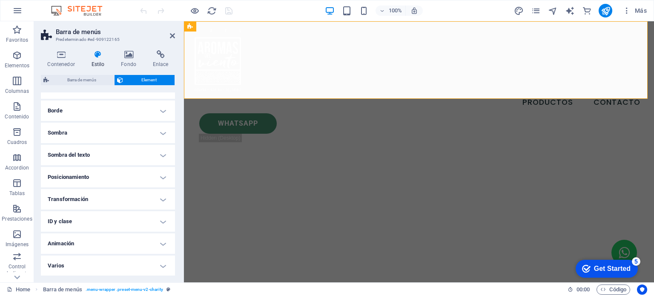
click at [147, 177] on h4 "Posicionamiento" at bounding box center [108, 177] width 134 height 20
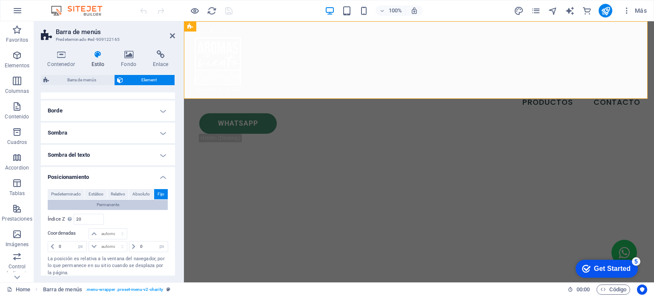
click at [136, 206] on button "Permanente" at bounding box center [108, 205] width 120 height 10
select select "DISABLED_OPTION_VALUE"
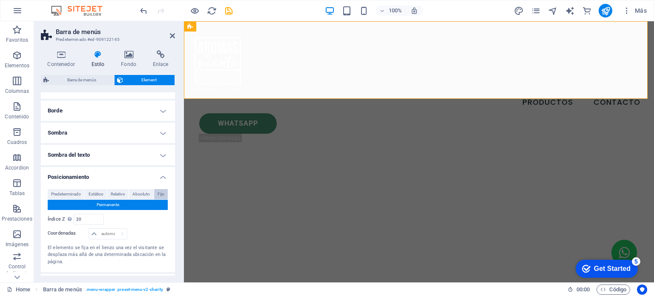
click at [157, 194] on span "Fijo" at bounding box center [160, 194] width 7 height 10
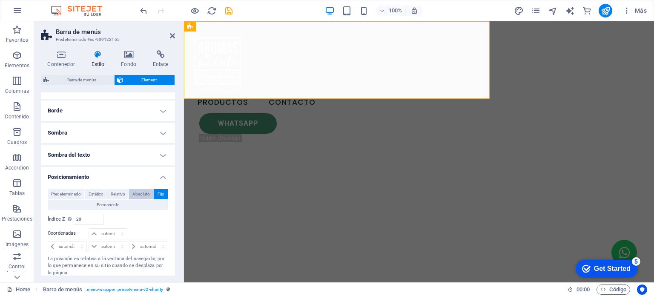
click at [143, 196] on span "Absoluto" at bounding box center [140, 194] width 17 height 10
click at [119, 194] on span "Relativo" at bounding box center [118, 194] width 14 height 10
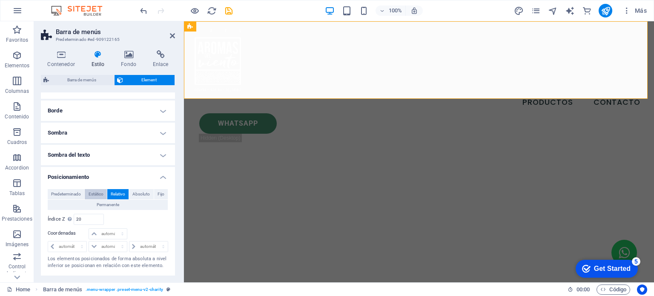
click at [94, 194] on span "Estático" at bounding box center [96, 194] width 15 height 10
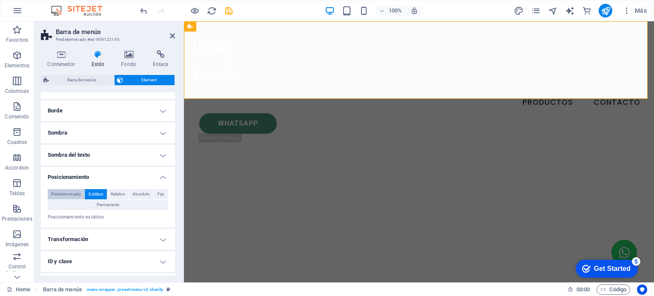
click at [76, 195] on span "Predeterminado" at bounding box center [66, 194] width 30 height 10
click at [93, 196] on span "Estático" at bounding box center [96, 194] width 15 height 10
click at [157, 195] on span "Fijo" at bounding box center [160, 194] width 7 height 10
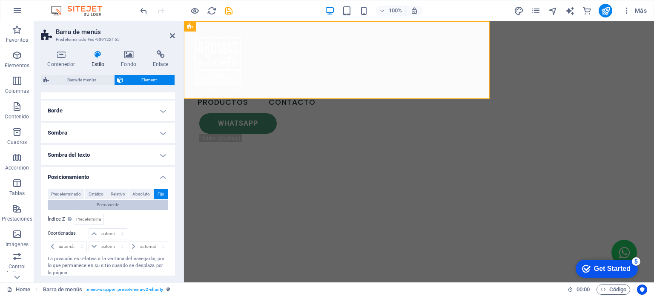
click at [149, 200] on button "Permanente" at bounding box center [108, 205] width 120 height 10
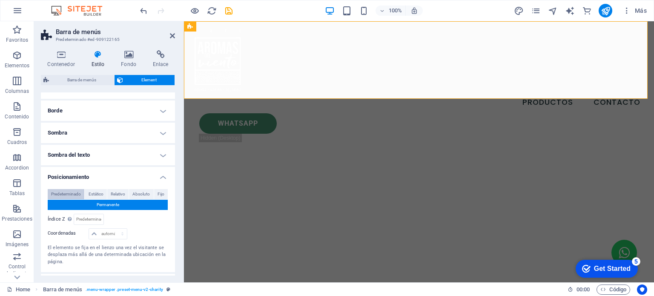
click at [52, 195] on span "Predeterminado" at bounding box center [66, 194] width 30 height 10
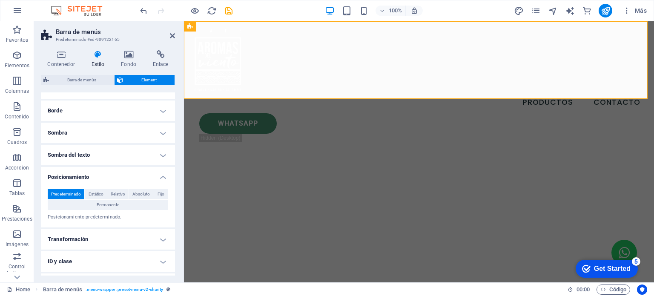
drag, startPoint x: 175, startPoint y: 34, endPoint x: 180, endPoint y: 34, distance: 5.5
click at [174, 35] on aside "Barra de menús Predeterminado #ed-909122165 Contenedor Estilo Fondo Enlace Tama…" at bounding box center [109, 151] width 150 height 261
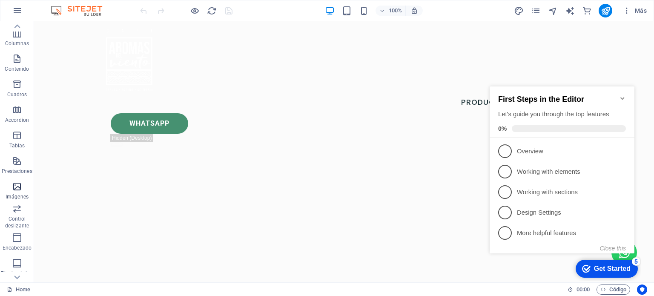
scroll to position [85, 0]
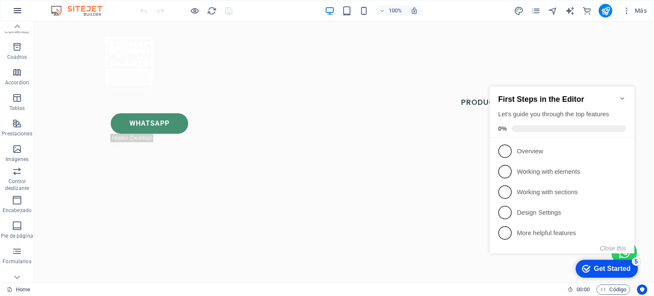
click at [23, 9] on button "button" at bounding box center [17, 10] width 20 height 20
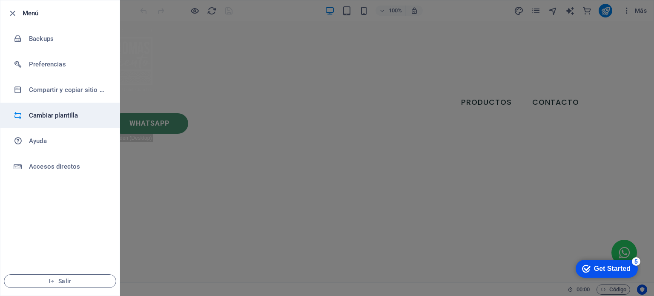
click at [27, 112] on div at bounding box center [21, 115] width 15 height 9
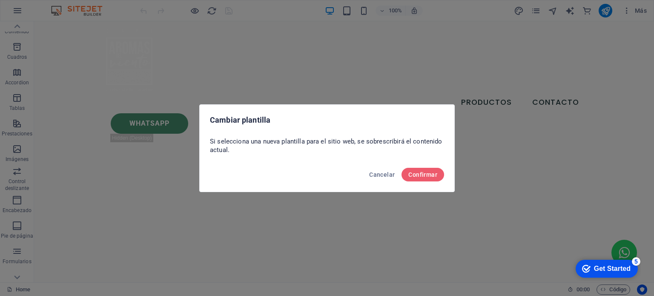
drag, startPoint x: 209, startPoint y: 139, endPoint x: 231, endPoint y: 153, distance: 25.3
click at [231, 153] on p "Si selecciona una nueva plantilla para el sitio web, se sobrescribirá el conten…" at bounding box center [327, 145] width 234 height 17
copy p "Si selecciona una nueva plantilla para el sitio web, se sobrescribirá el conten…"
click at [377, 169] on button "Cancelar" at bounding box center [382, 175] width 32 height 14
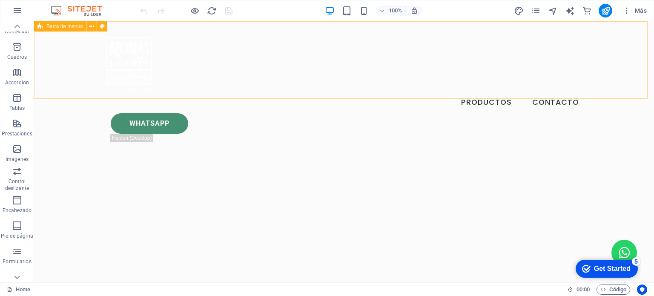
click at [43, 68] on div "Productos Contacto Whatsapp .fa-secondary{opacity:.4}" at bounding box center [344, 88] width 620 height 135
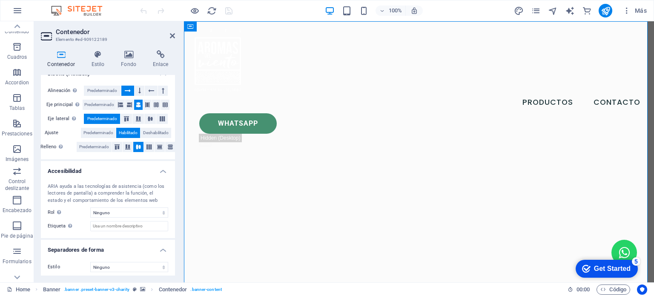
scroll to position [139, 0]
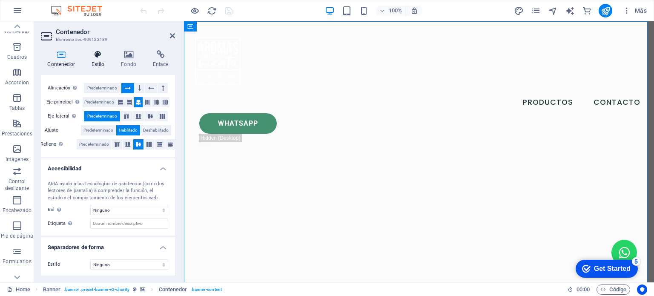
click at [99, 61] on h4 "Estilo" at bounding box center [100, 59] width 30 height 18
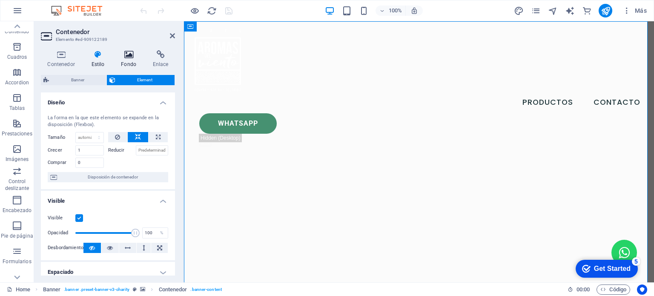
click at [128, 61] on h4 "Fondo" at bounding box center [130, 59] width 32 height 18
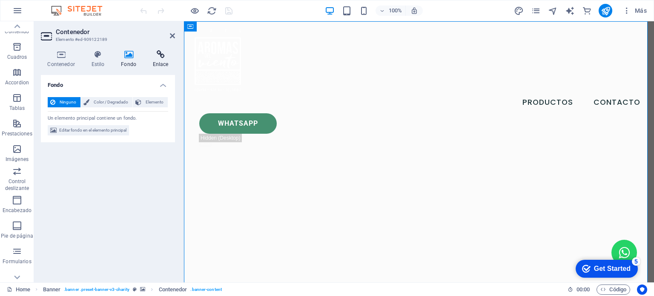
click at [157, 60] on h4 "Enlace" at bounding box center [160, 59] width 29 height 18
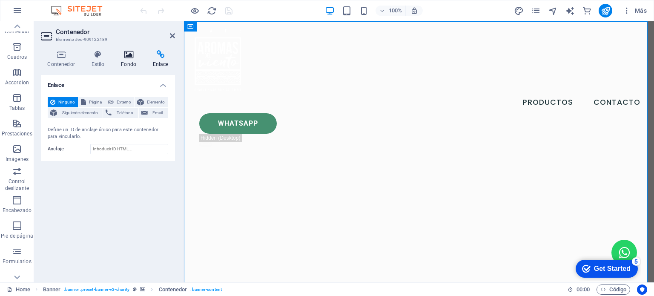
click at [131, 61] on h4 "Fondo" at bounding box center [130, 59] width 32 height 18
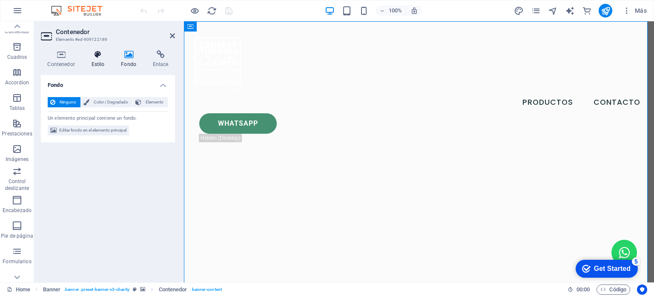
click at [103, 55] on icon at bounding box center [98, 54] width 26 height 9
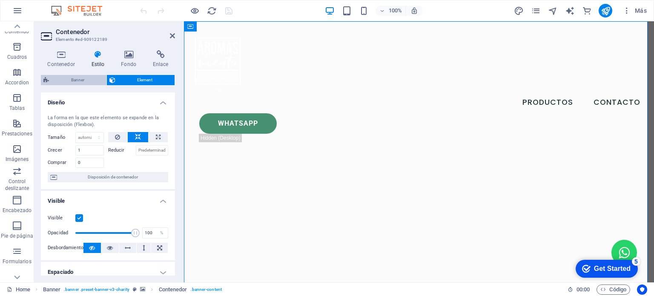
click at [82, 78] on span "Banner" at bounding box center [77, 80] width 52 height 10
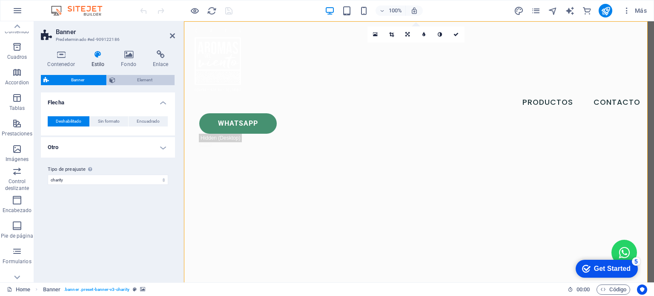
click at [132, 80] on span "Element" at bounding box center [145, 80] width 54 height 10
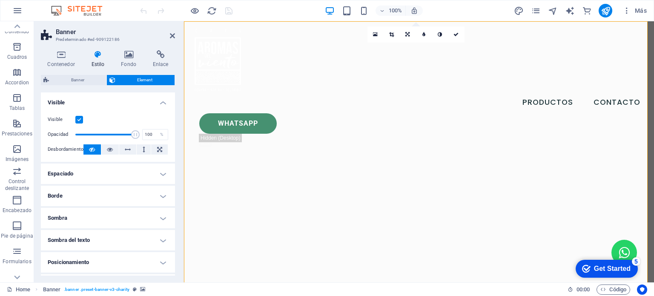
scroll to position [85, 0]
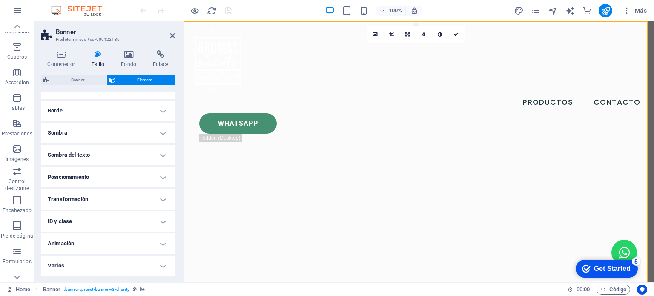
click at [103, 174] on h4 "Posicionamiento" at bounding box center [108, 177] width 134 height 20
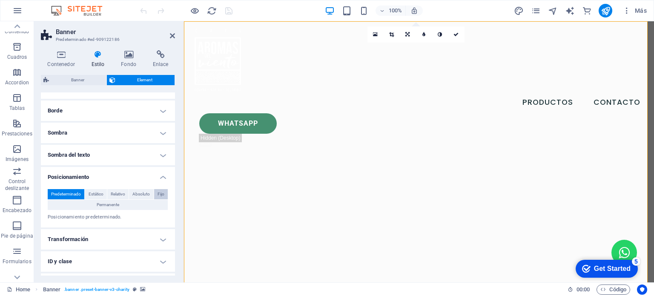
click at [162, 193] on span "Fijo" at bounding box center [160, 194] width 7 height 10
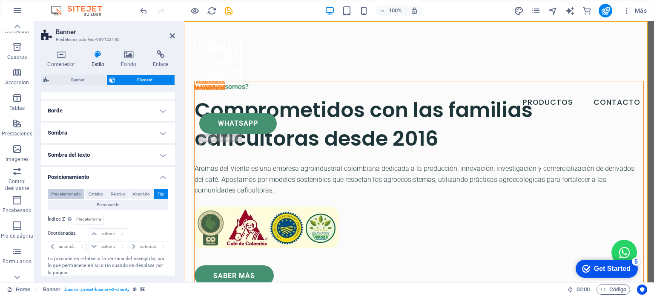
click at [74, 191] on span "Predeterminado" at bounding box center [66, 194] width 30 height 10
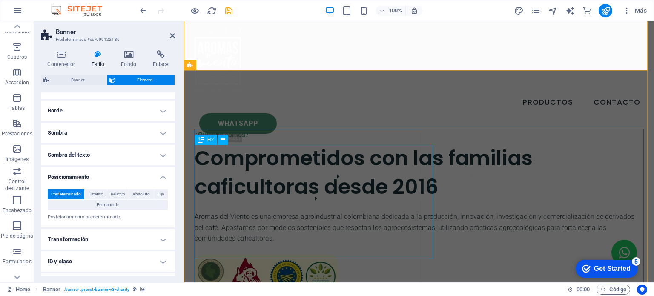
scroll to position [0, 0]
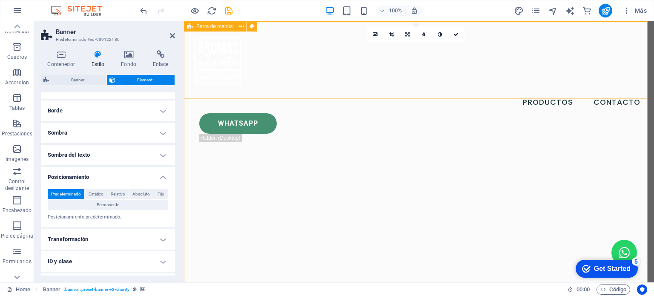
click at [189, 26] on icon at bounding box center [190, 26] width 6 height 10
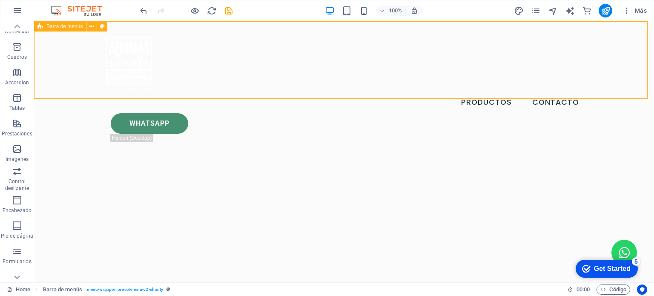
click at [48, 24] on span "Barra de menús" at bounding box center [64, 26] width 36 height 5
click at [47, 24] on span "Barra de menús" at bounding box center [64, 26] width 36 height 5
select select "header"
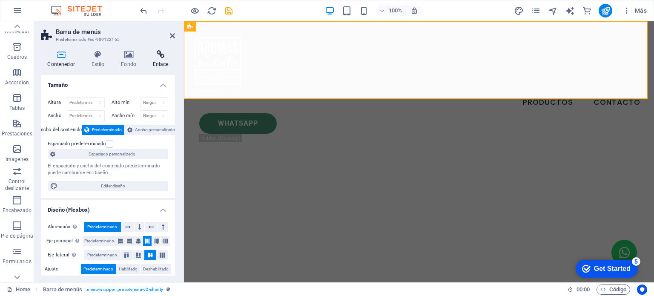
click at [153, 63] on h4 "Enlace" at bounding box center [160, 59] width 29 height 18
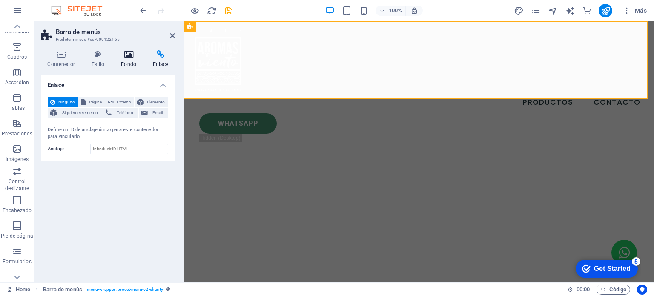
click at [129, 64] on h4 "Fondo" at bounding box center [130, 59] width 32 height 18
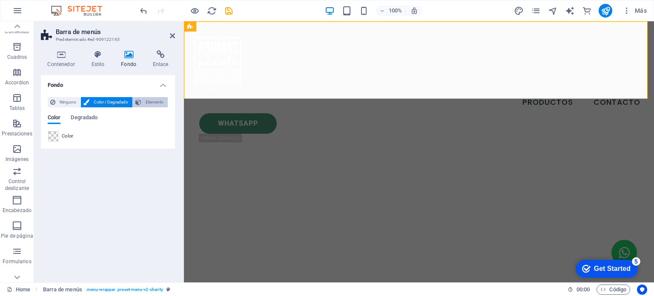
drag, startPoint x: 153, startPoint y: 109, endPoint x: 153, endPoint y: 101, distance: 7.7
click at [152, 108] on div "Color Degradado Color" at bounding box center [108, 125] width 120 height 34
click at [153, 101] on span "Elemento" at bounding box center [154, 102] width 21 height 10
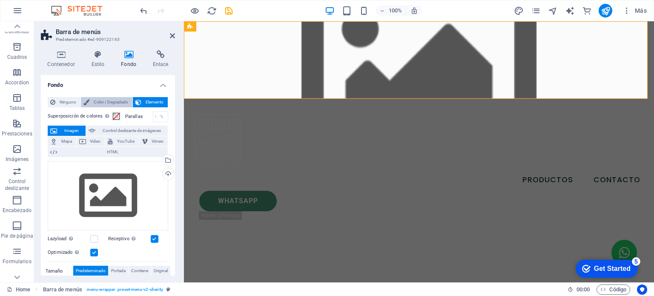
click at [120, 102] on span "Color / Degradado" at bounding box center [111, 102] width 38 height 10
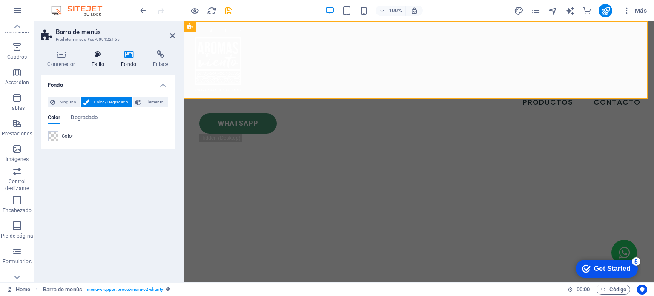
click at [103, 59] on h4 "Estilo" at bounding box center [100, 59] width 30 height 18
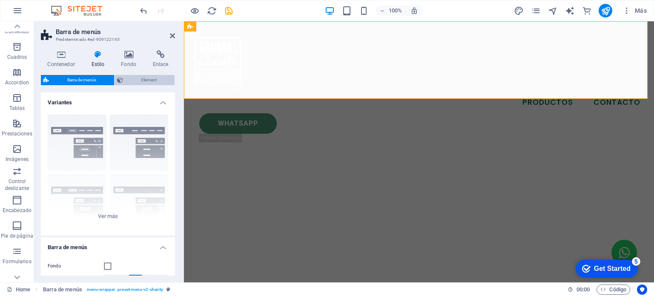
click at [129, 80] on span "Element" at bounding box center [149, 80] width 46 height 10
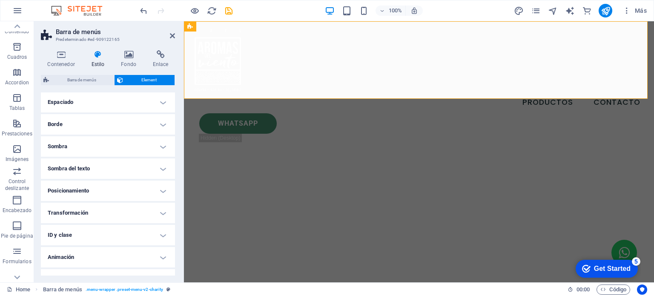
scroll to position [85, 0]
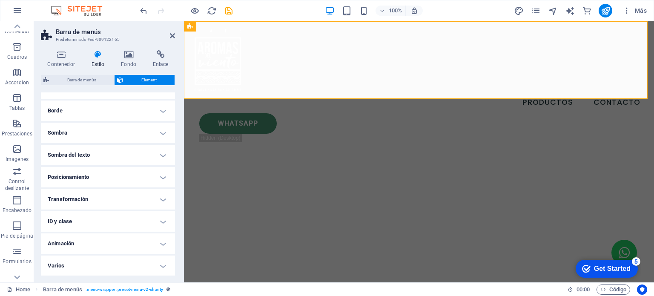
click at [141, 260] on h4 "Varios" at bounding box center [108, 265] width 134 height 20
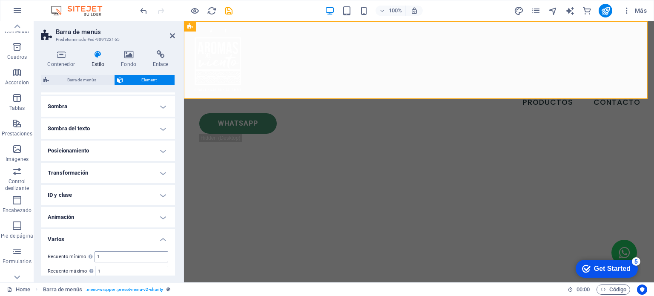
scroll to position [138, 0]
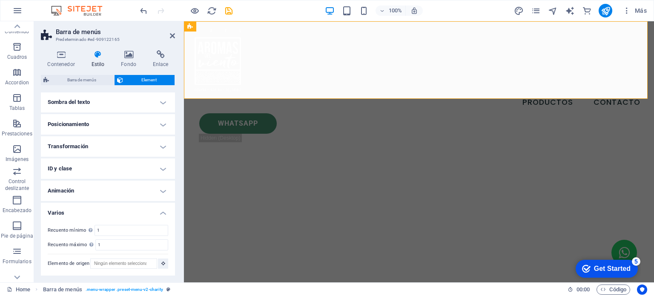
click at [135, 189] on h4 "Animación" at bounding box center [108, 190] width 134 height 20
click at [144, 126] on h4 "Posicionamiento" at bounding box center [108, 124] width 134 height 20
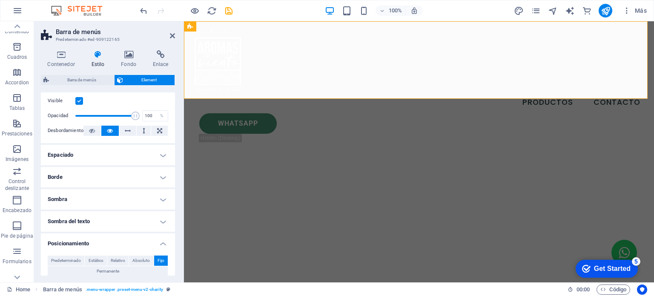
scroll to position [10, 0]
